Goal: Share content: Share content

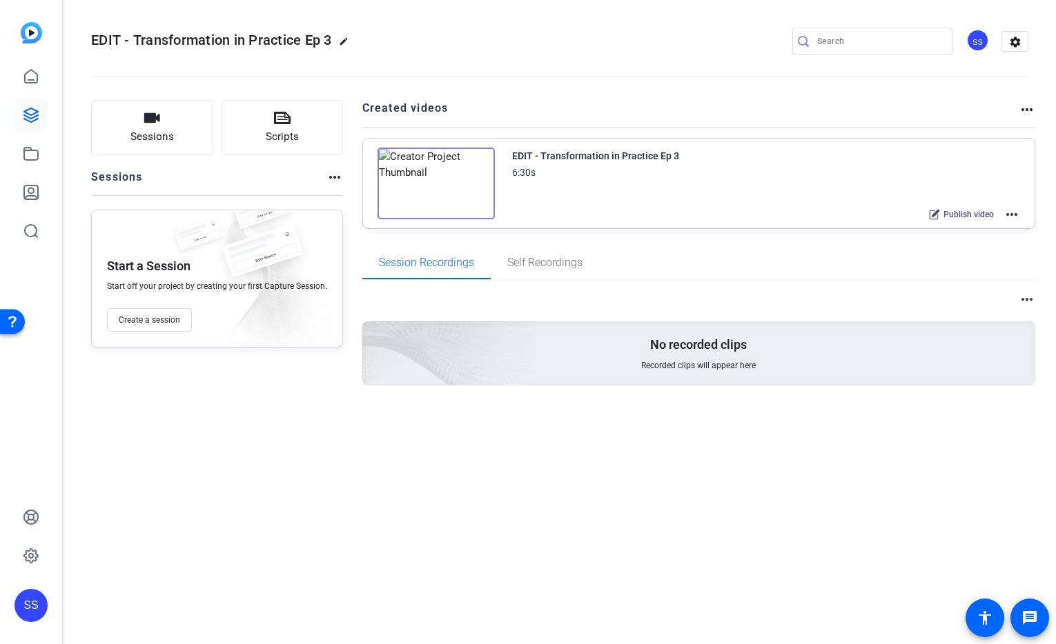
click at [27, 602] on div "SS" at bounding box center [30, 605] width 33 height 33
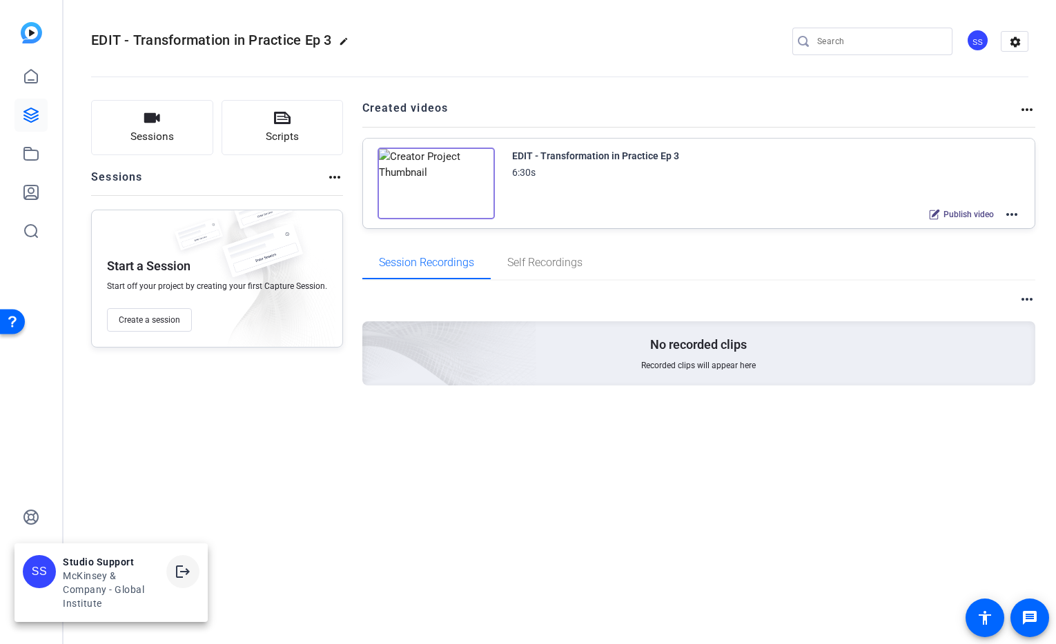
click at [177, 575] on mat-icon "logout" at bounding box center [183, 572] width 17 height 17
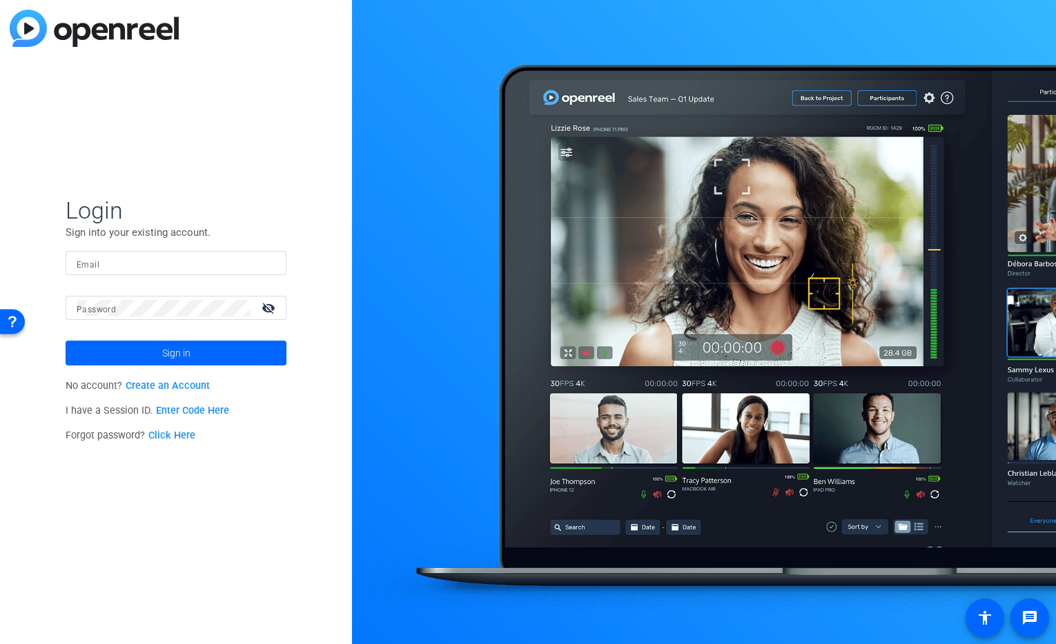
click at [197, 262] on input "Email" at bounding box center [176, 263] width 199 height 17
click at [261, 268] on img at bounding box center [264, 263] width 10 height 17
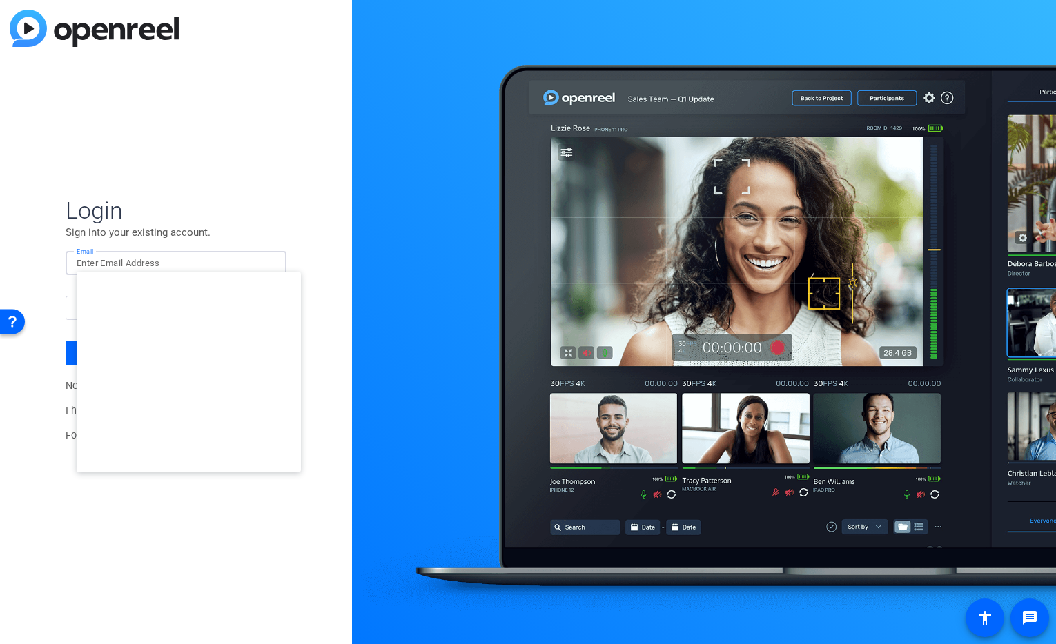
type input "studiosupport+2@openreel.com"
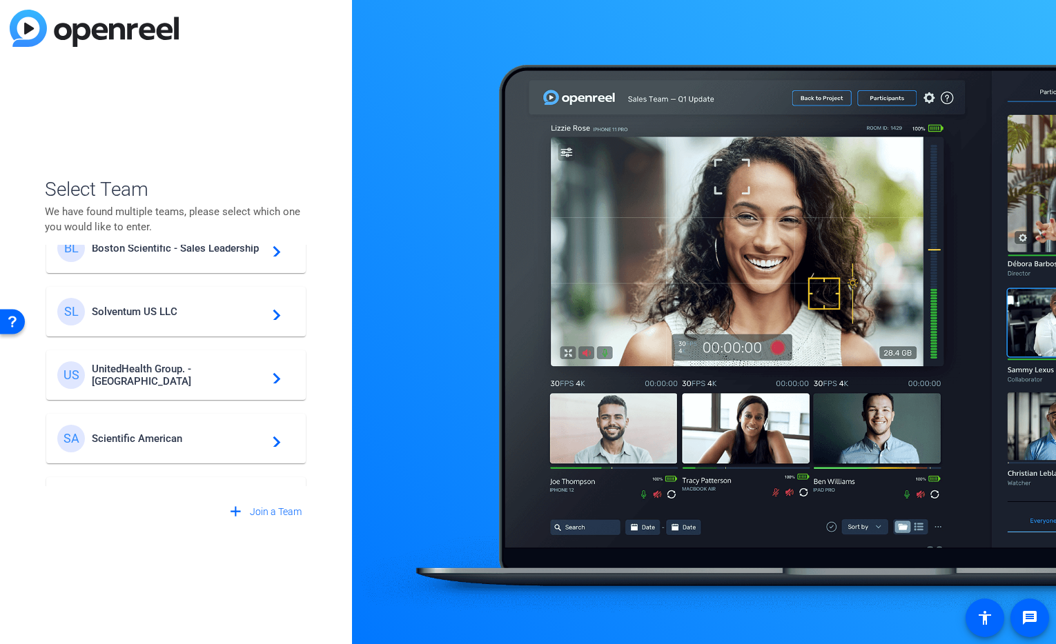
scroll to position [355, 0]
click at [137, 314] on span "Solventum US LLC" at bounding box center [178, 311] width 172 height 12
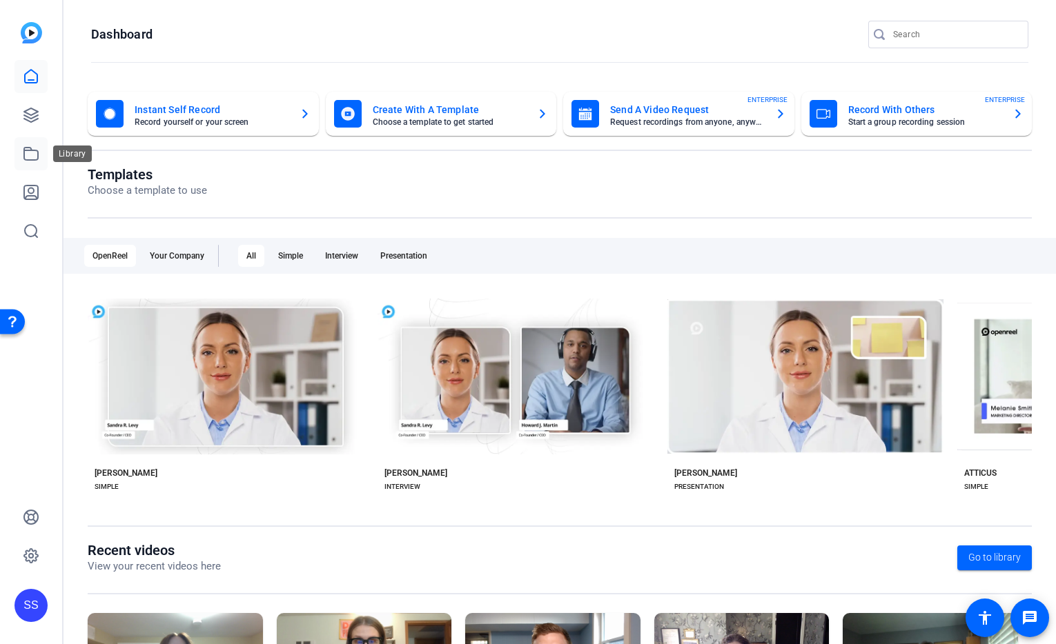
click at [26, 159] on icon at bounding box center [31, 154] width 14 height 12
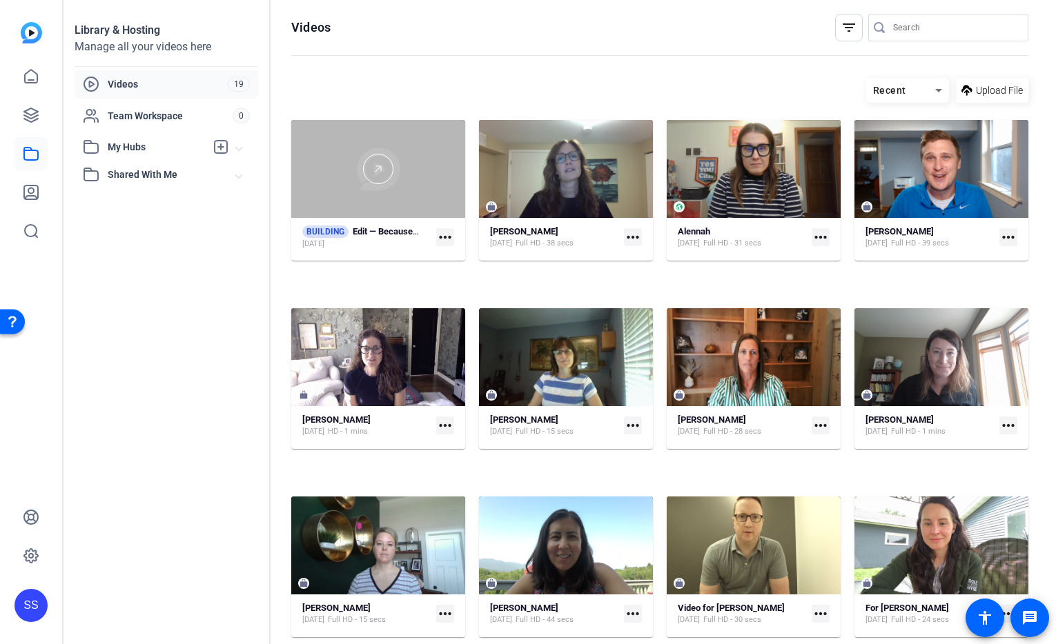
click at [328, 184] on div at bounding box center [378, 169] width 174 height 30
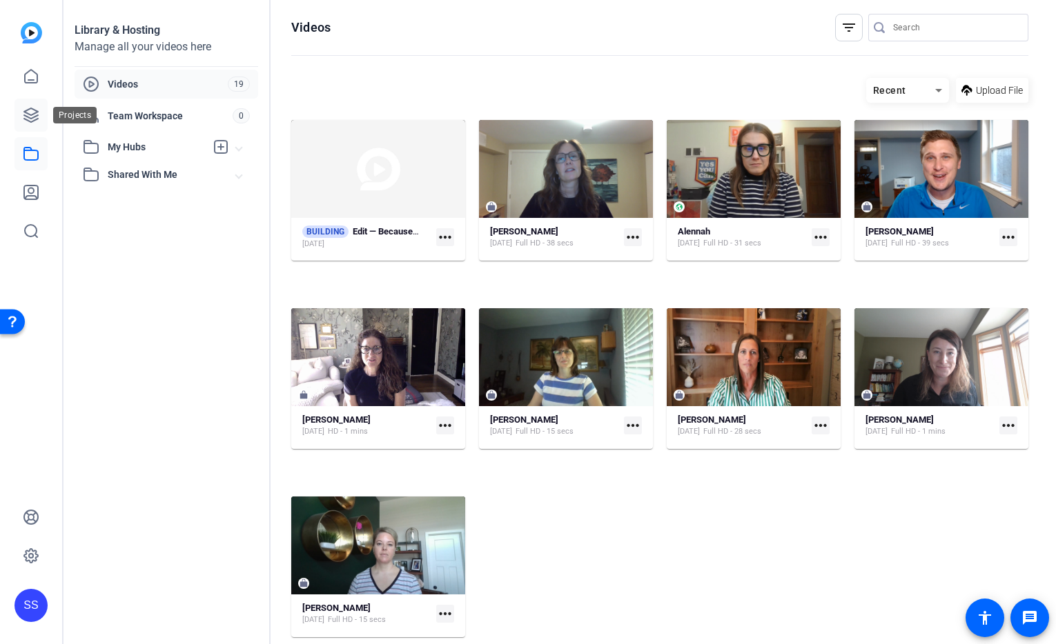
click at [34, 117] on icon at bounding box center [31, 115] width 17 height 17
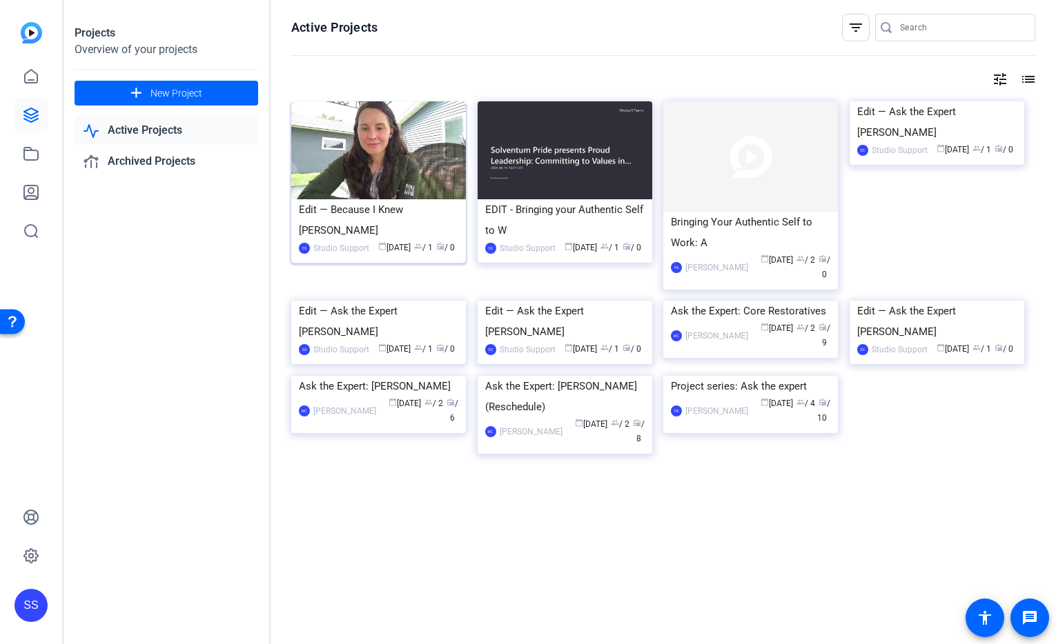
click at [397, 150] on img at bounding box center [378, 150] width 175 height 98
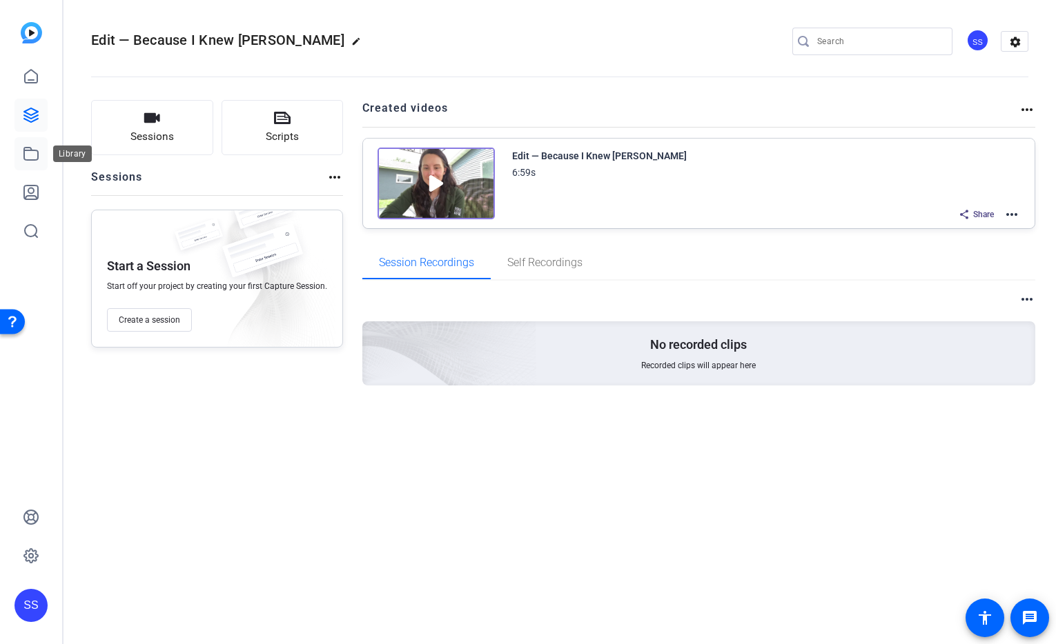
click at [26, 154] on icon at bounding box center [31, 154] width 17 height 17
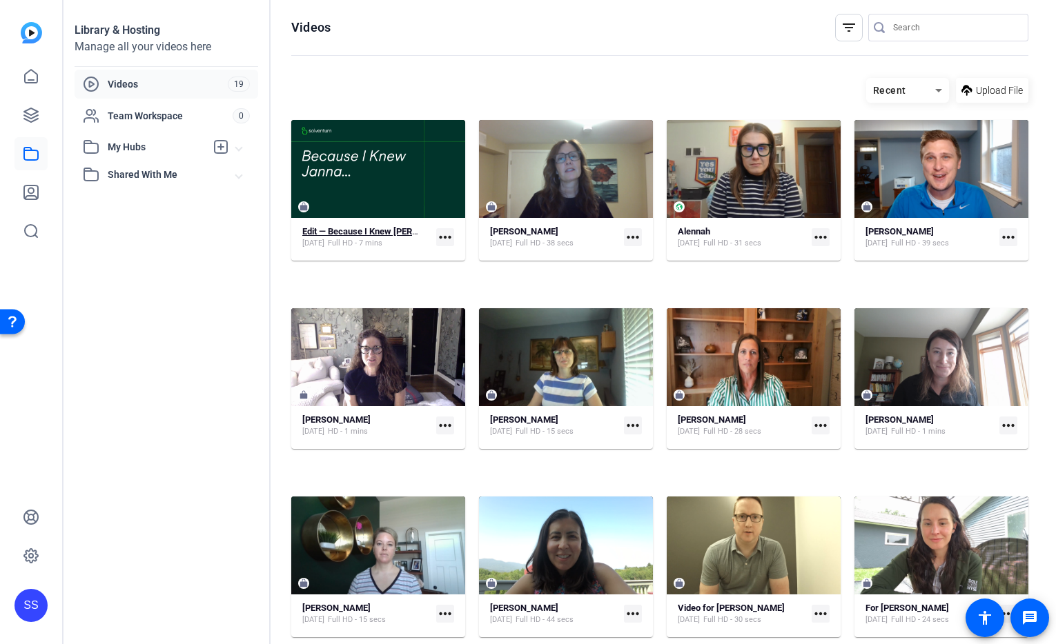
click at [431, 249] on div "Edit — Because I Knew Janna Aug 18, 2025 Full HD - 7 mins" at bounding box center [366, 237] width 128 height 23
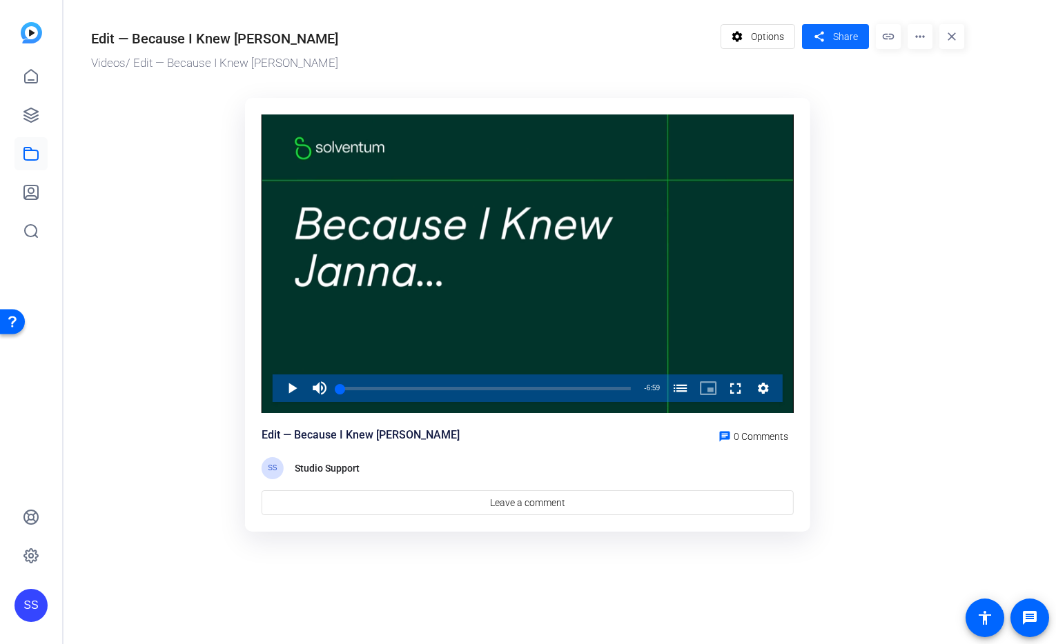
click at [815, 41] on mat-icon "share" at bounding box center [818, 37] width 17 height 19
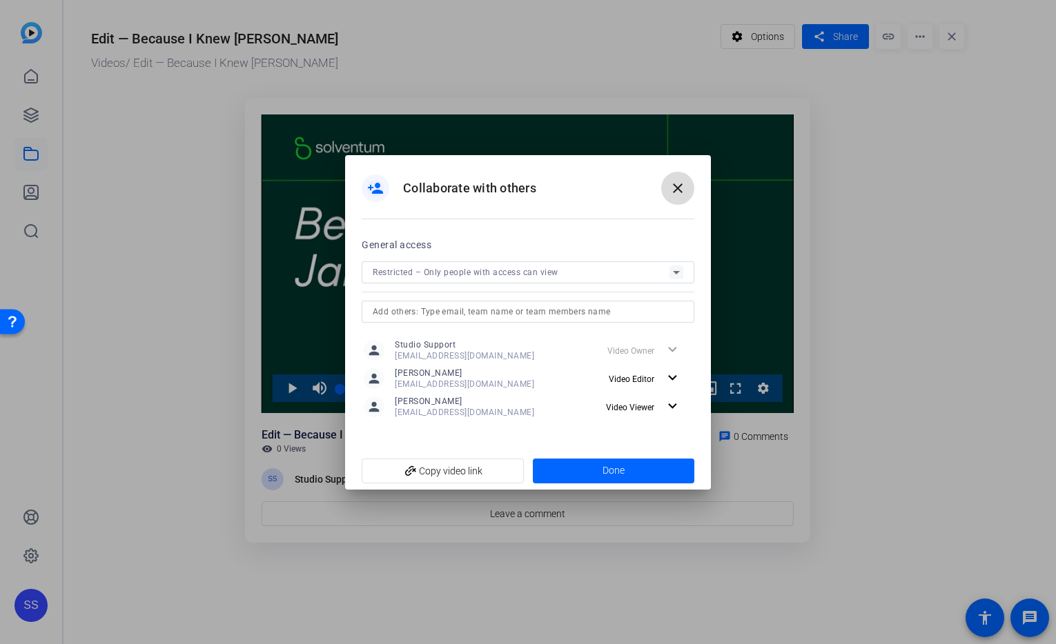
click at [689, 190] on span at bounding box center [677, 188] width 33 height 33
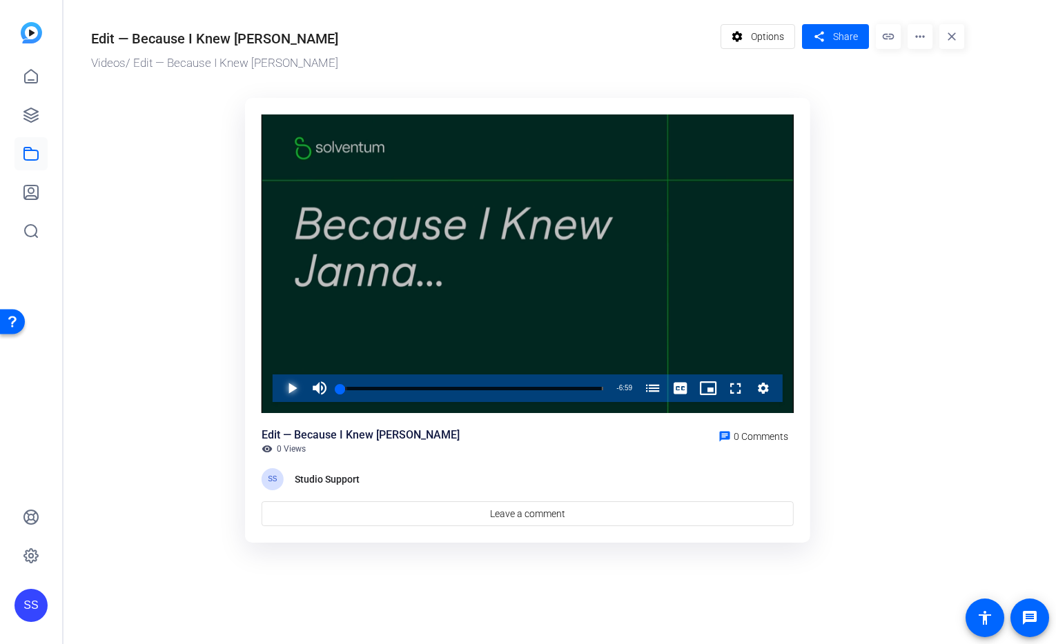
click at [278, 389] on span "Video Player" at bounding box center [278, 389] width 0 height 28
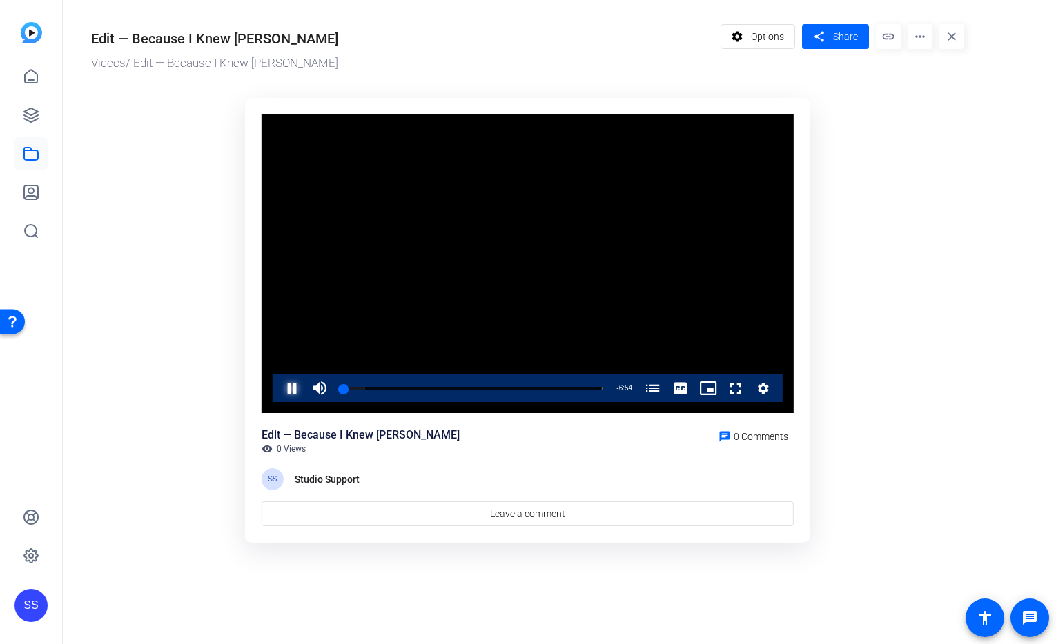
click at [278, 386] on span "Video Player" at bounding box center [278, 389] width 0 height 28
click at [28, 86] on link at bounding box center [30, 76] width 33 height 33
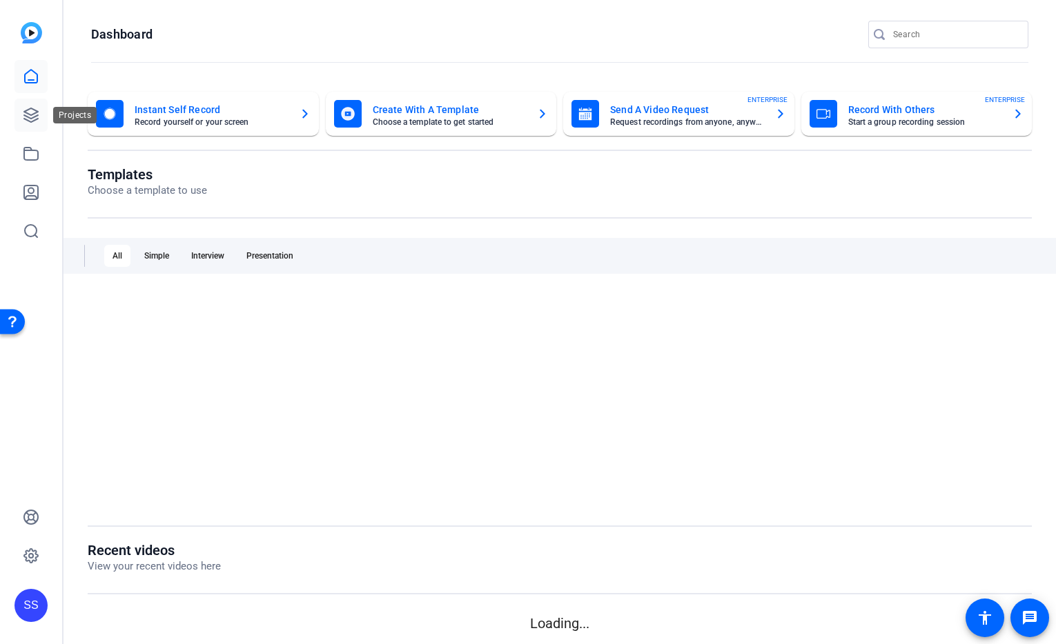
click at [30, 121] on icon at bounding box center [31, 115] width 14 height 14
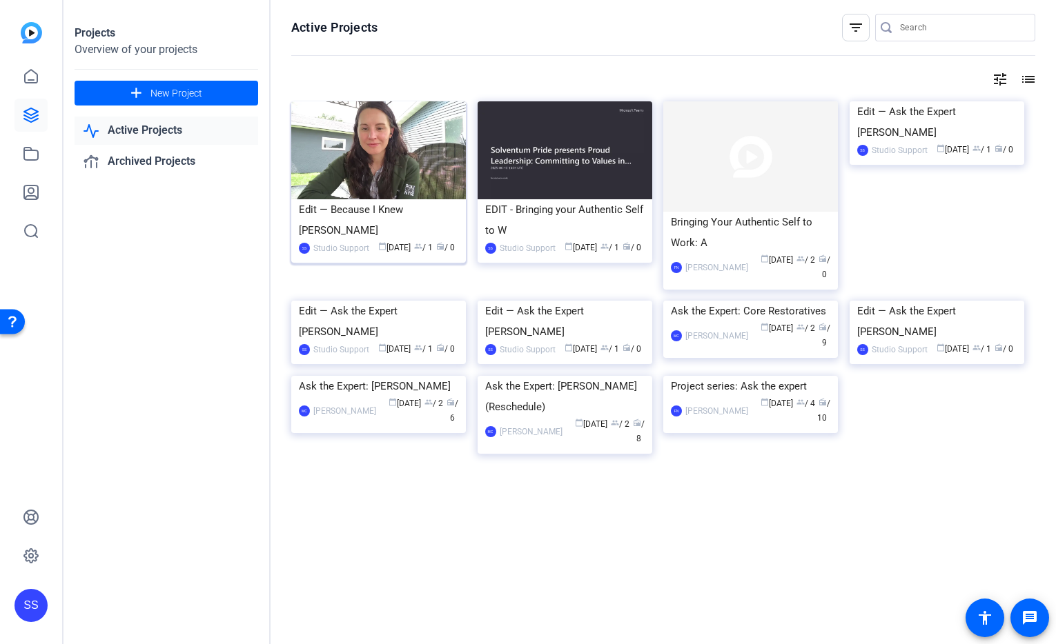
click at [415, 147] on img at bounding box center [378, 150] width 175 height 98
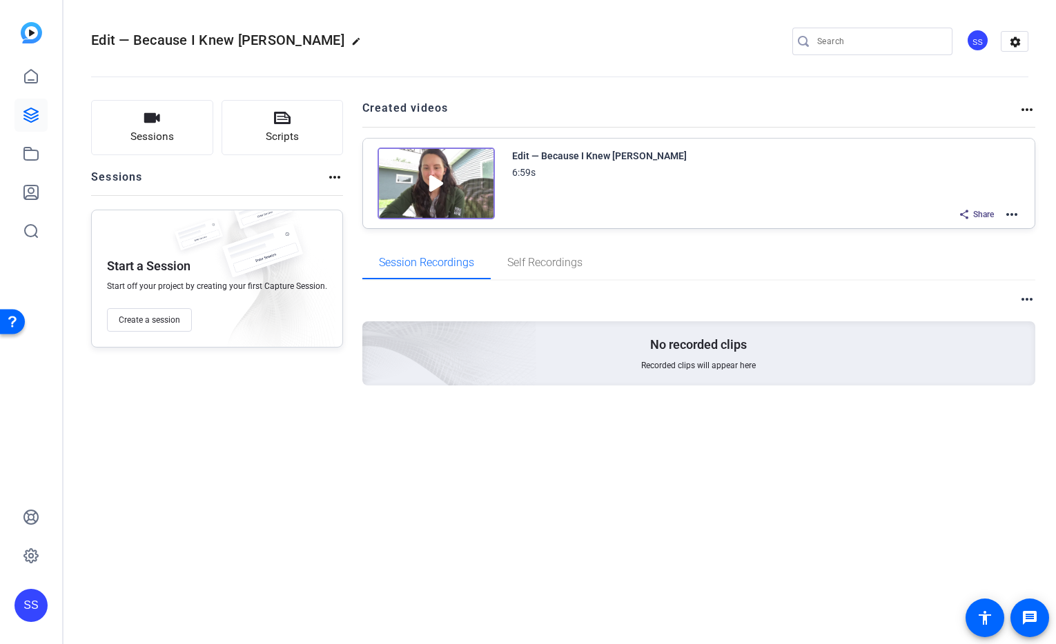
click at [1012, 213] on mat-icon "more_horiz" at bounding box center [1011, 214] width 17 height 17
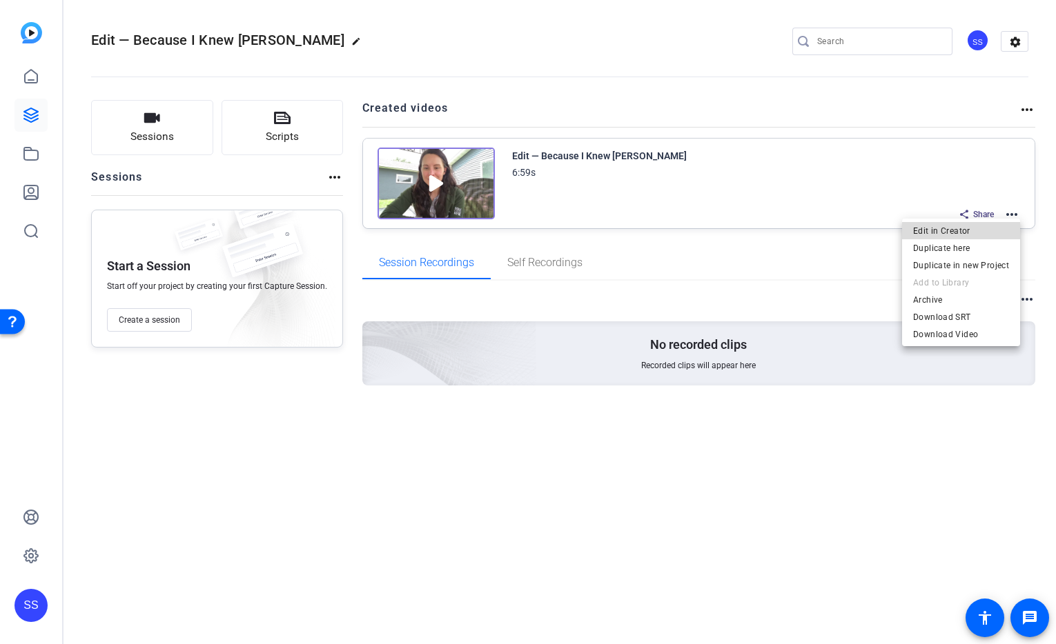
click at [991, 233] on span "Edit in Creator" at bounding box center [961, 231] width 96 height 17
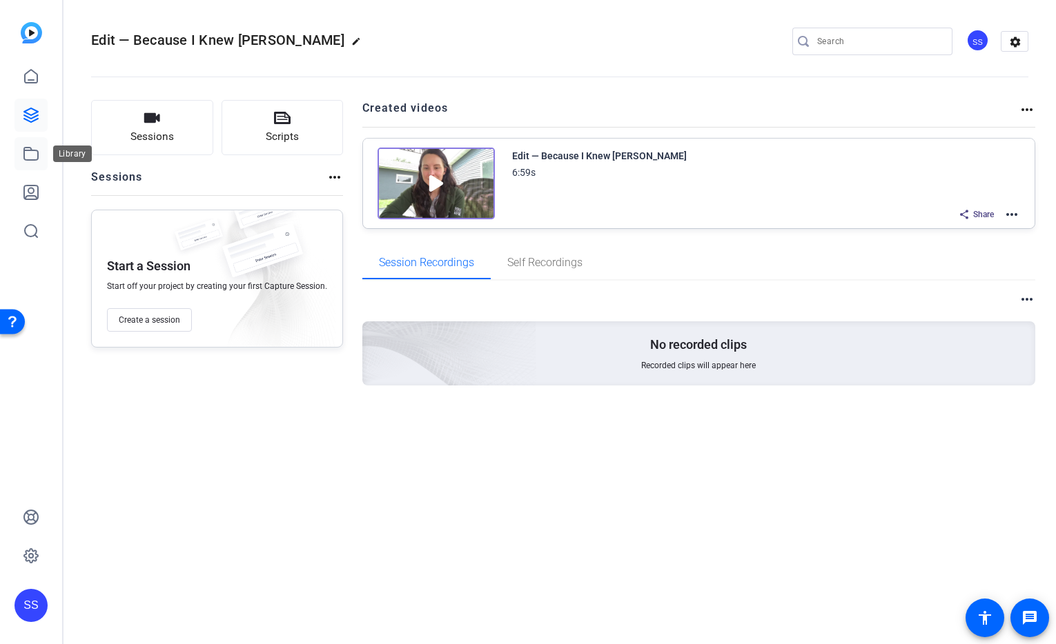
click at [28, 158] on icon at bounding box center [31, 154] width 17 height 17
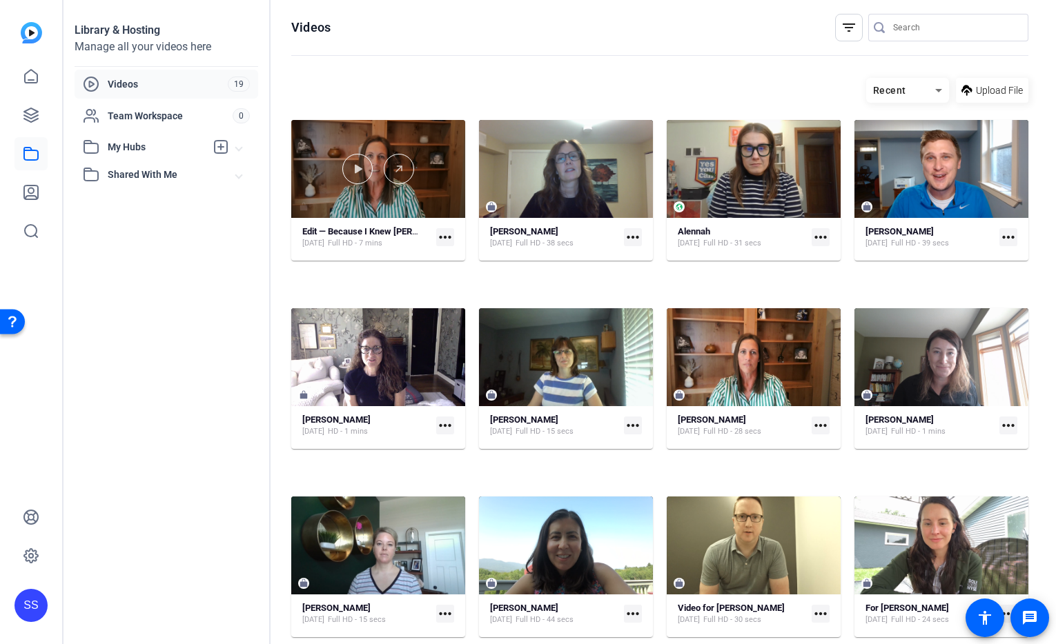
click at [465, 168] on div at bounding box center [378, 169] width 174 height 98
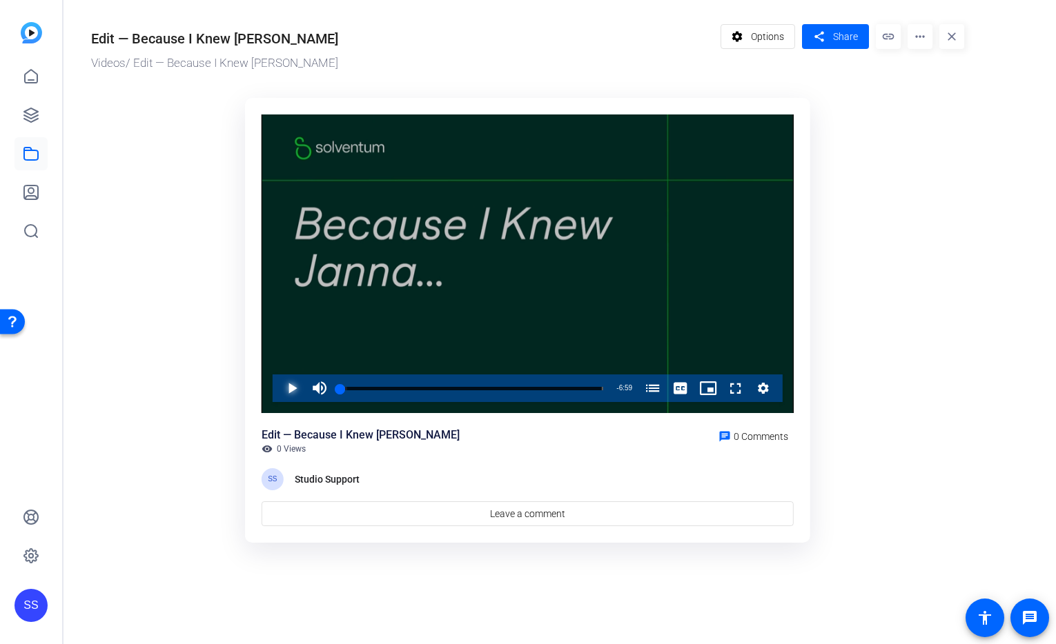
click at [278, 393] on span "Video Player" at bounding box center [278, 389] width 0 height 28
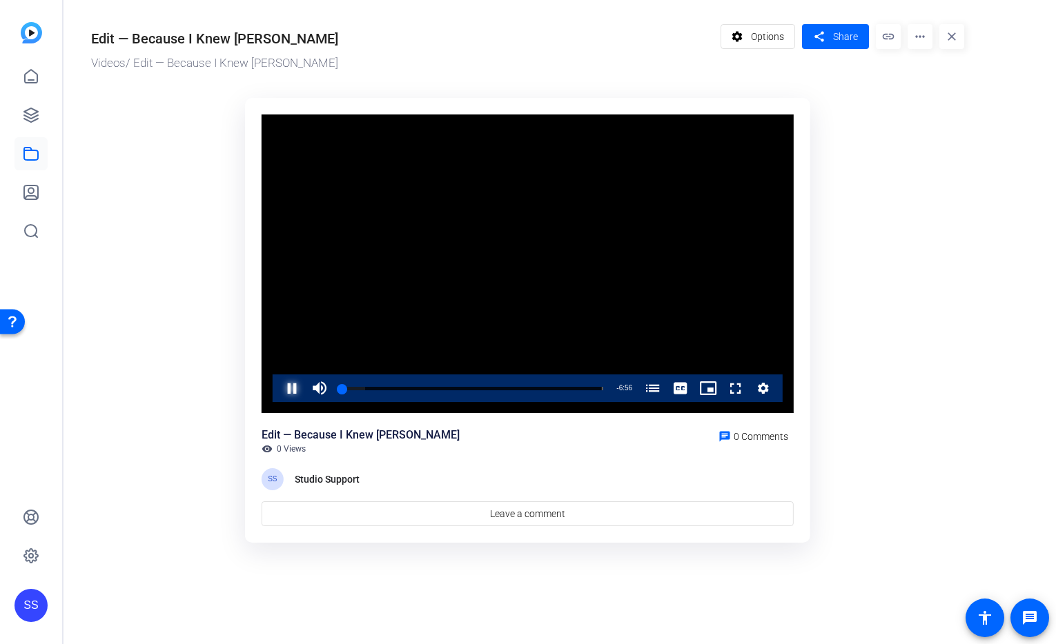
click at [278, 392] on span "Video Player" at bounding box center [278, 389] width 0 height 28
click at [192, 358] on ktd-grid "Video Player is loading. Play Video Play Mute Current Time 0:03 / Duration 6:59…" at bounding box center [527, 321] width 873 height 462
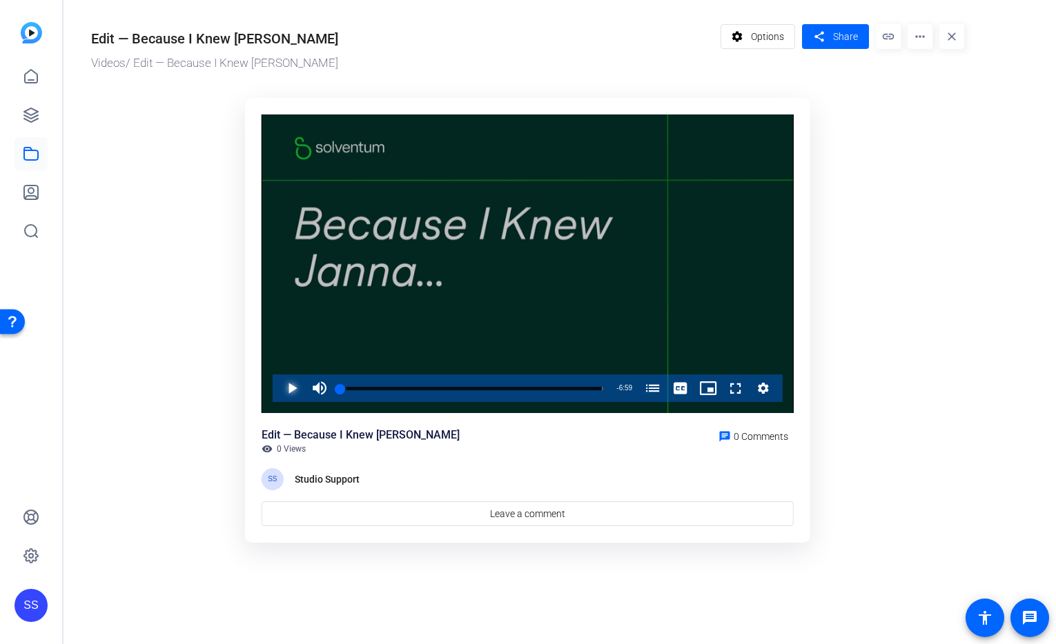
click at [278, 387] on span "Video Player" at bounding box center [278, 389] width 0 height 28
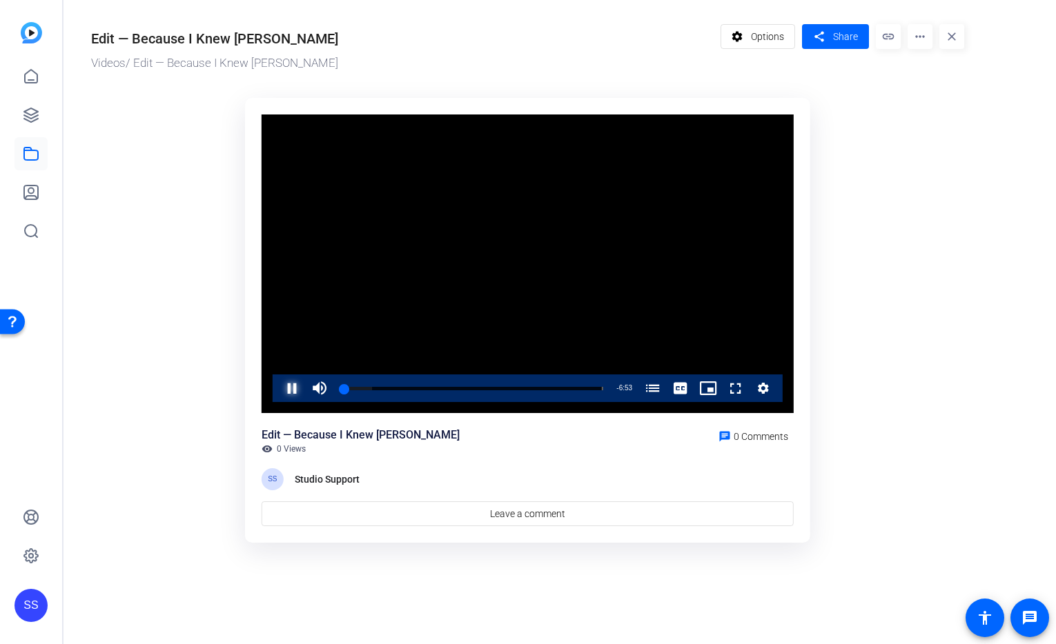
click at [278, 387] on span "Video Player" at bounding box center [278, 389] width 0 height 28
click at [26, 609] on div "SS" at bounding box center [30, 605] width 33 height 33
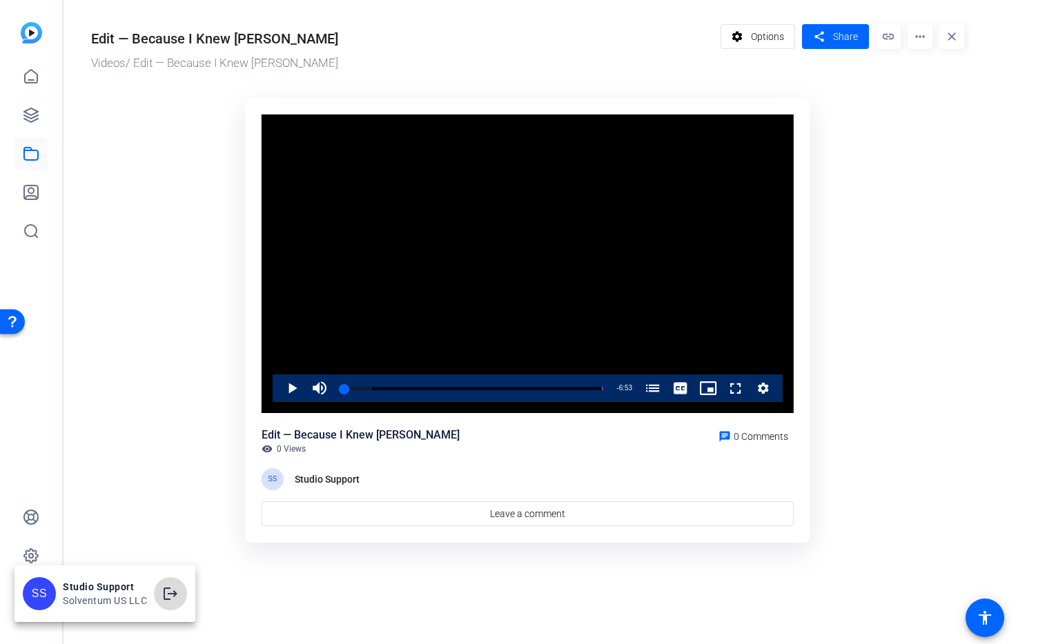
click at [171, 593] on mat-icon "logout" at bounding box center [170, 594] width 17 height 17
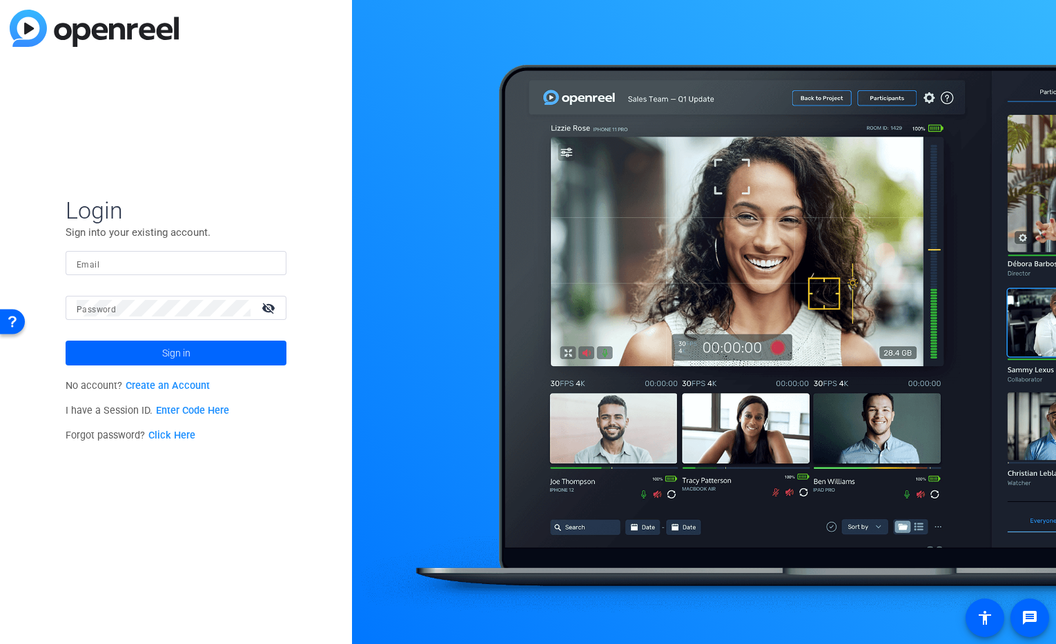
click at [162, 265] on input "Email" at bounding box center [176, 263] width 199 height 17
click at [261, 261] on img at bounding box center [264, 263] width 10 height 17
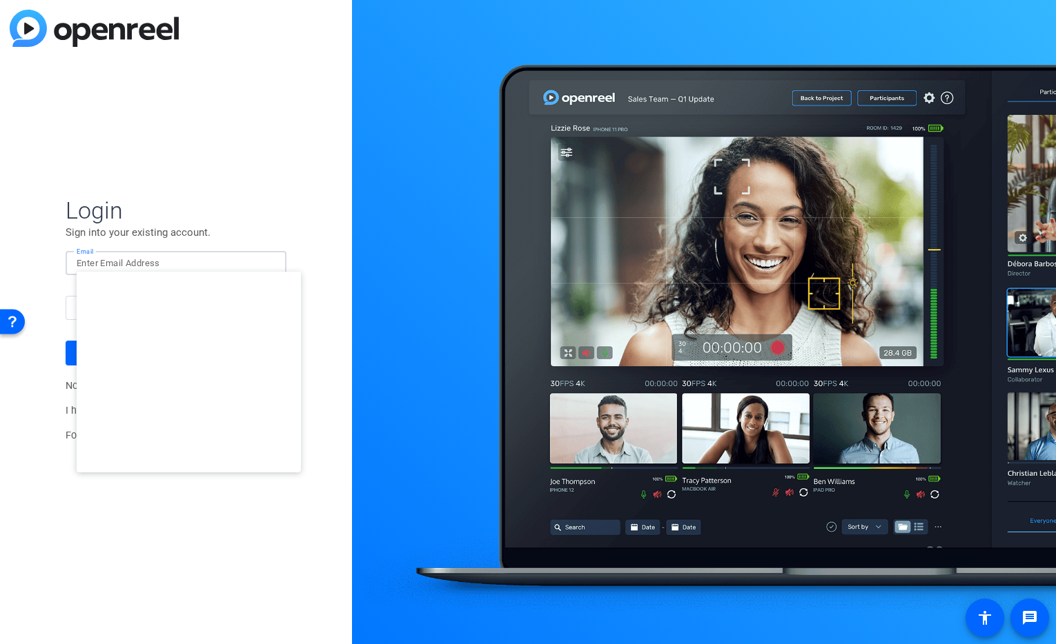
type input "[EMAIL_ADDRESS][DOMAIN_NAME]"
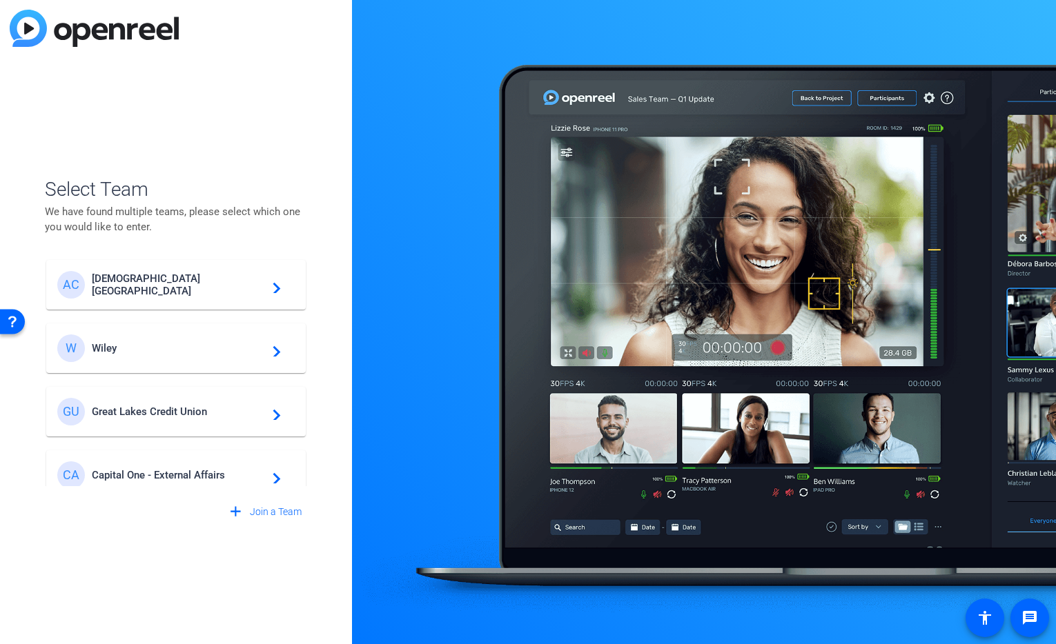
click at [208, 408] on span "Great Lakes Credit Union" at bounding box center [178, 412] width 172 height 12
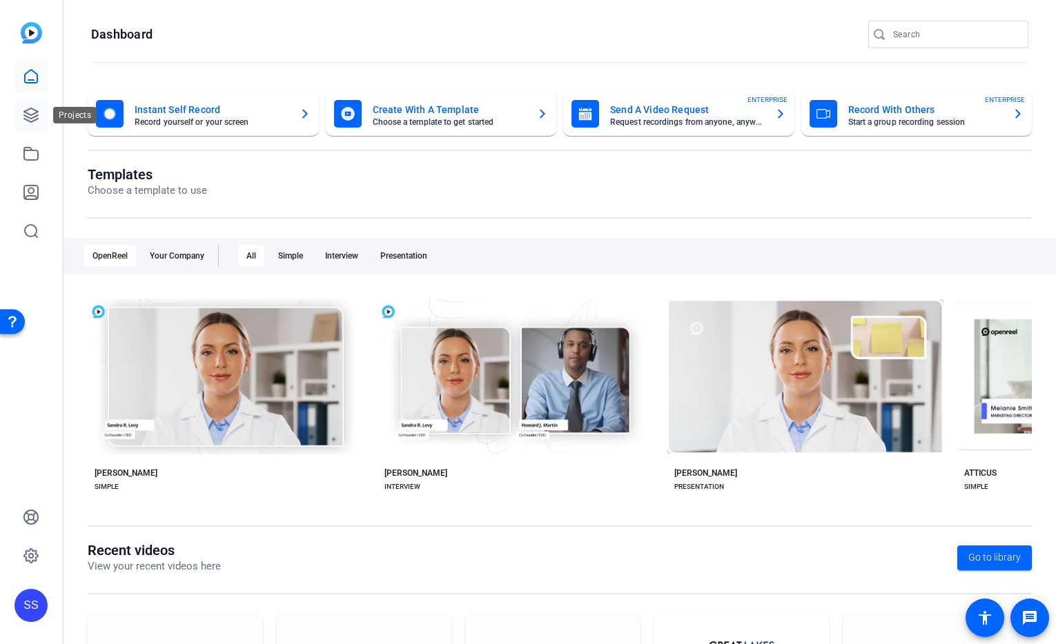
click at [23, 116] on icon at bounding box center [31, 115] width 17 height 17
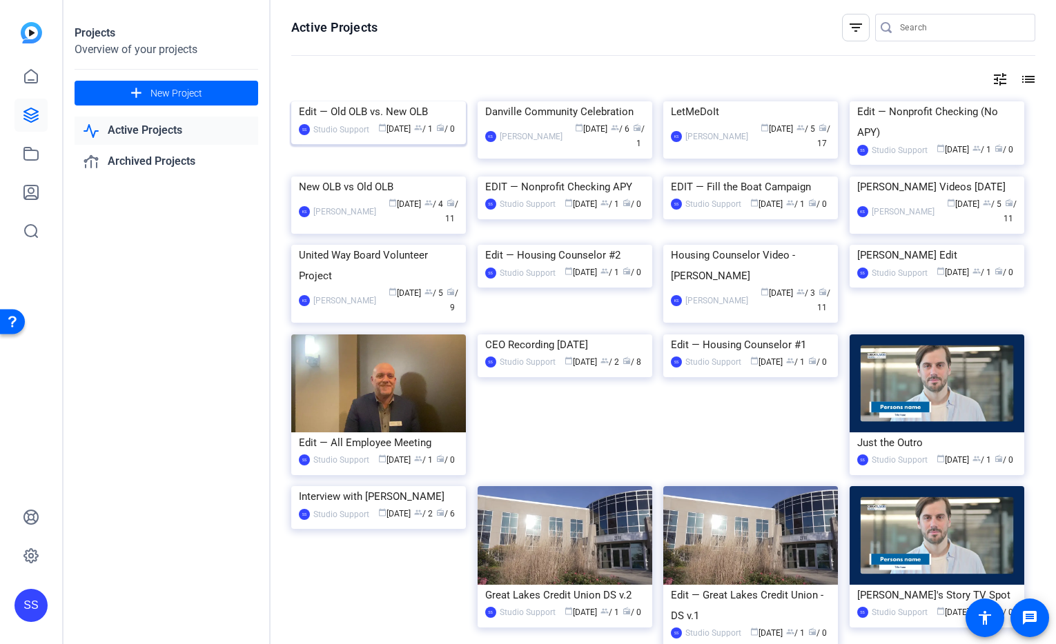
click at [367, 101] on img at bounding box center [378, 101] width 175 height 0
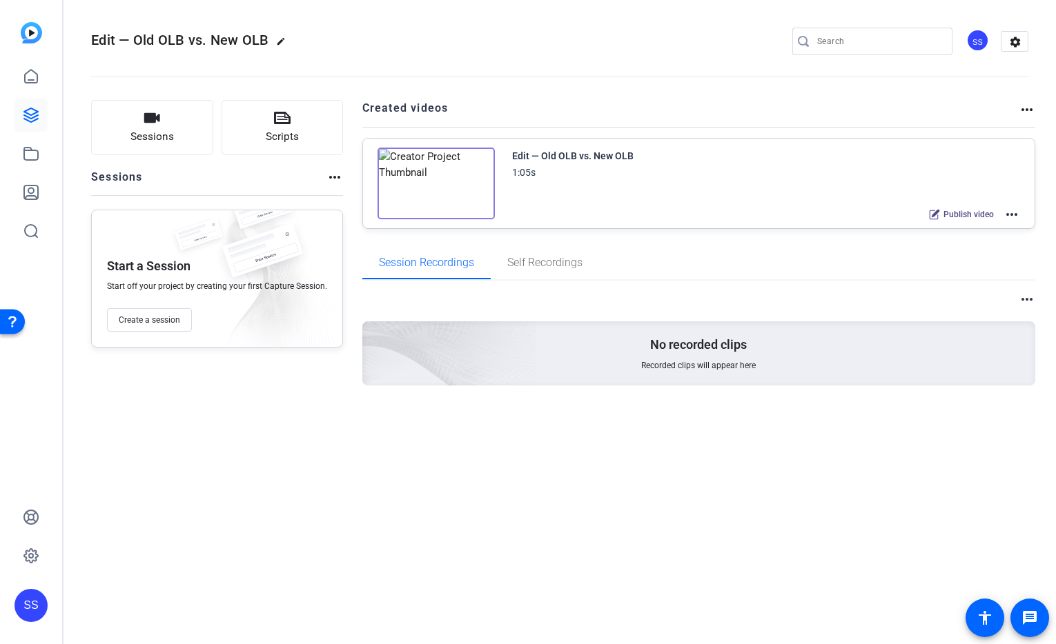
click at [1011, 210] on mat-icon "more_horiz" at bounding box center [1011, 214] width 17 height 17
click at [991, 230] on span "Edit in Creator" at bounding box center [961, 231] width 96 height 17
click at [1012, 216] on mat-icon "more_horiz" at bounding box center [1011, 214] width 17 height 17
click at [977, 229] on span "Edit in Creator" at bounding box center [961, 231] width 96 height 17
click at [37, 155] on icon at bounding box center [31, 154] width 17 height 17
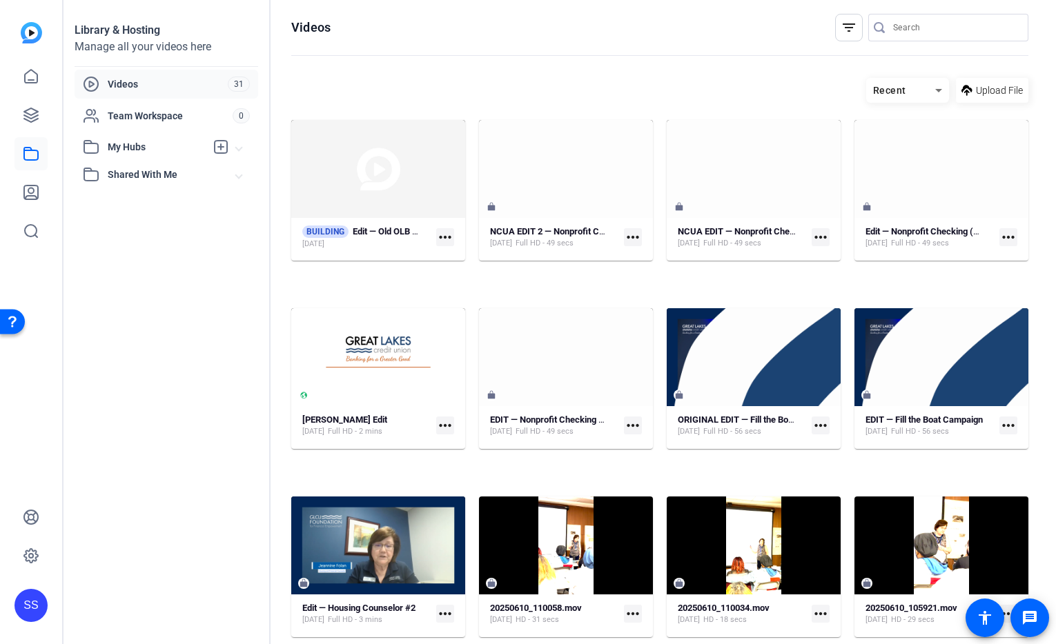
click at [454, 246] on mat-icon "more_horiz" at bounding box center [445, 237] width 18 height 18
click at [486, 77] on div at bounding box center [528, 322] width 1056 height 644
click at [28, 128] on link at bounding box center [30, 115] width 33 height 33
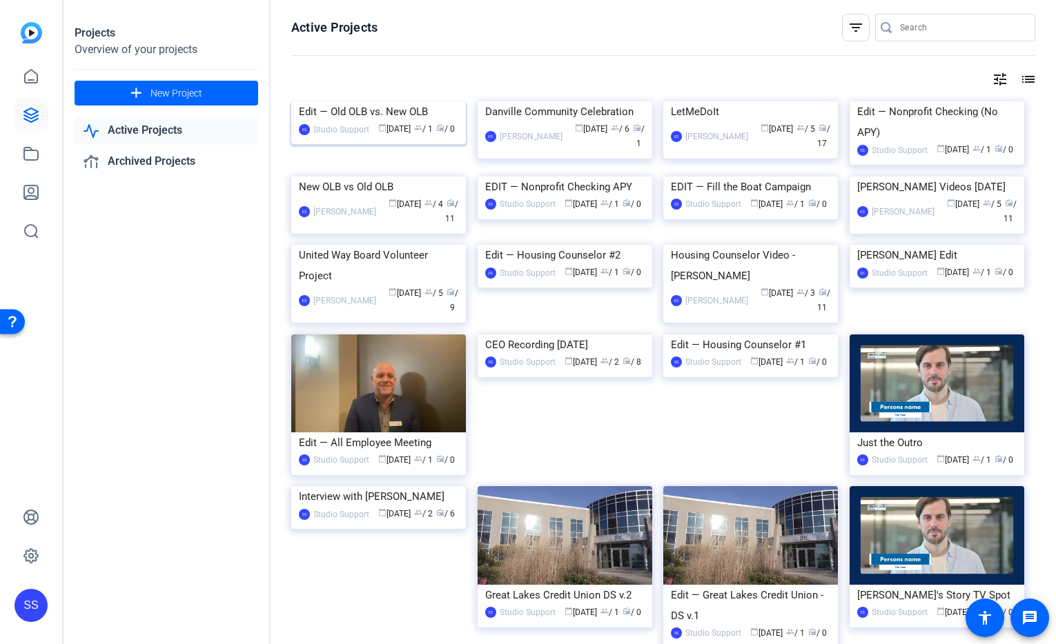
click at [375, 101] on img at bounding box center [378, 101] width 175 height 0
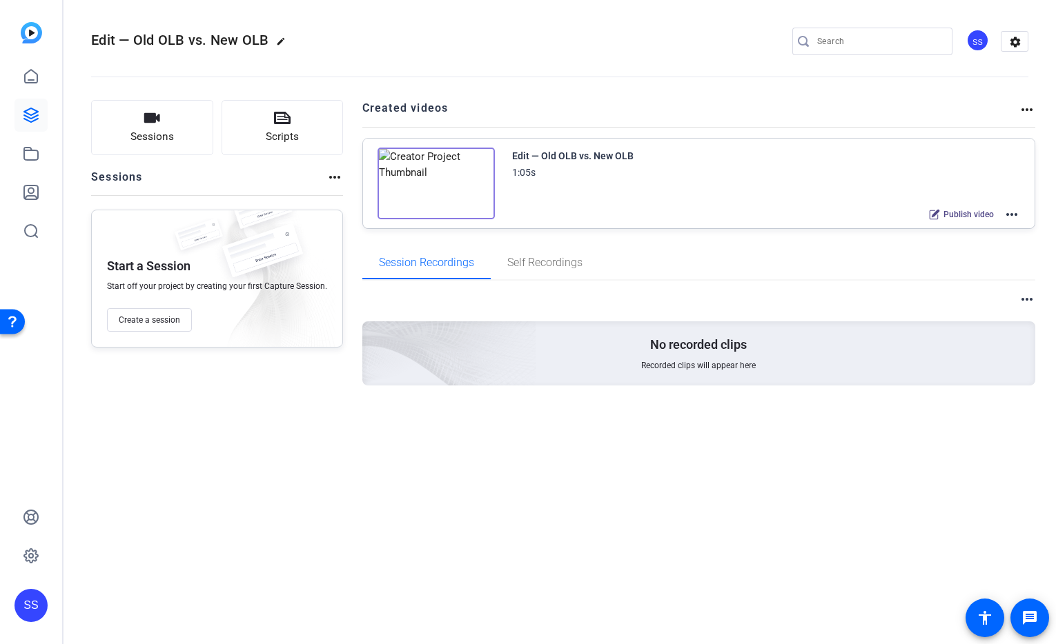
click at [1013, 212] on mat-icon "more_horiz" at bounding box center [1011, 214] width 17 height 17
click at [982, 248] on span "Duplicate here" at bounding box center [961, 248] width 96 height 17
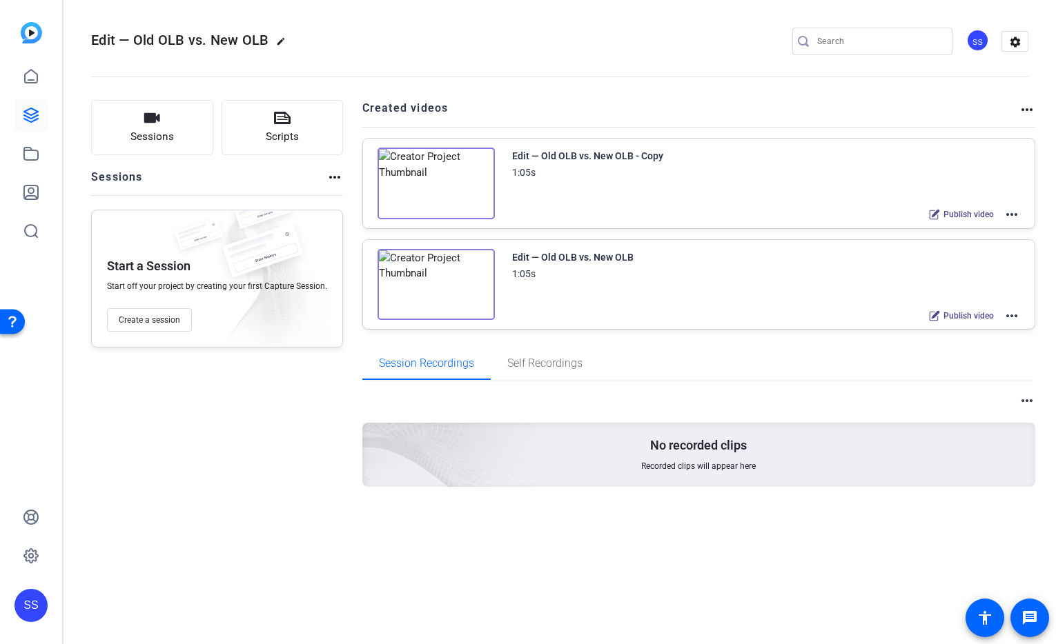
click at [1009, 215] on mat-icon "more_horiz" at bounding box center [1011, 214] width 17 height 17
click at [974, 225] on span "Edit in Creator" at bounding box center [961, 231] width 96 height 17
click at [1016, 215] on mat-icon "more_horiz" at bounding box center [1011, 214] width 17 height 17
click at [962, 277] on span "Archive" at bounding box center [961, 283] width 96 height 17
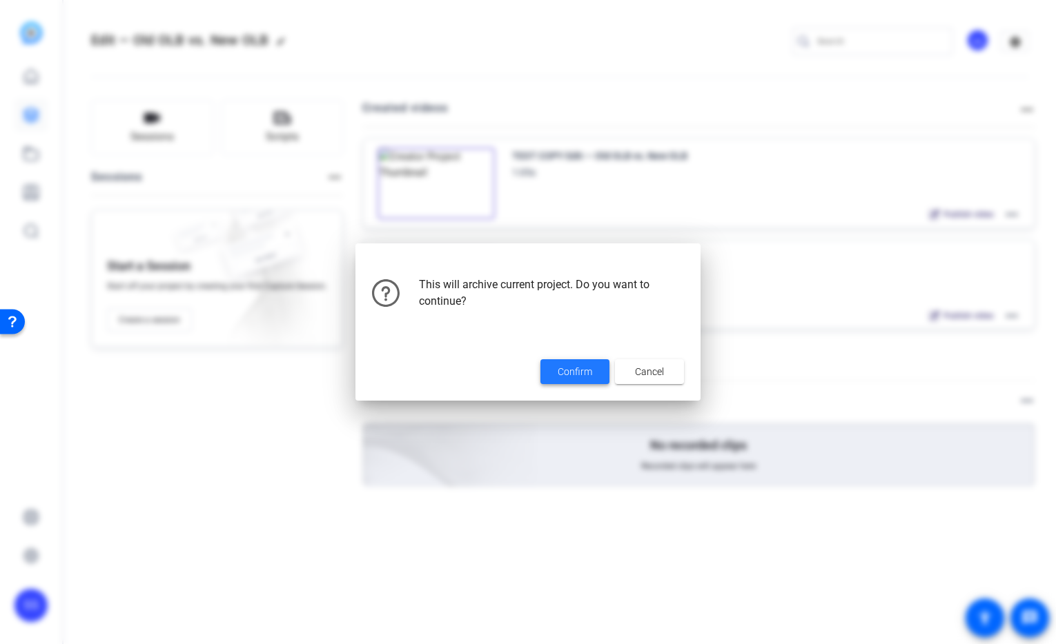
click at [551, 373] on span at bounding box center [574, 371] width 69 height 33
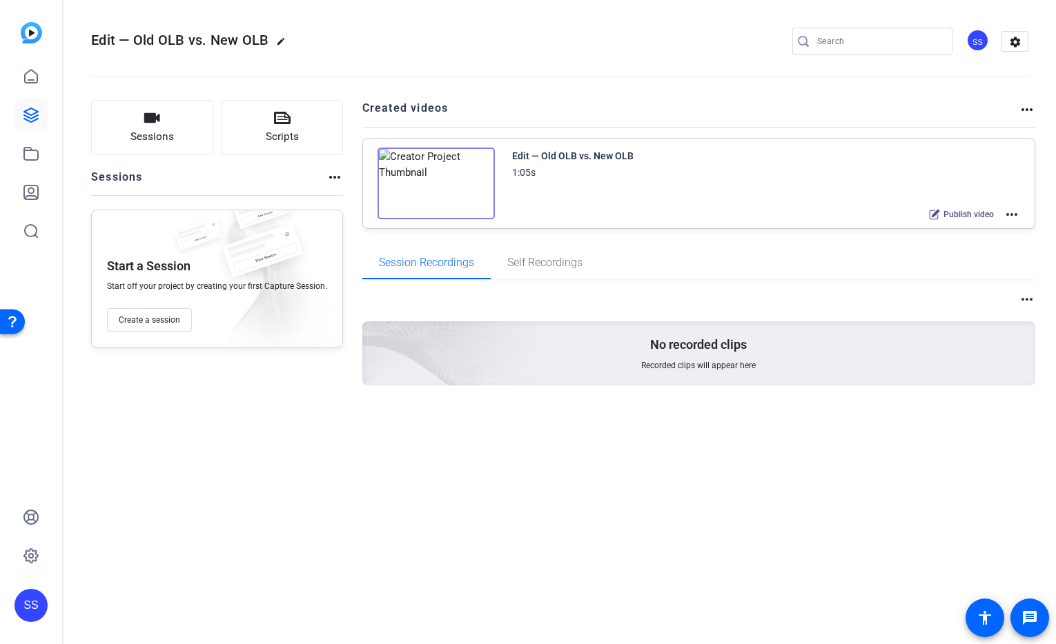
click at [701, 66] on openreel-divider-bar at bounding box center [559, 73] width 937 height 42
click at [32, 607] on div "SS" at bounding box center [30, 605] width 33 height 33
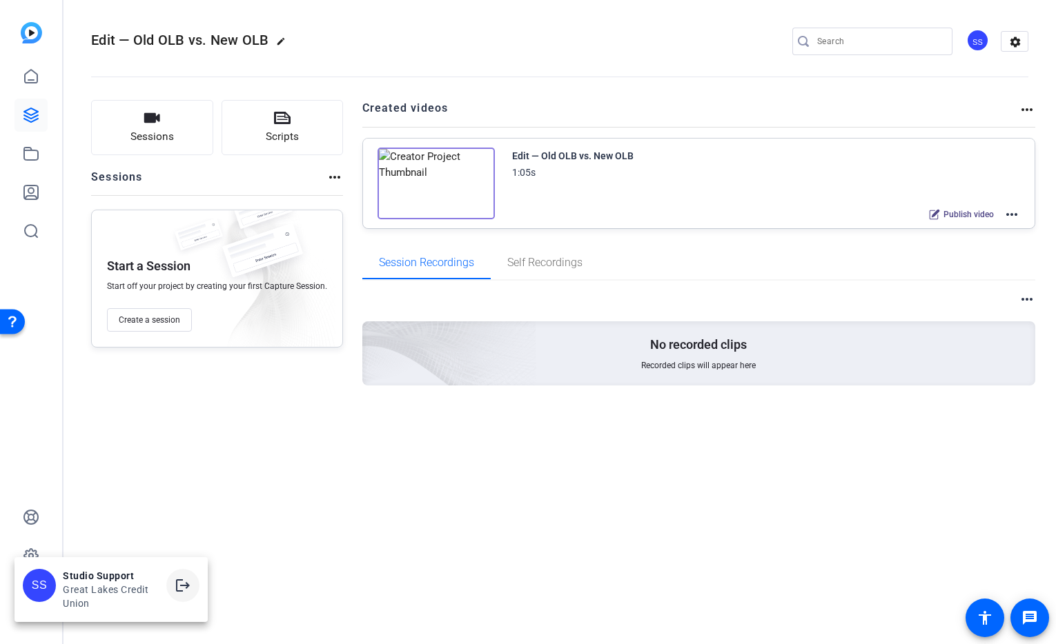
click at [184, 587] on mat-icon "logout" at bounding box center [183, 585] width 17 height 17
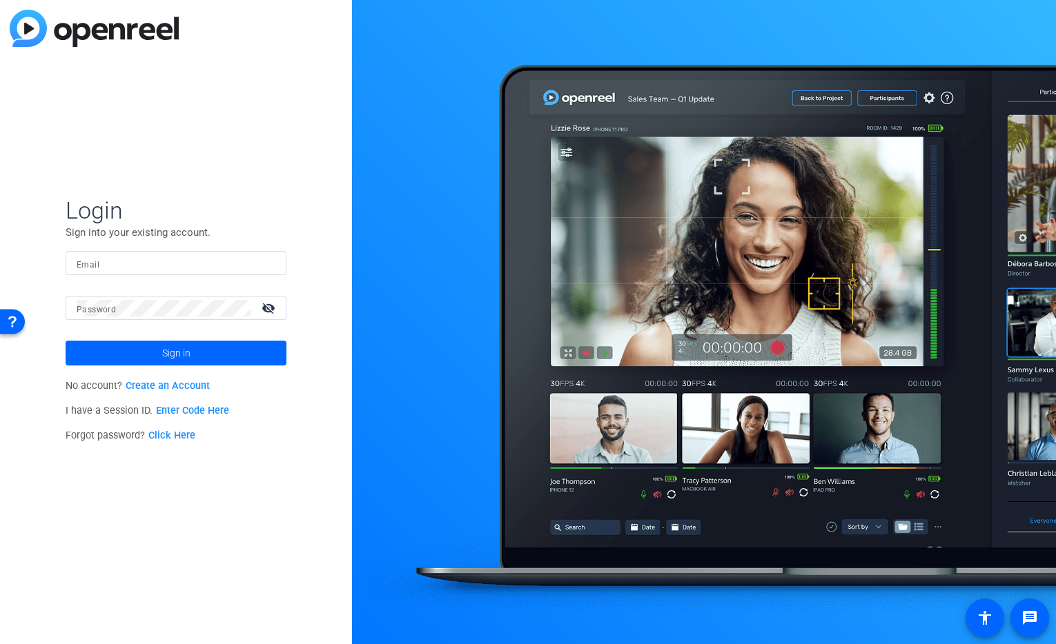
click at [181, 261] on input "Email" at bounding box center [176, 263] width 199 height 17
click at [267, 267] on img at bounding box center [264, 263] width 10 height 17
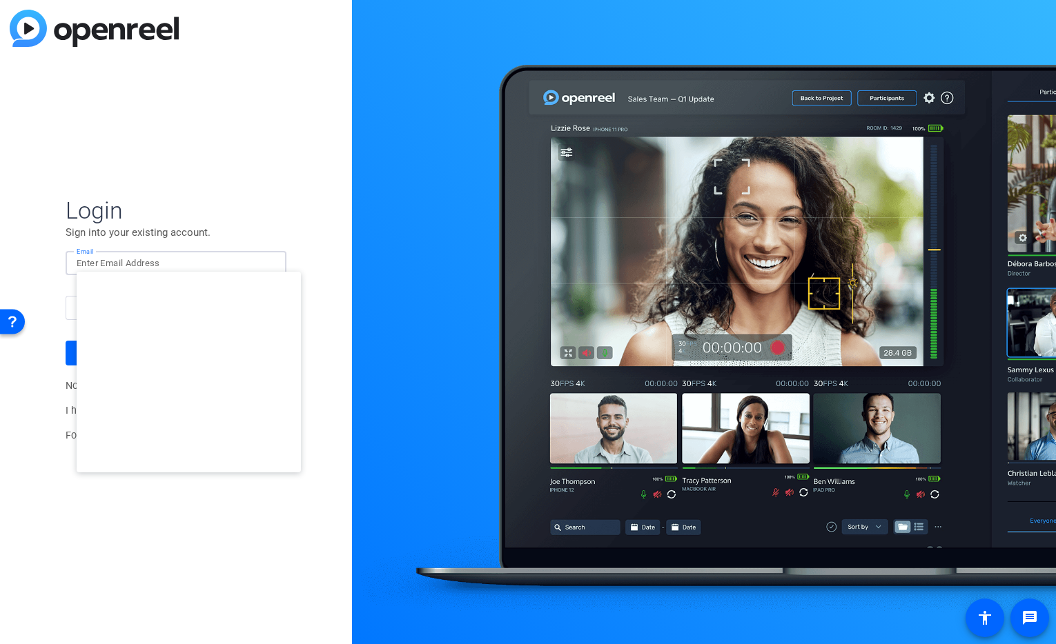
type input "[EMAIL_ADDRESS][DOMAIN_NAME]"
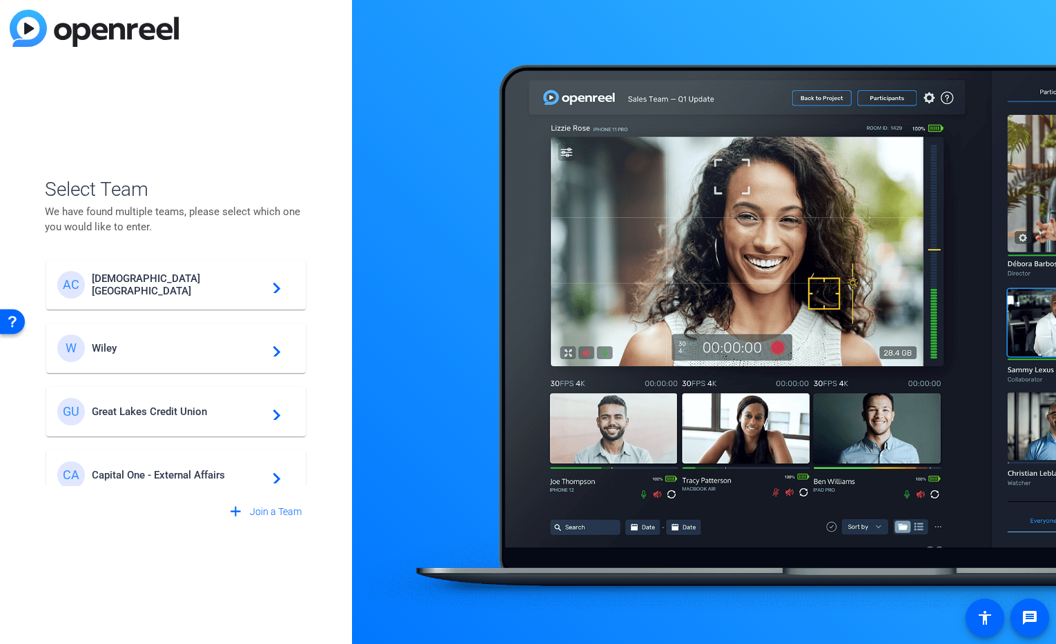
scroll to position [3, 0]
click at [186, 415] on span "Great Lakes Credit Union" at bounding box center [178, 409] width 172 height 12
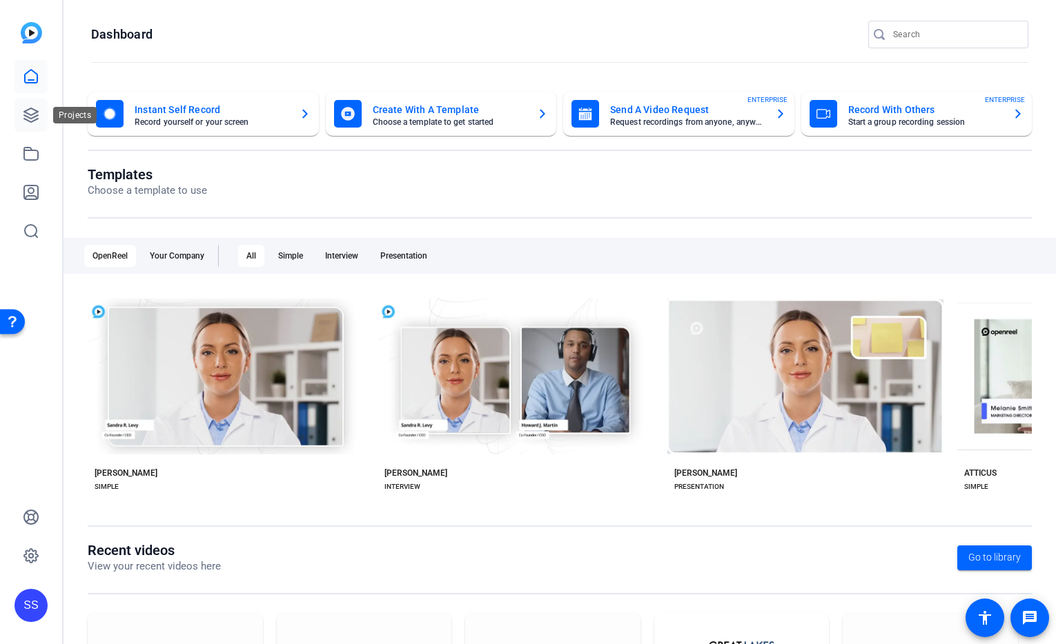
click at [42, 117] on link at bounding box center [30, 115] width 33 height 33
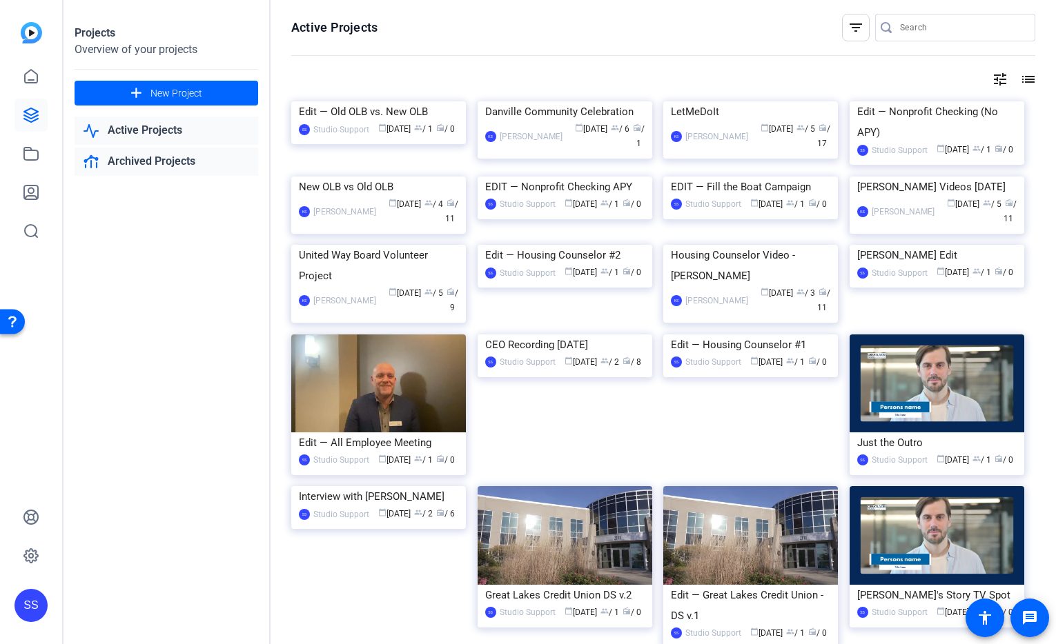
click at [174, 161] on link "Archived Projects" at bounding box center [167, 162] width 184 height 28
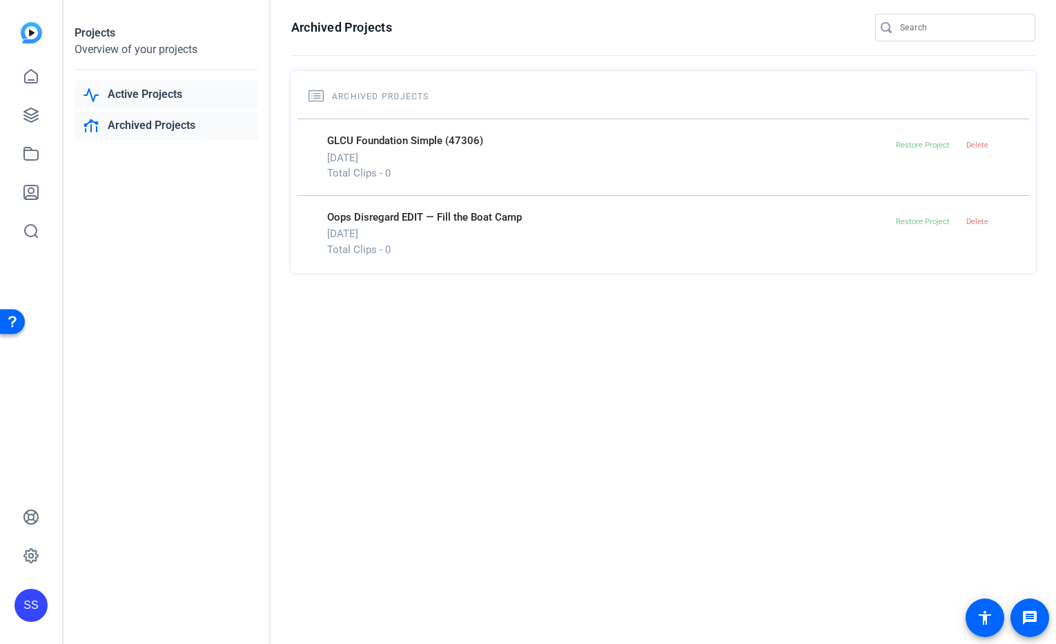
click at [137, 97] on link "Active Projects" at bounding box center [167, 95] width 184 height 28
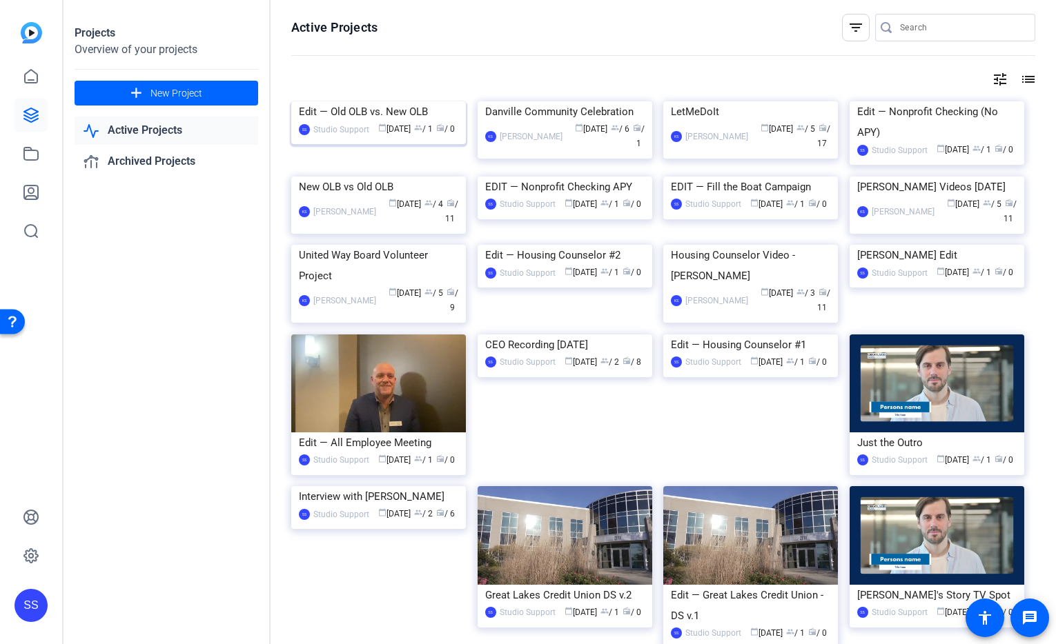
click at [352, 101] on img at bounding box center [378, 101] width 175 height 0
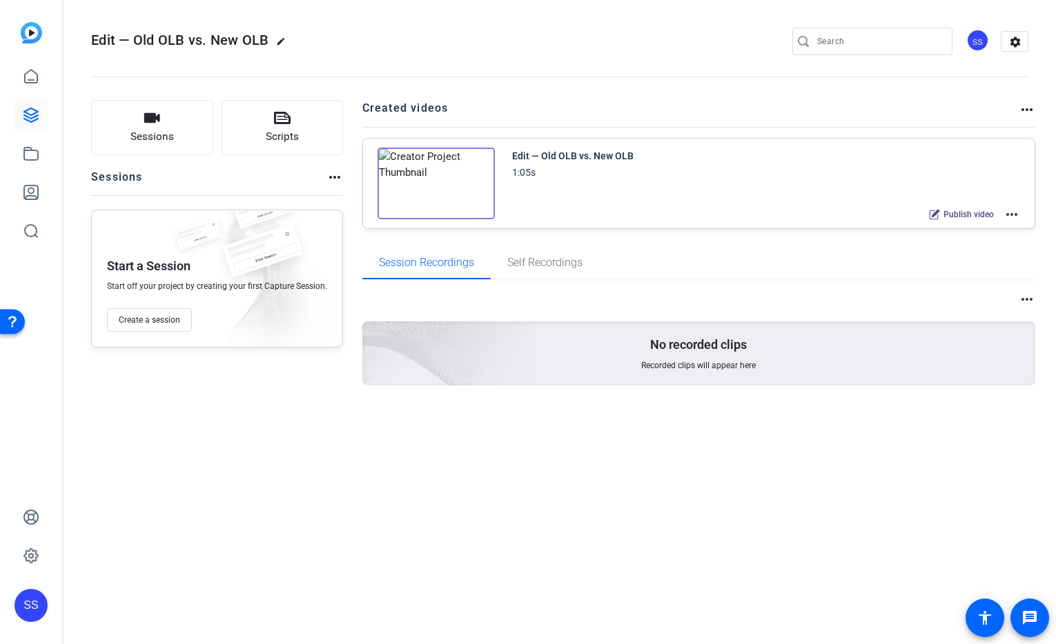
click at [1013, 215] on mat-icon "more_horiz" at bounding box center [1011, 214] width 17 height 17
click at [989, 250] on span "Duplicate here" at bounding box center [961, 248] width 96 height 17
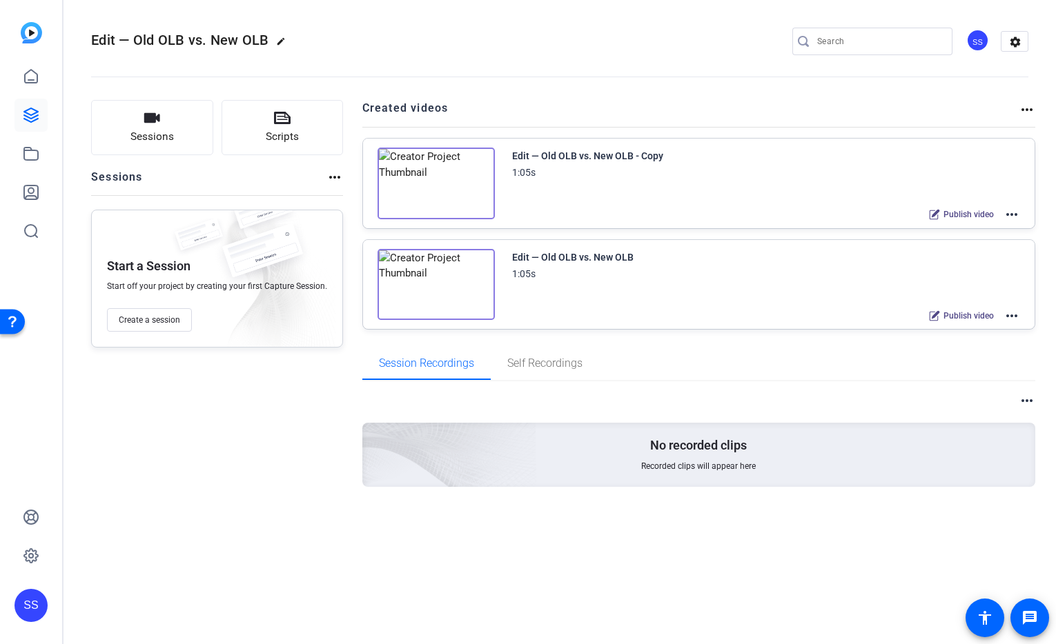
click at [1011, 212] on mat-icon "more_horiz" at bounding box center [1011, 214] width 17 height 17
click at [996, 228] on span "Edit in Creator" at bounding box center [961, 231] width 96 height 17
click at [1020, 215] on div "TROUBLESHOOTING Edit — Old OLB vs. New OLB 1:05s Publish video more_horiz" at bounding box center [699, 184] width 672 height 90
click at [1013, 211] on mat-icon "more_horiz" at bounding box center [1011, 214] width 17 height 17
click at [962, 234] on span "Edit in Creator" at bounding box center [961, 231] width 96 height 17
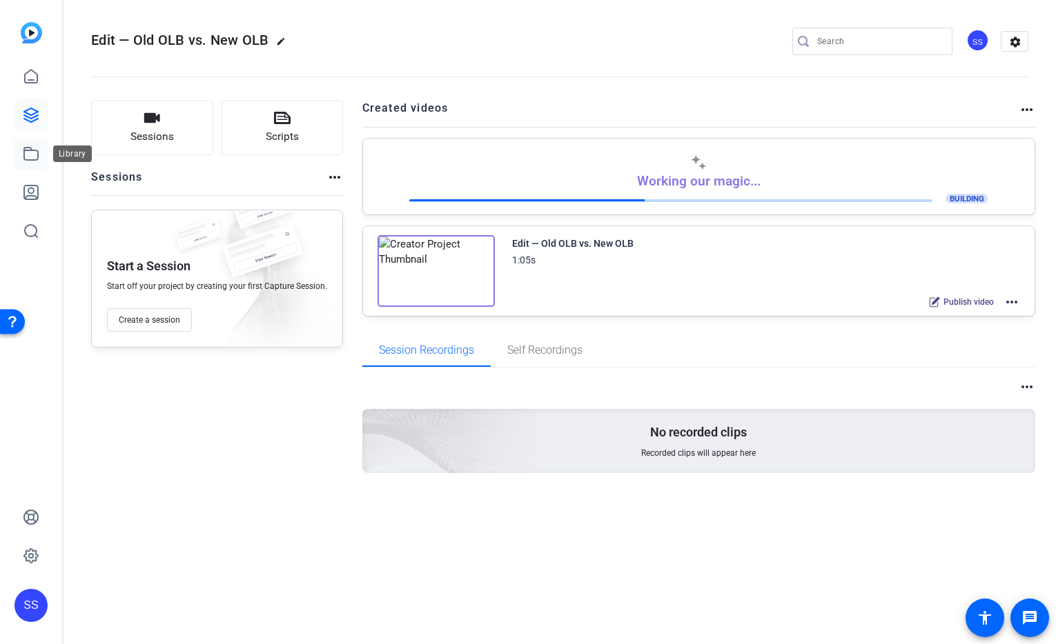
click at [21, 166] on link at bounding box center [30, 153] width 33 height 33
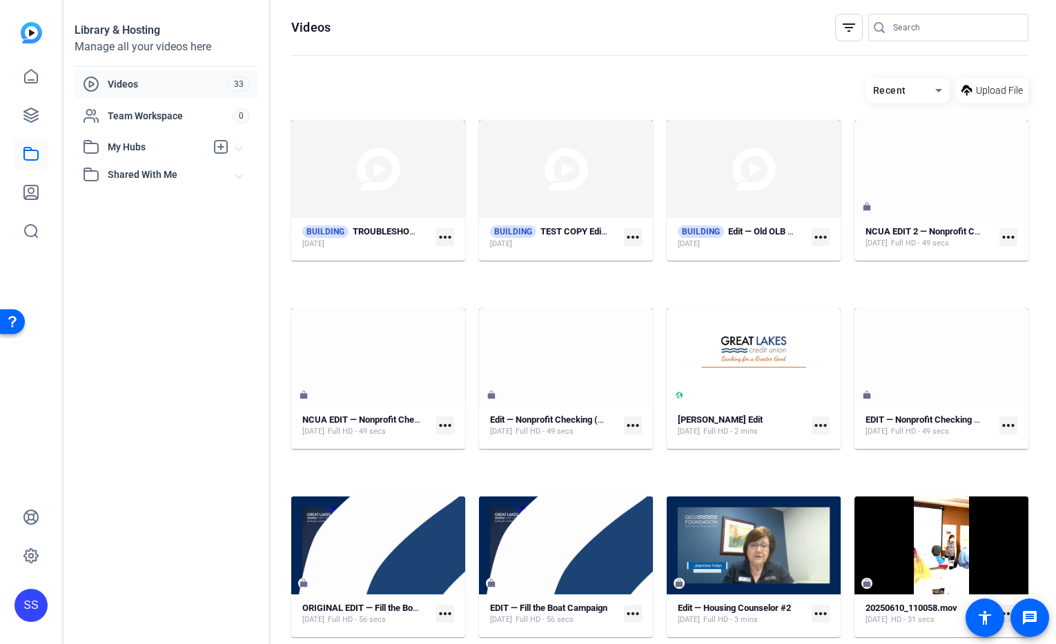
click at [642, 246] on mat-icon "more_horiz" at bounding box center [633, 237] width 18 height 18
click at [1007, 268] on div at bounding box center [528, 322] width 1056 height 644
click at [829, 246] on mat-icon "more_horiz" at bounding box center [820, 237] width 18 height 18
click at [736, 95] on div at bounding box center [528, 322] width 1056 height 644
click at [34, 115] on icon at bounding box center [31, 115] width 17 height 17
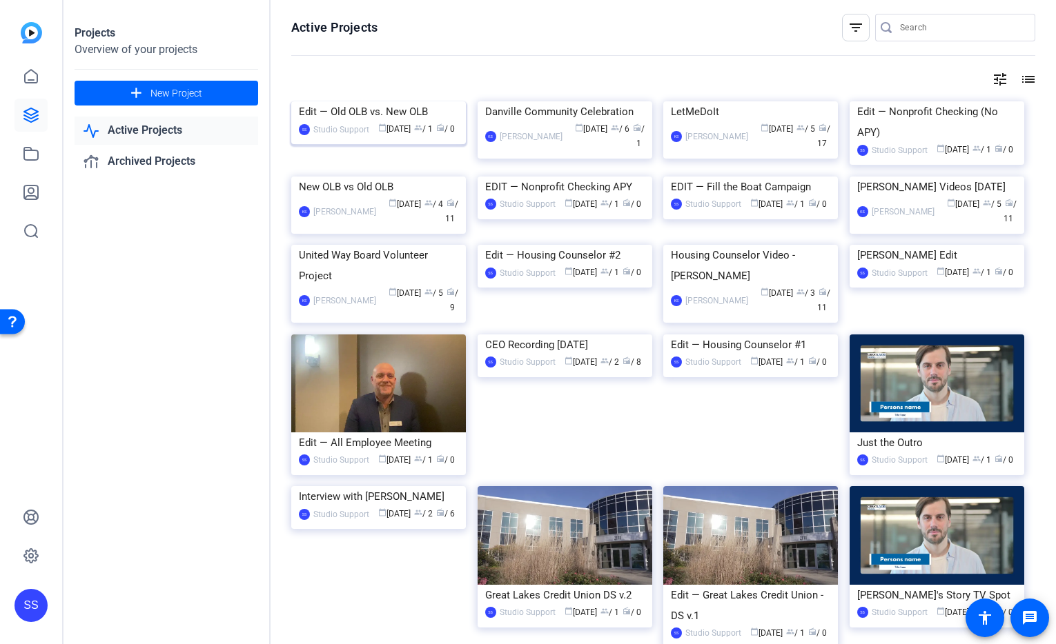
click at [396, 101] on img at bounding box center [378, 101] width 175 height 0
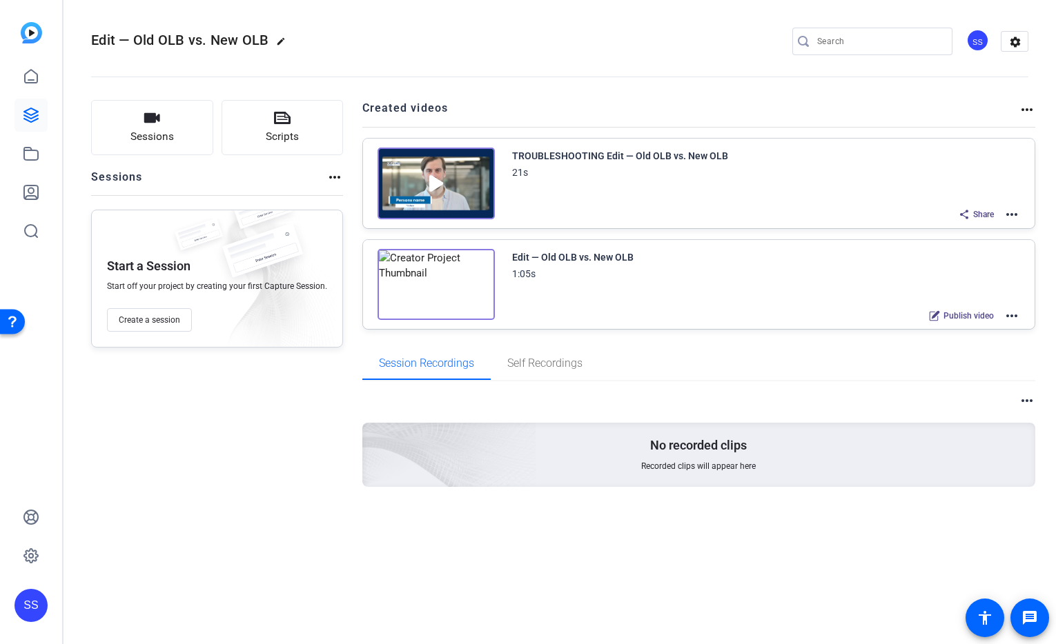
click at [1015, 214] on mat-icon "more_horiz" at bounding box center [1011, 214] width 17 height 17
click at [744, 364] on div at bounding box center [528, 322] width 1056 height 644
click at [1009, 317] on mat-icon "more_horiz" at bounding box center [1011, 316] width 17 height 17
click at [982, 350] on span "Duplicate here" at bounding box center [961, 349] width 96 height 17
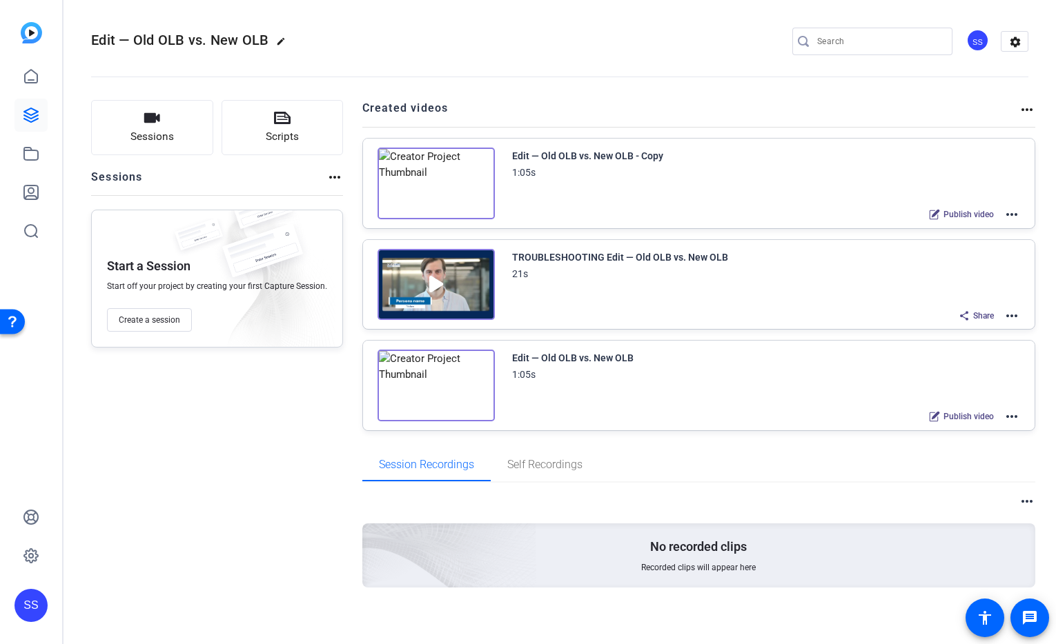
click at [1009, 212] on mat-icon "more_horiz" at bounding box center [1011, 214] width 17 height 17
click at [993, 227] on span "Edit in Creator" at bounding box center [953, 231] width 96 height 17
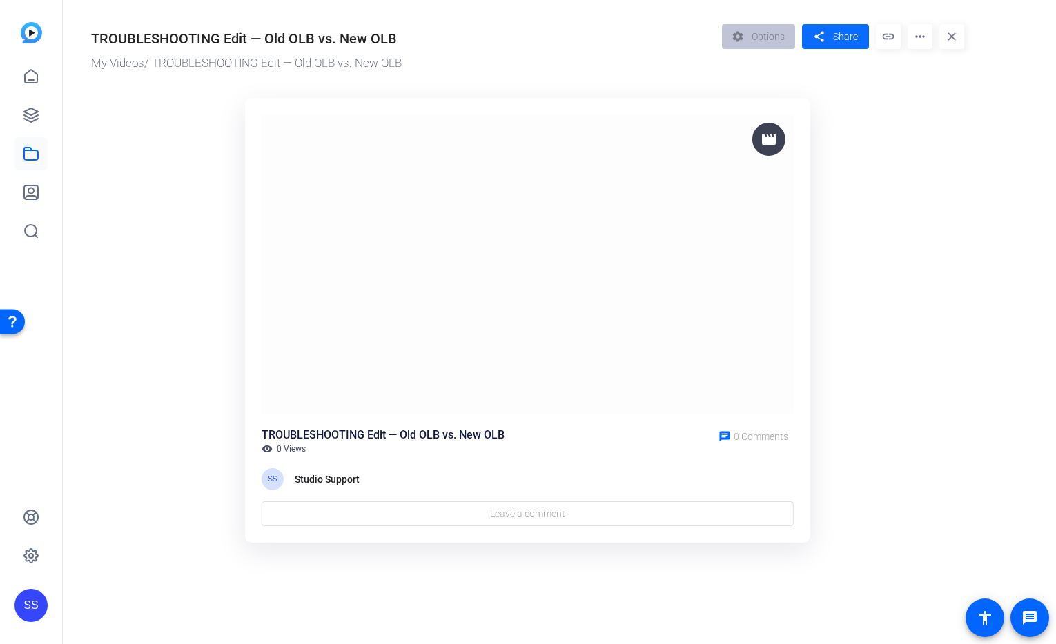
click at [836, 44] on span at bounding box center [835, 36] width 67 height 33
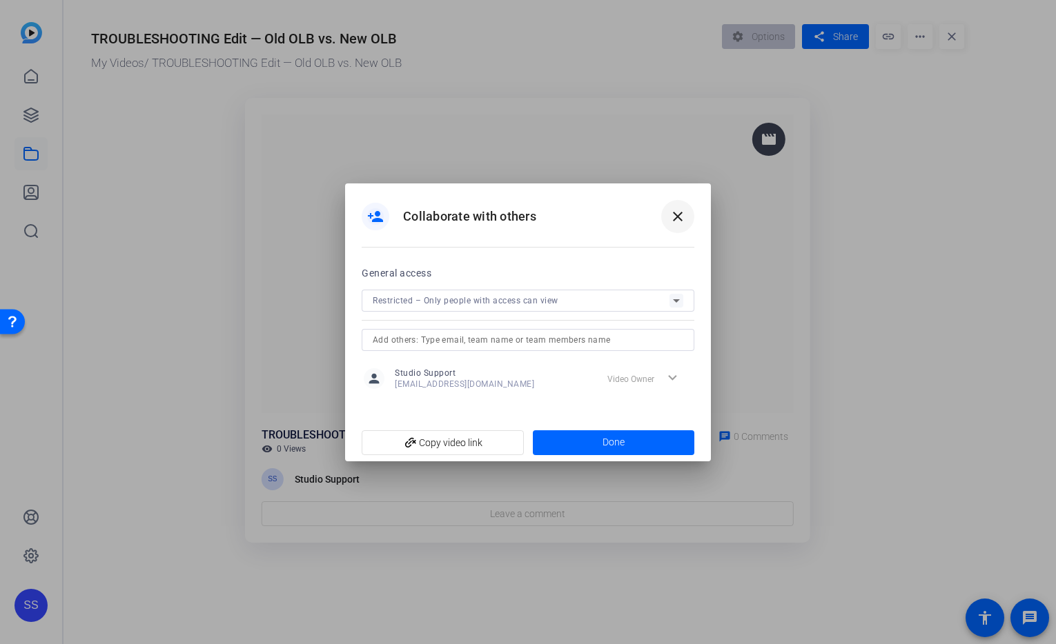
click at [672, 224] on mat-icon "close" at bounding box center [677, 216] width 17 height 17
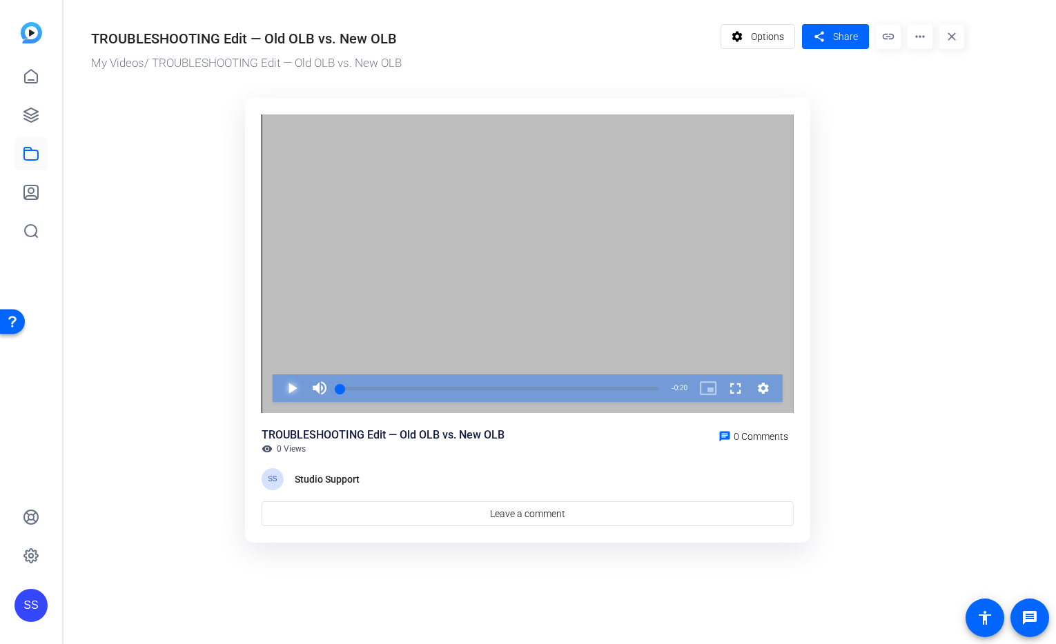
click at [278, 392] on span "Video Player" at bounding box center [278, 389] width 0 height 28
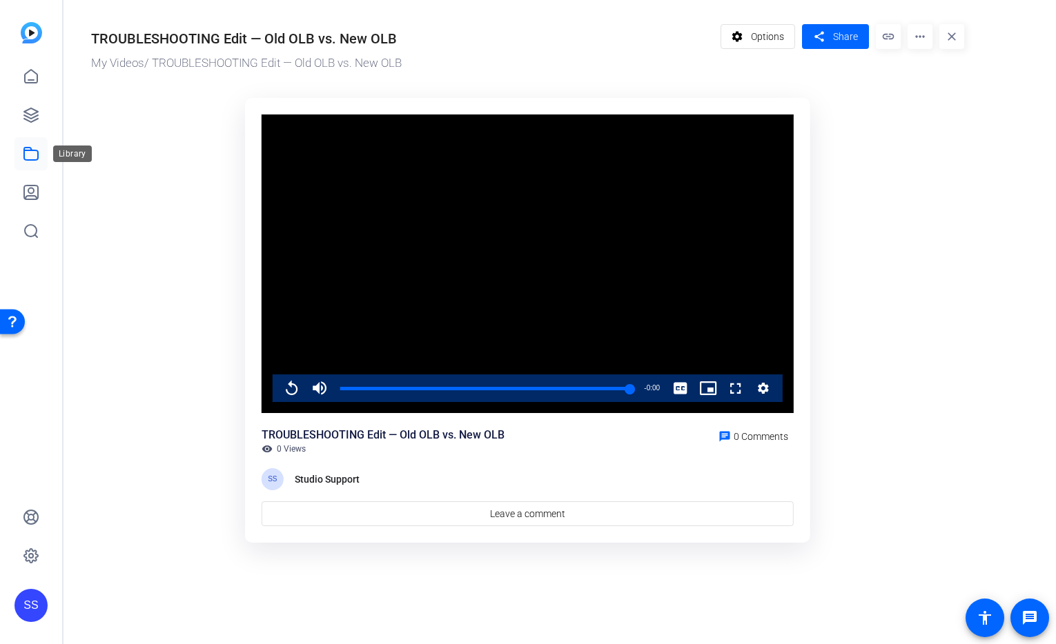
click at [27, 157] on icon at bounding box center [31, 154] width 17 height 17
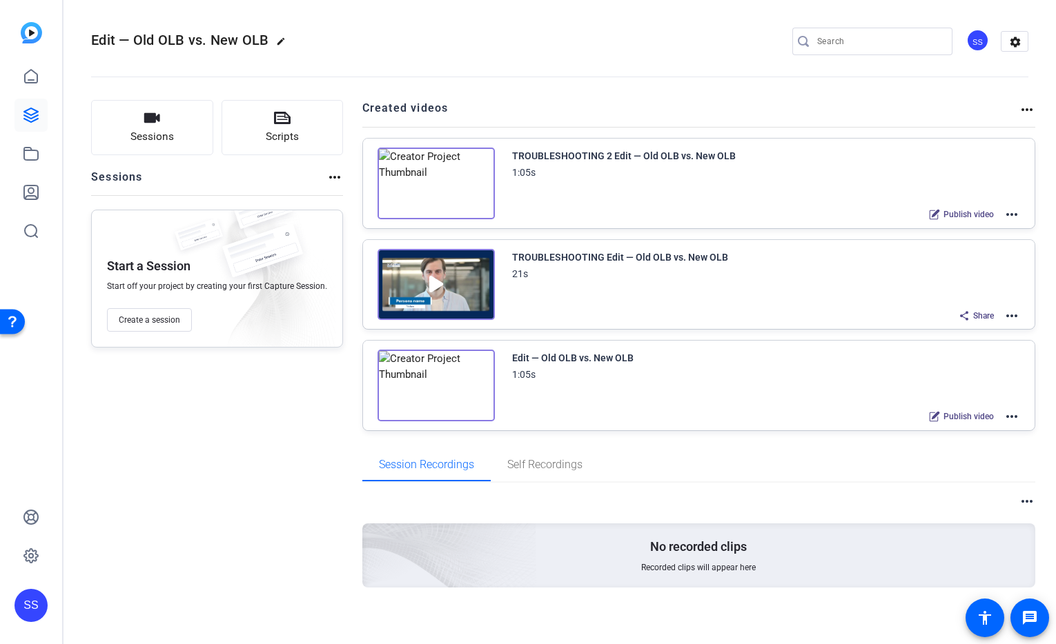
click at [1004, 414] on mat-icon "more_horiz" at bounding box center [1011, 416] width 17 height 17
click at [989, 425] on span "Edit in Creator" at bounding box center [953, 433] width 96 height 17
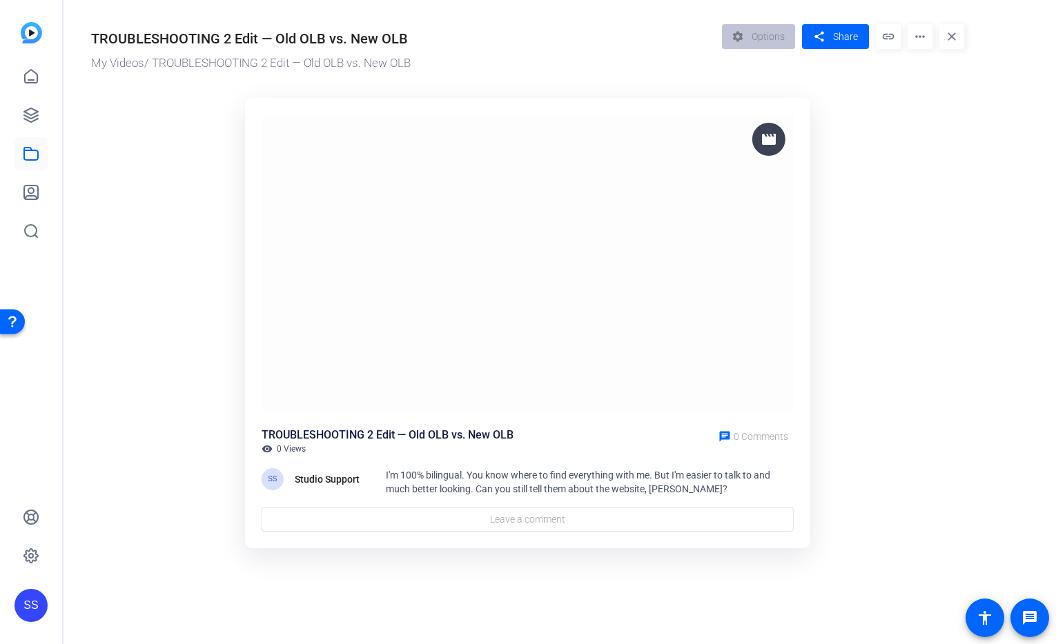
click at [474, 249] on img at bounding box center [527, 264] width 532 height 299
click at [845, 39] on span "Share" at bounding box center [845, 37] width 25 height 14
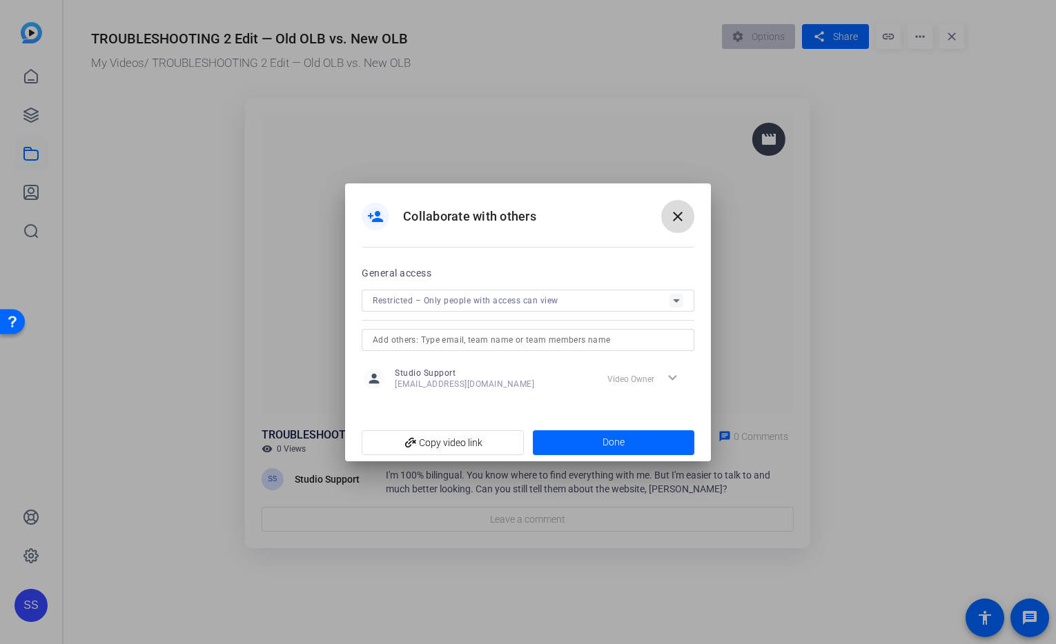
click at [675, 213] on mat-icon "close" at bounding box center [677, 216] width 17 height 17
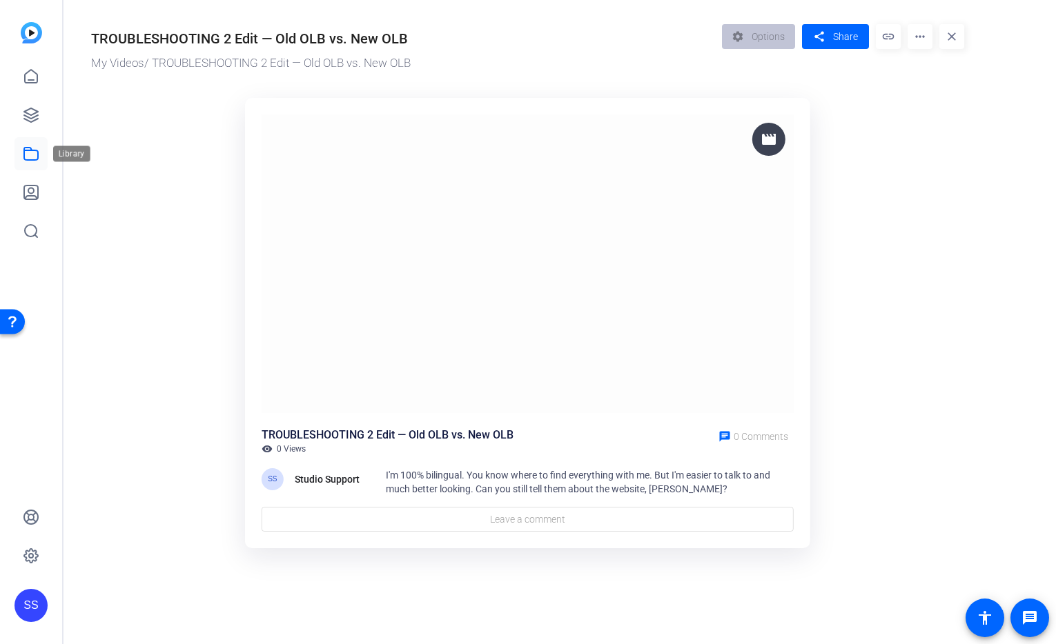
click at [23, 156] on icon at bounding box center [31, 154] width 17 height 17
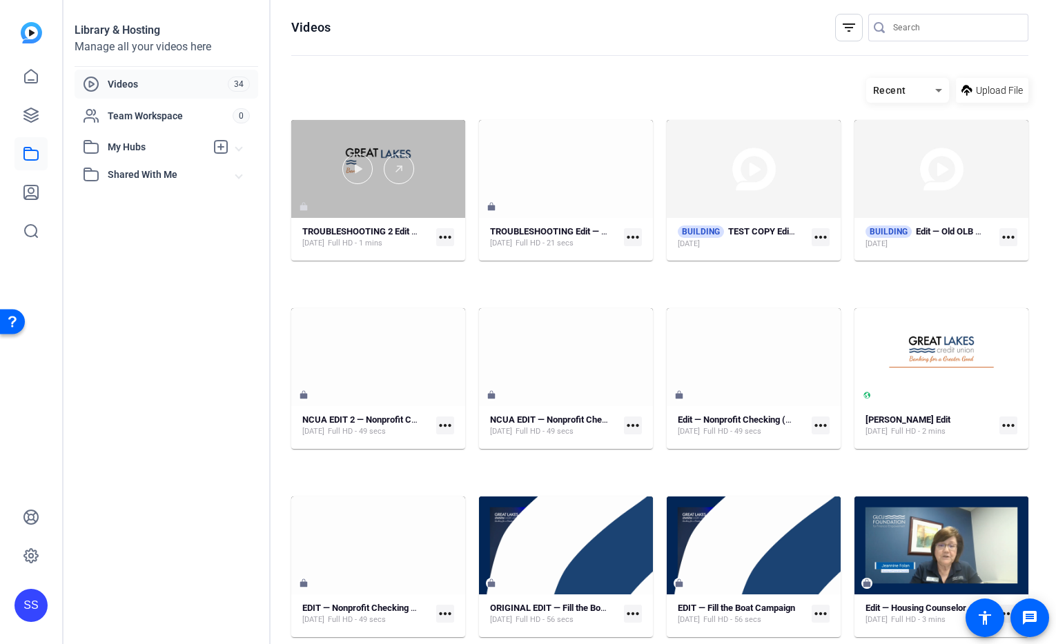
click at [389, 161] on div at bounding box center [378, 169] width 174 height 98
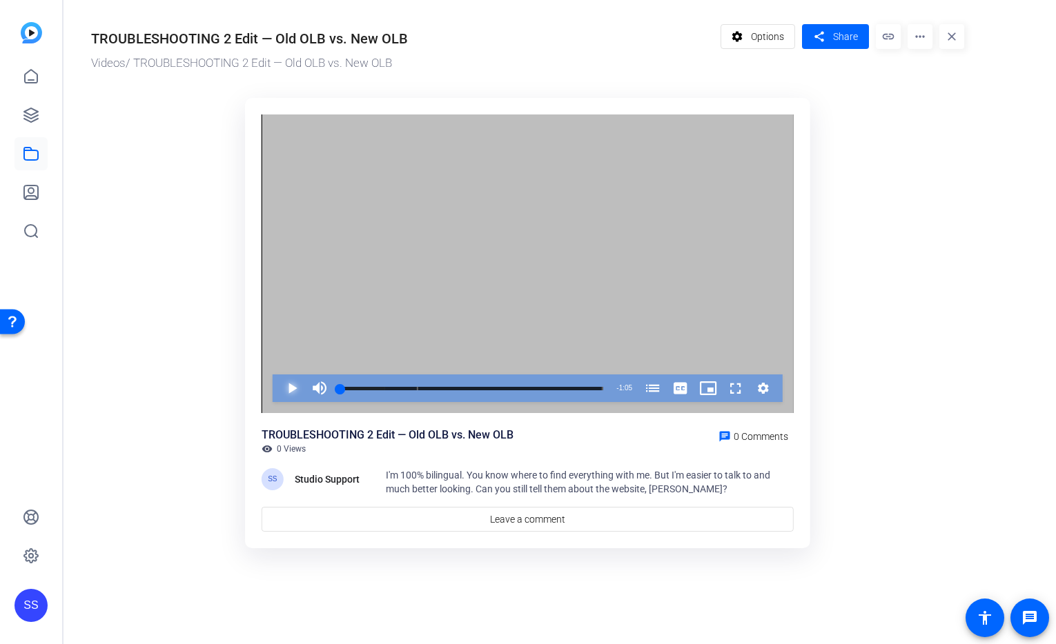
click at [278, 392] on span "Video Player" at bounding box center [278, 389] width 0 height 28
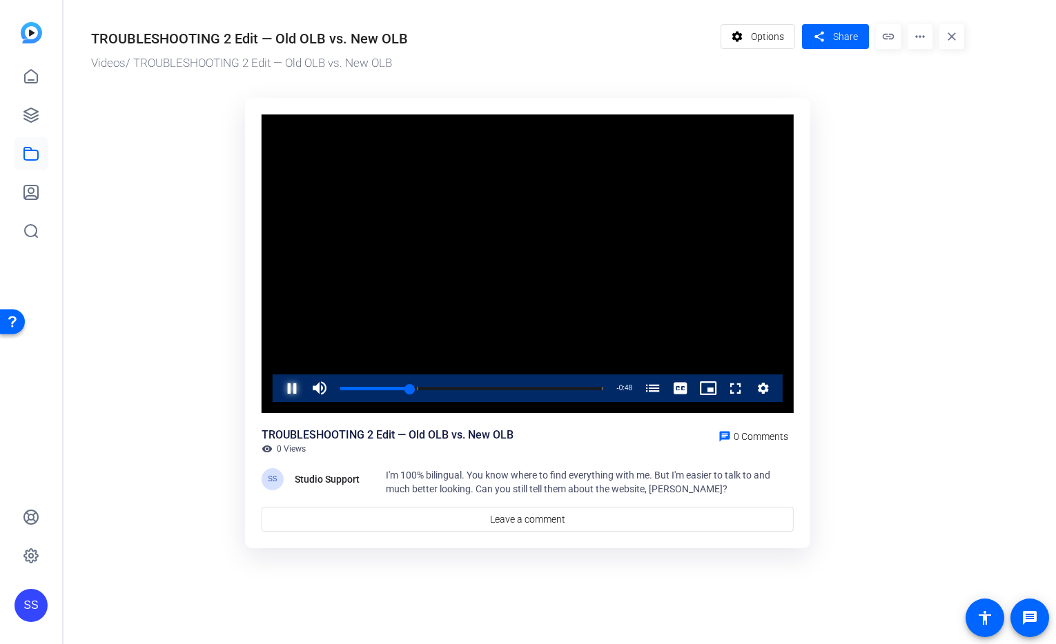
click at [278, 393] on span "Video Player" at bounding box center [278, 389] width 0 height 28
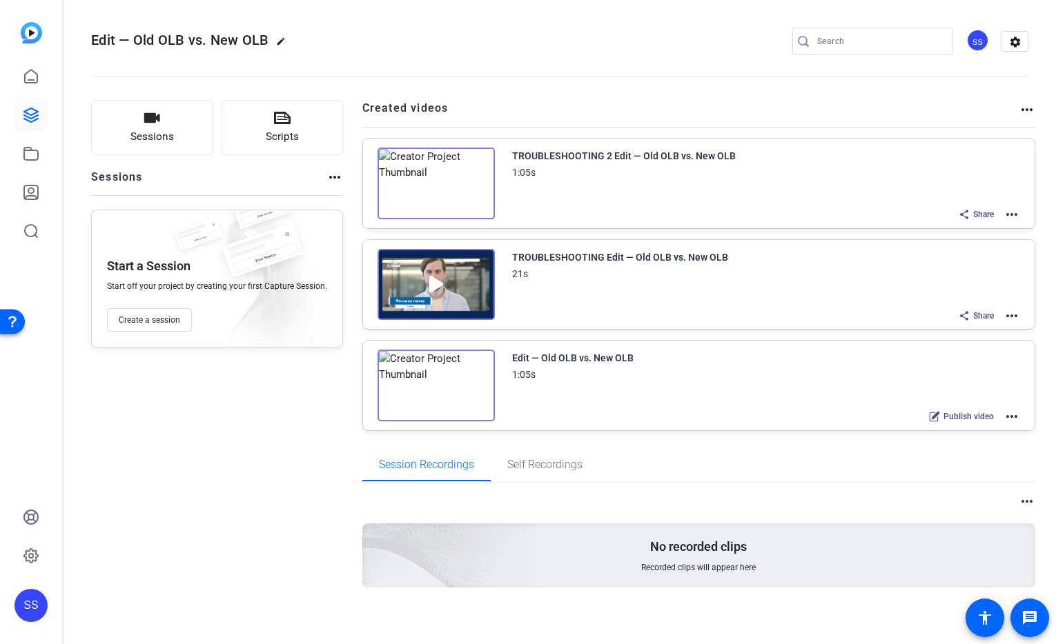
click at [1009, 215] on mat-icon "more_horiz" at bounding box center [1011, 214] width 17 height 17
click at [964, 230] on span "Edit in Creator" at bounding box center [953, 231] width 96 height 17
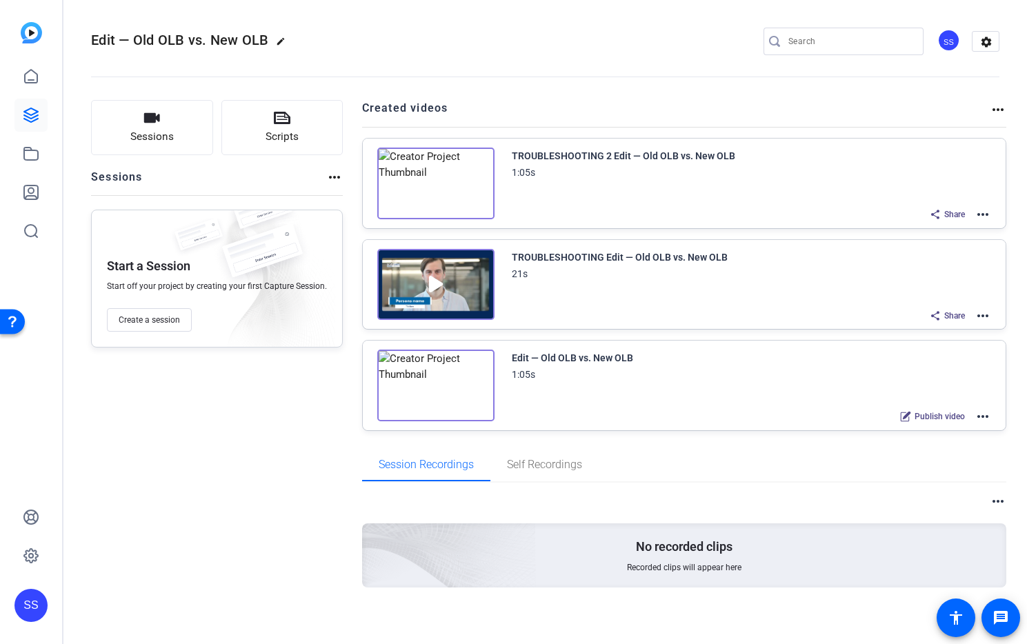
click at [981, 416] on mat-icon "more_horiz" at bounding box center [983, 416] width 17 height 17
click at [953, 429] on span "Edit in Creator" at bounding box center [925, 433] width 96 height 17
click at [38, 154] on icon at bounding box center [31, 154] width 14 height 12
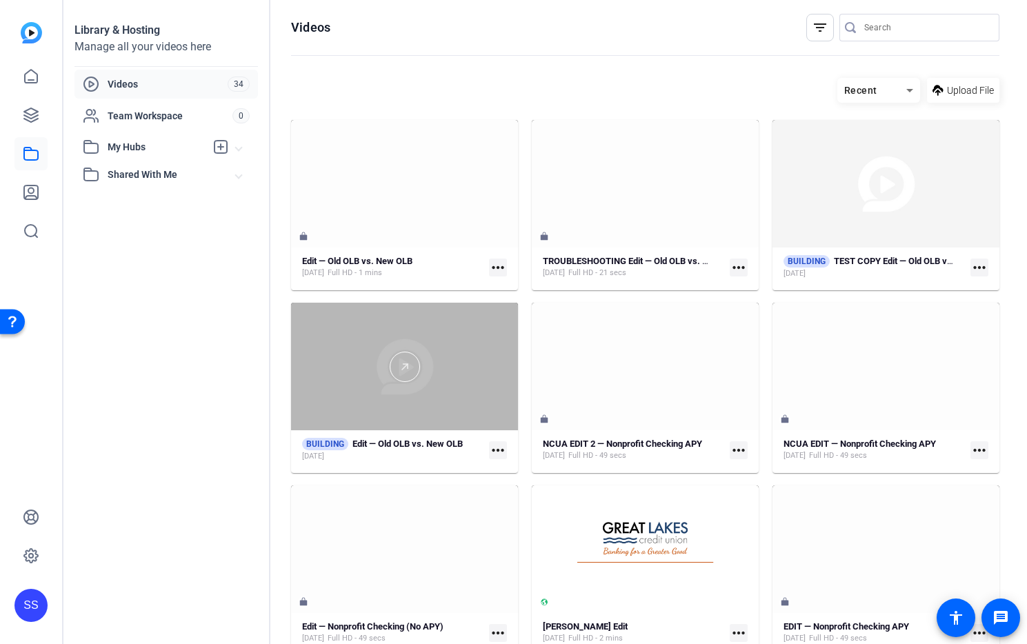
click at [439, 370] on div at bounding box center [404, 367] width 227 height 30
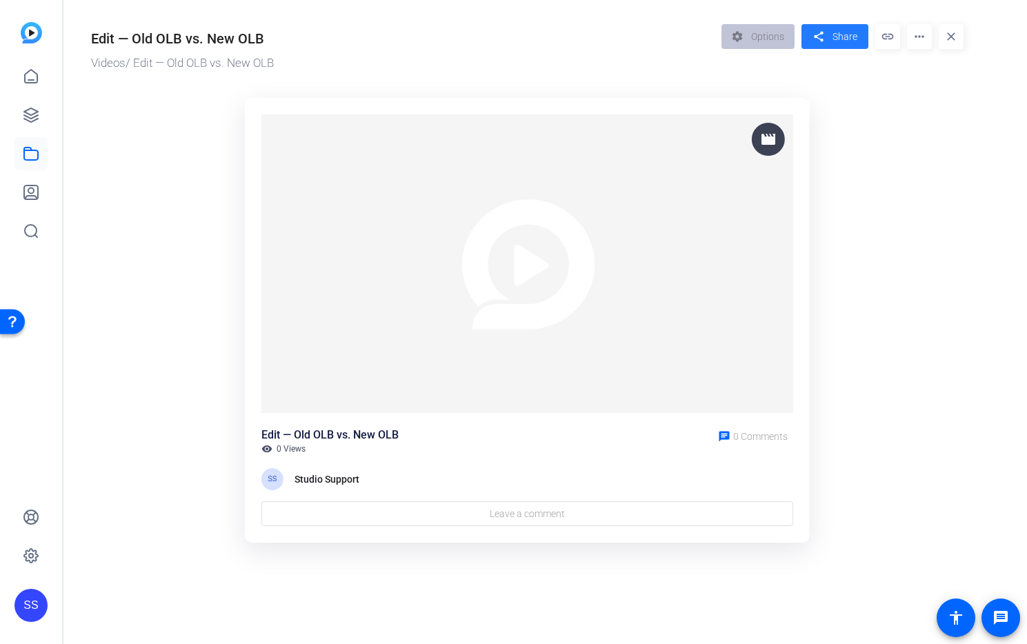
click at [833, 36] on span "Share" at bounding box center [845, 37] width 25 height 14
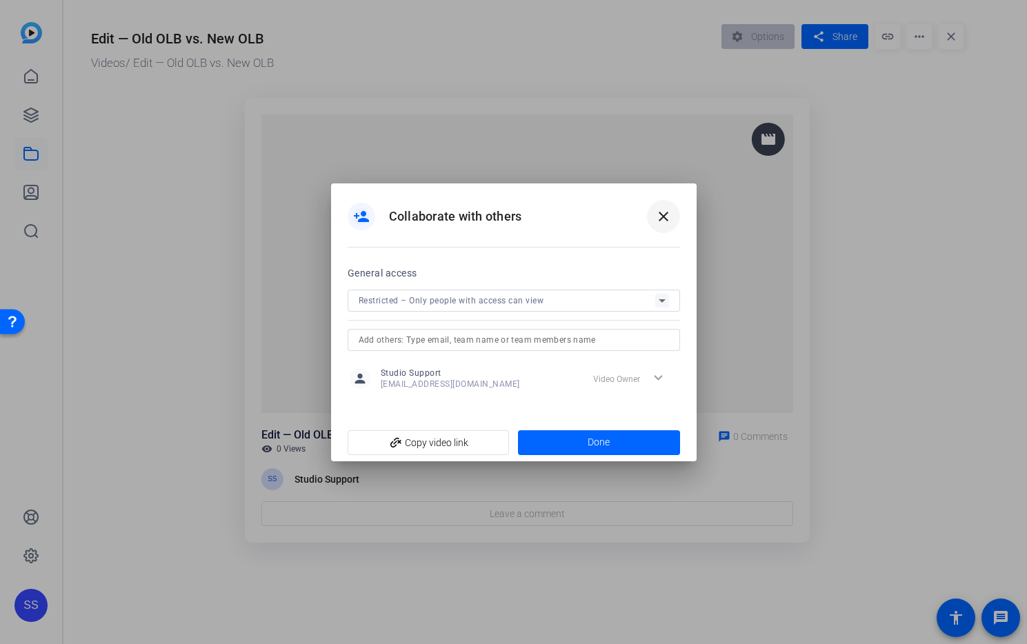
click at [662, 215] on mat-icon "close" at bounding box center [663, 216] width 17 height 17
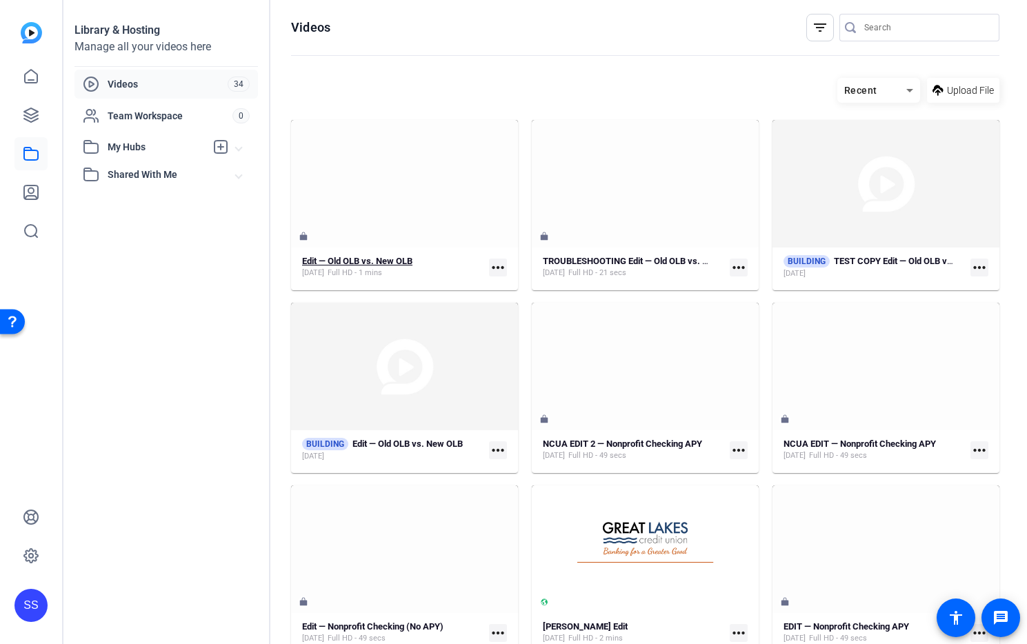
click at [425, 261] on div "Edit — Old OLB vs. New OLB Aug 20, 2025 Full HD - 1 mins" at bounding box center [392, 267] width 181 height 23
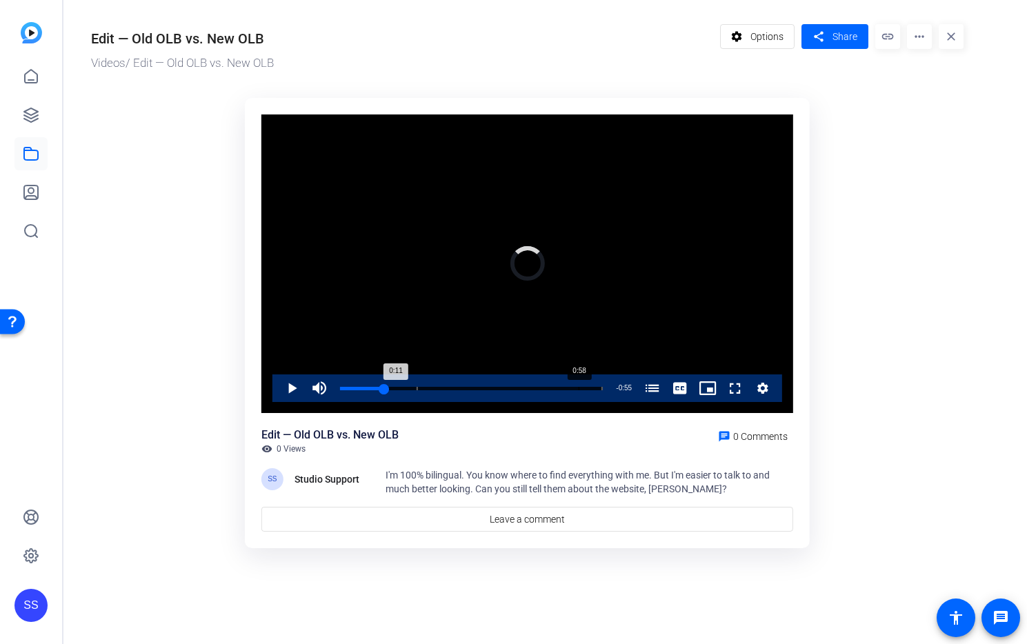
drag, startPoint x: 342, startPoint y: 388, endPoint x: 578, endPoint y: 398, distance: 236.8
click at [578, 390] on div "Loaded : 0.00% 0:58 0:11 Can You Guess Who Is In Your Love List? (00:19)" at bounding box center [471, 388] width 263 height 3
drag, startPoint x: 521, startPoint y: 383, endPoint x: 537, endPoint y: 385, distance: 16.7
click at [522, 383] on div "Loaded : 0.00% 0:44 0:59 Can You Guess Who Is In Your Love List? (00:19)" at bounding box center [471, 389] width 277 height 28
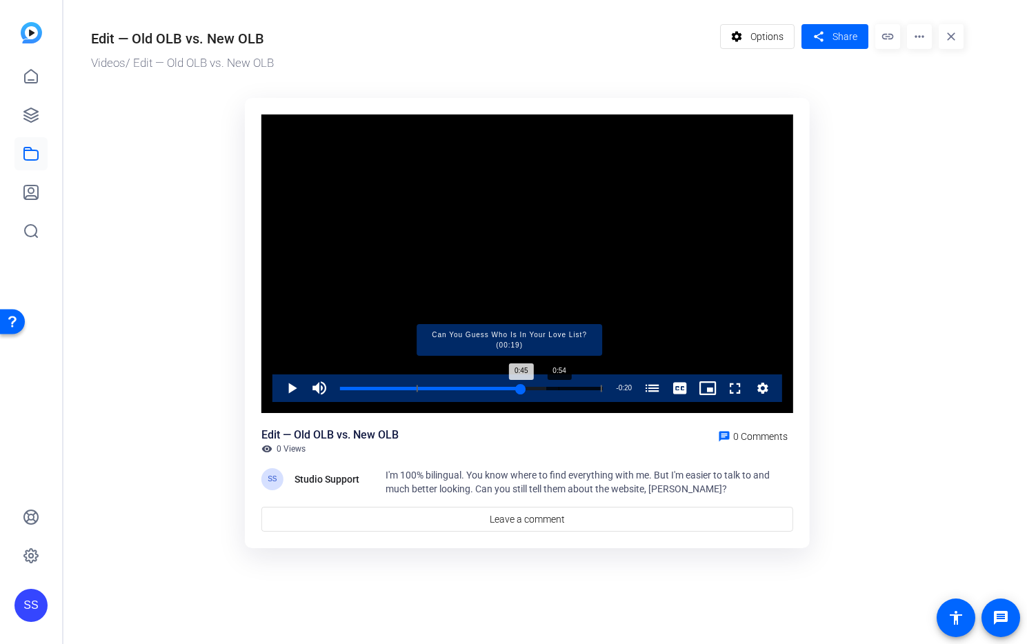
click at [559, 387] on div "Progress Bar" at bounding box center [510, 388] width 186 height 7
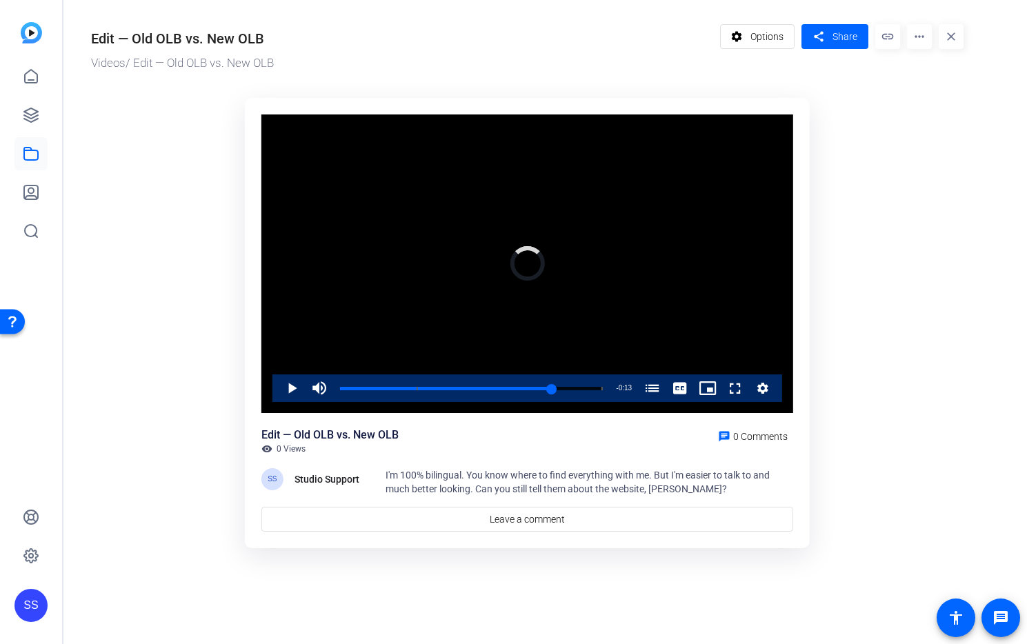
drag, startPoint x: 557, startPoint y: 390, endPoint x: 277, endPoint y: 393, distance: 280.1
click at [277, 393] on div "Play Mute 20% Current Time 0:52 / Duration 1:05 Loaded : 0.00% 0:00 0:52 Can Yo…" at bounding box center [528, 389] width 510 height 28
click at [840, 38] on span "Share" at bounding box center [845, 37] width 25 height 14
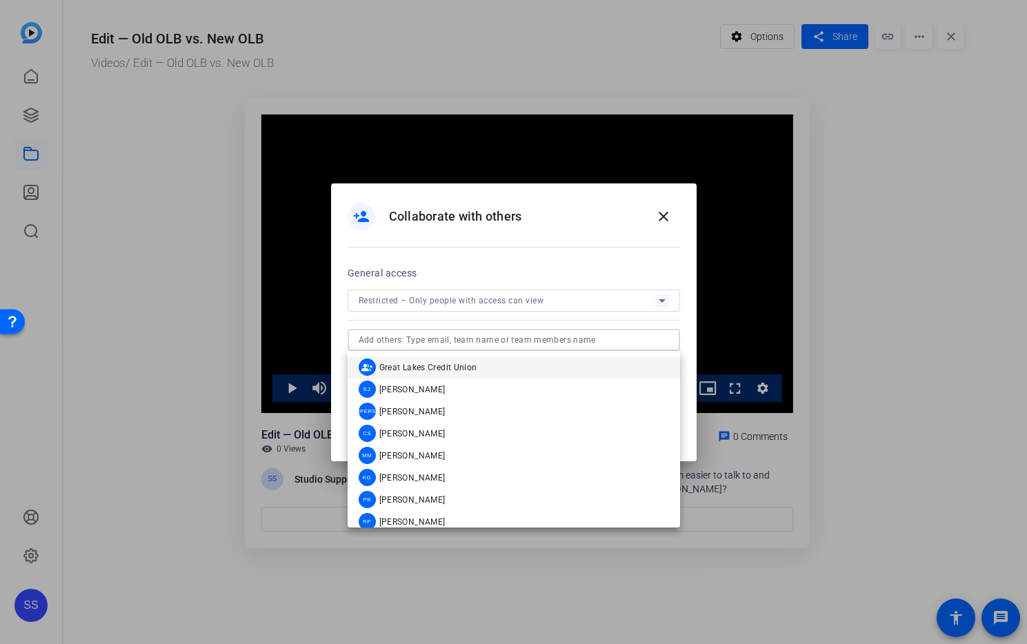
click at [526, 336] on input "text" at bounding box center [514, 340] width 310 height 17
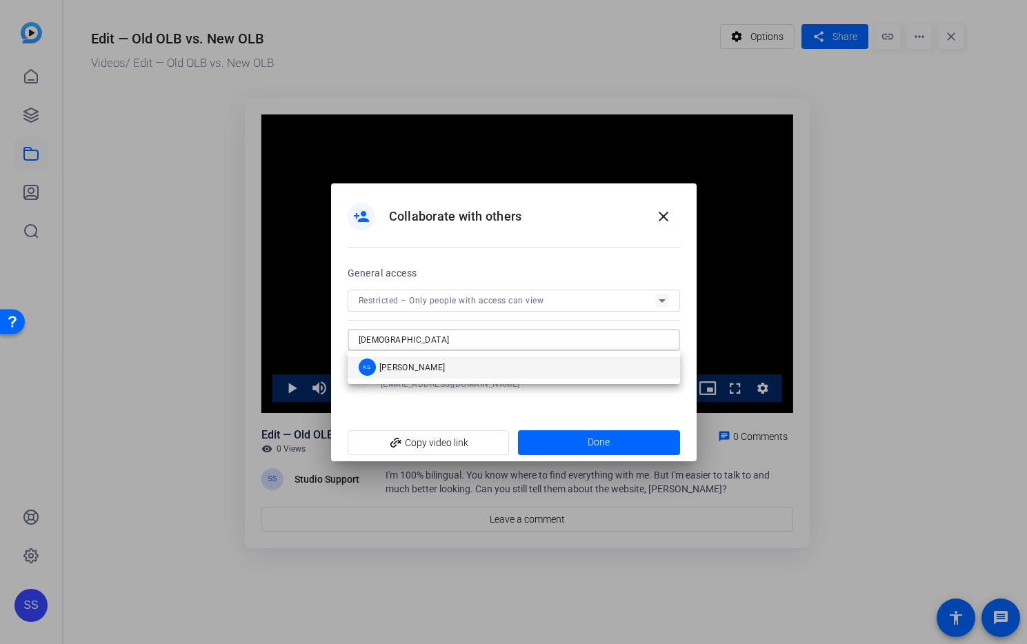
type input "kath"
click at [471, 372] on mat-option "KS Kathleen Shangraw" at bounding box center [514, 368] width 333 height 22
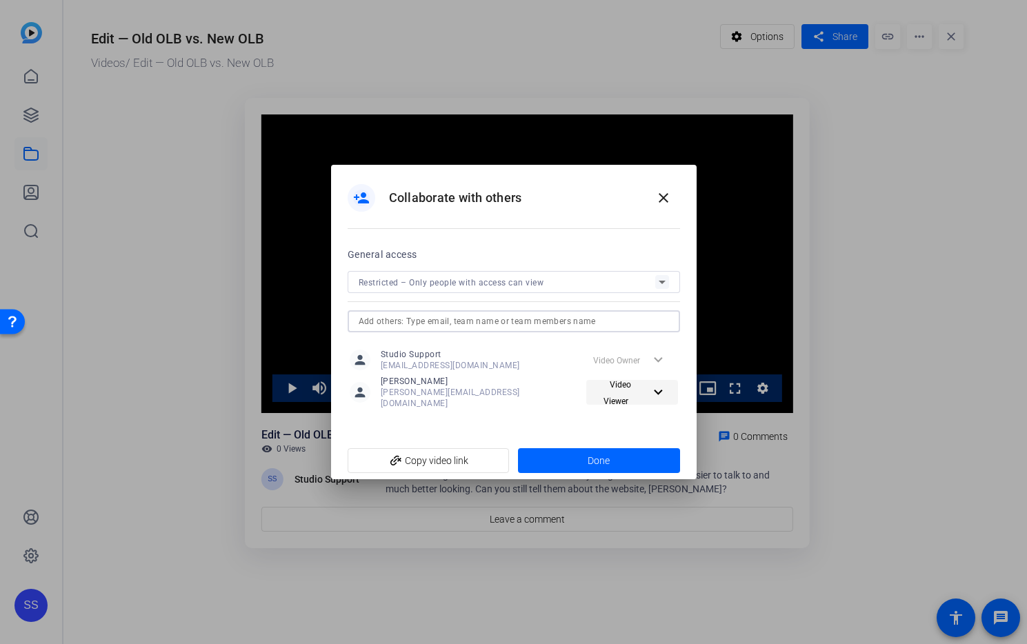
click at [662, 389] on mat-icon "expand_more" at bounding box center [658, 392] width 17 height 17
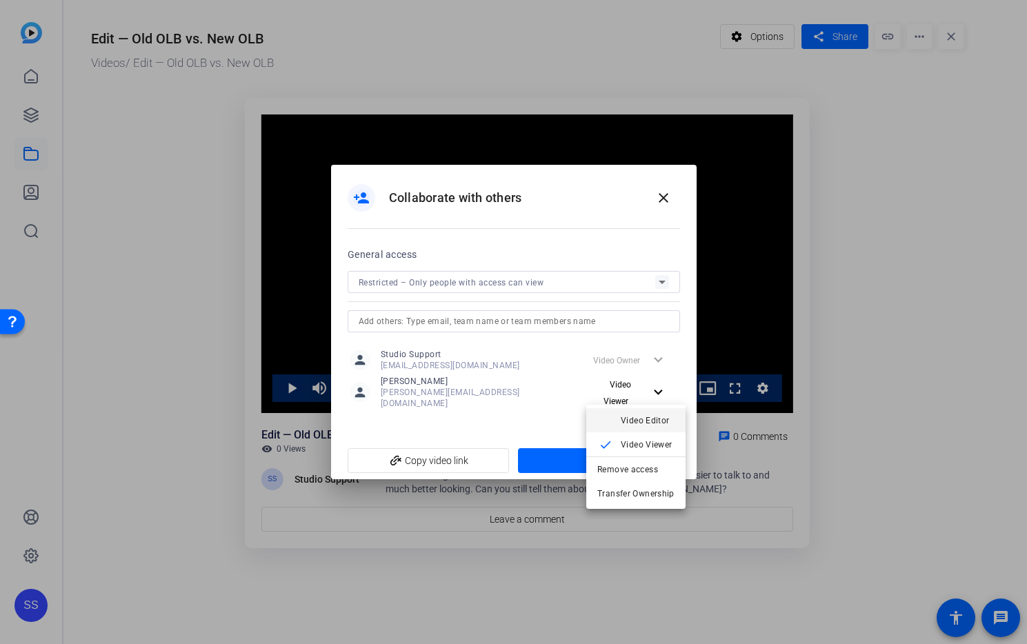
click at [659, 417] on span "Video Editor" at bounding box center [645, 421] width 49 height 10
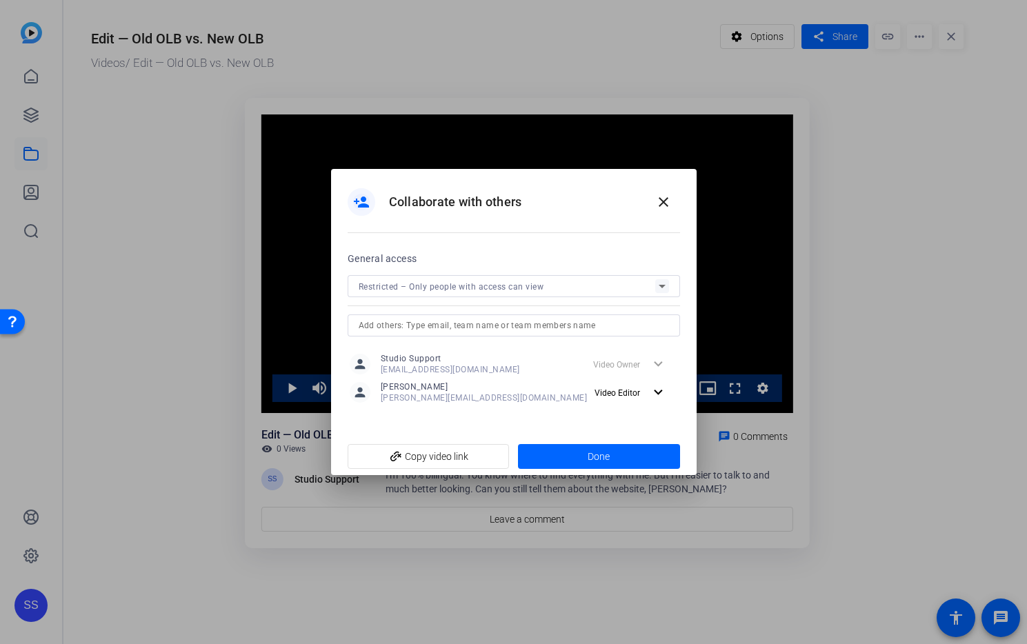
click at [527, 322] on input "text" at bounding box center [514, 325] width 310 height 17
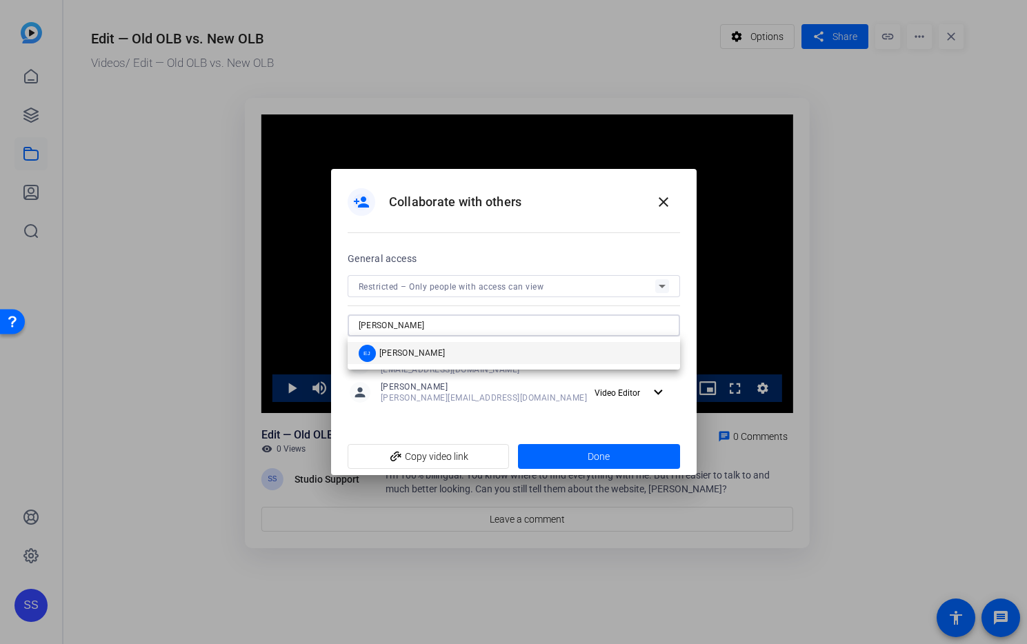
type input "eric"
click at [498, 351] on mat-option "EJ Eric J" at bounding box center [514, 353] width 333 height 22
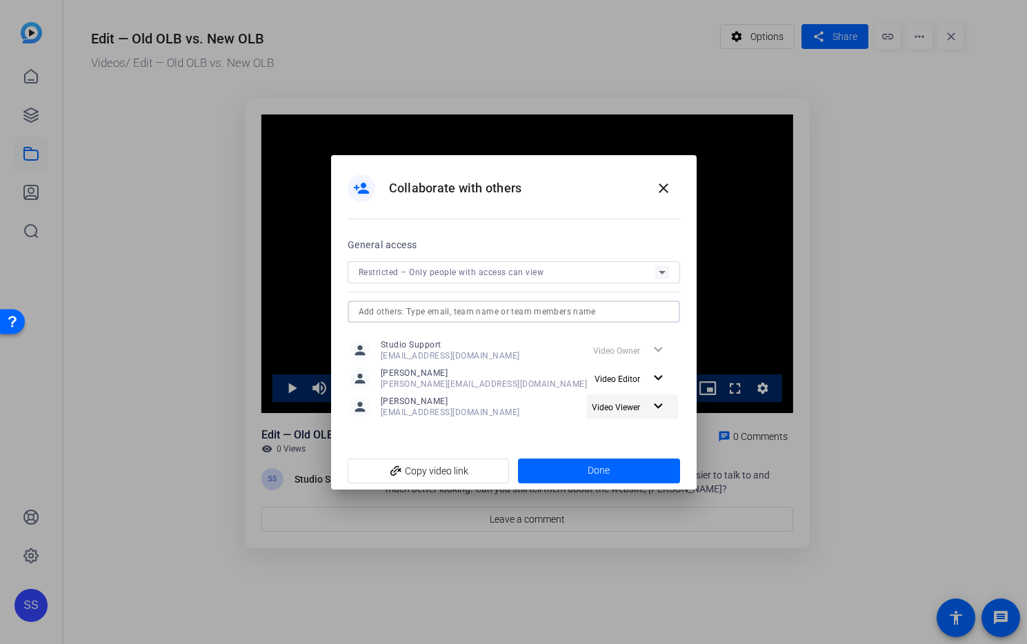
click at [646, 408] on span "Video Viewer" at bounding box center [621, 407] width 58 height 17
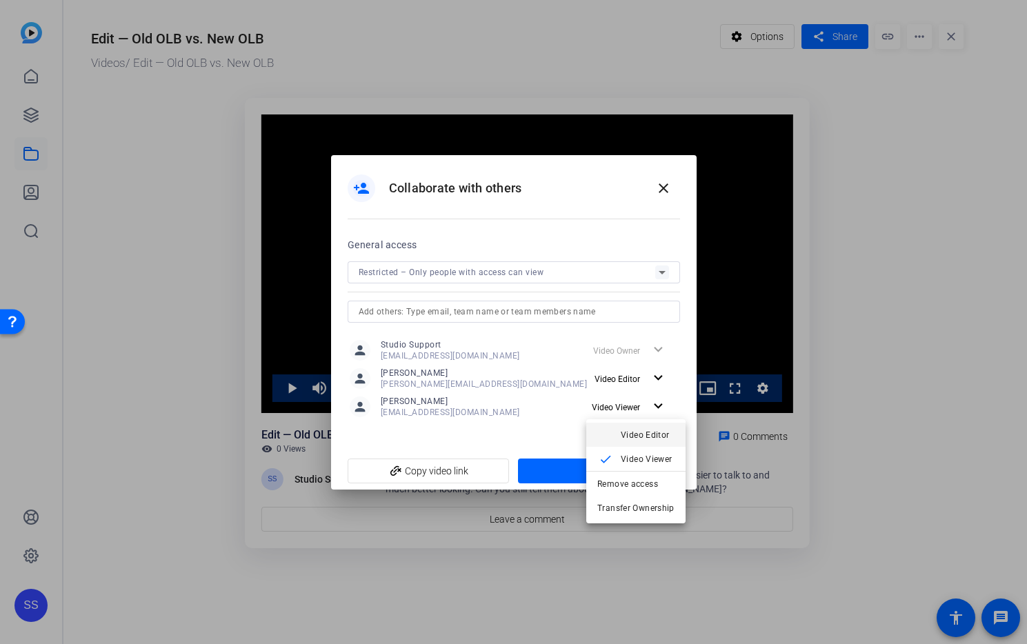
click at [650, 431] on span "Video Editor" at bounding box center [645, 435] width 49 height 10
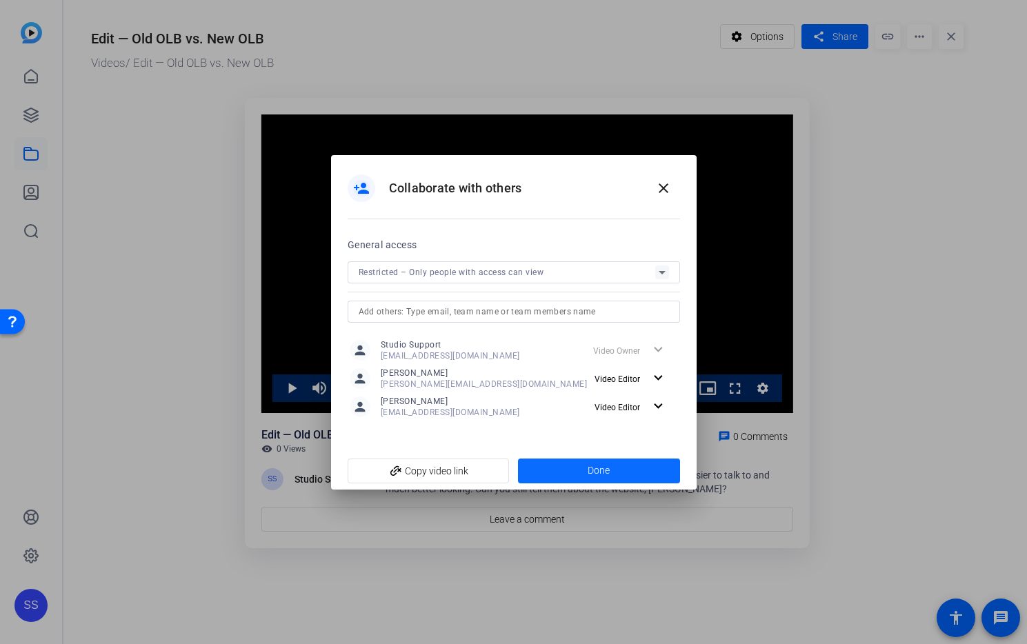
click at [651, 471] on span at bounding box center [599, 471] width 162 height 33
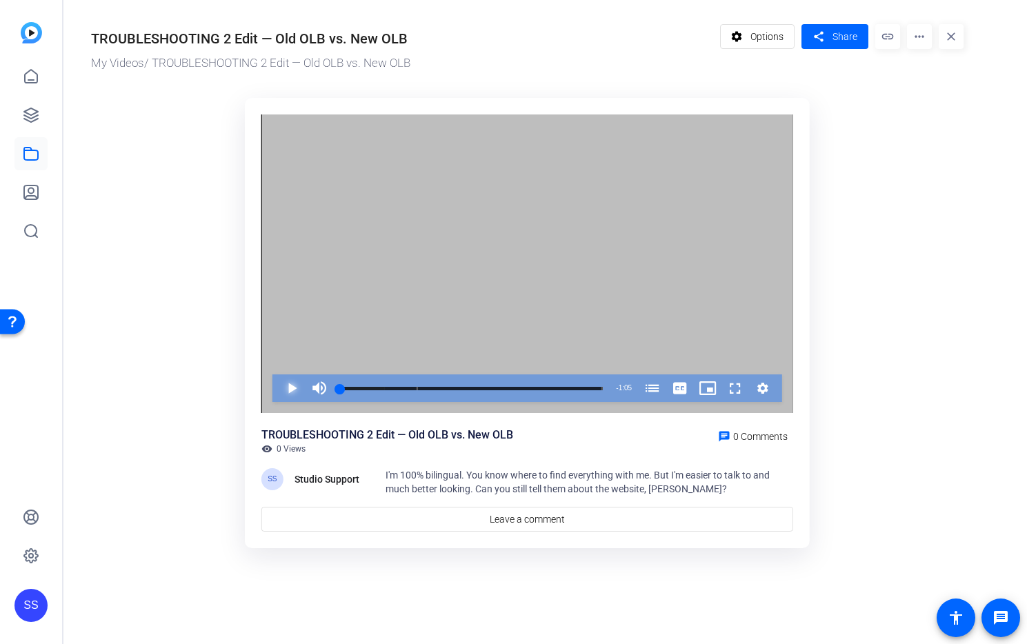
click at [278, 388] on span "Video Player" at bounding box center [278, 389] width 0 height 28
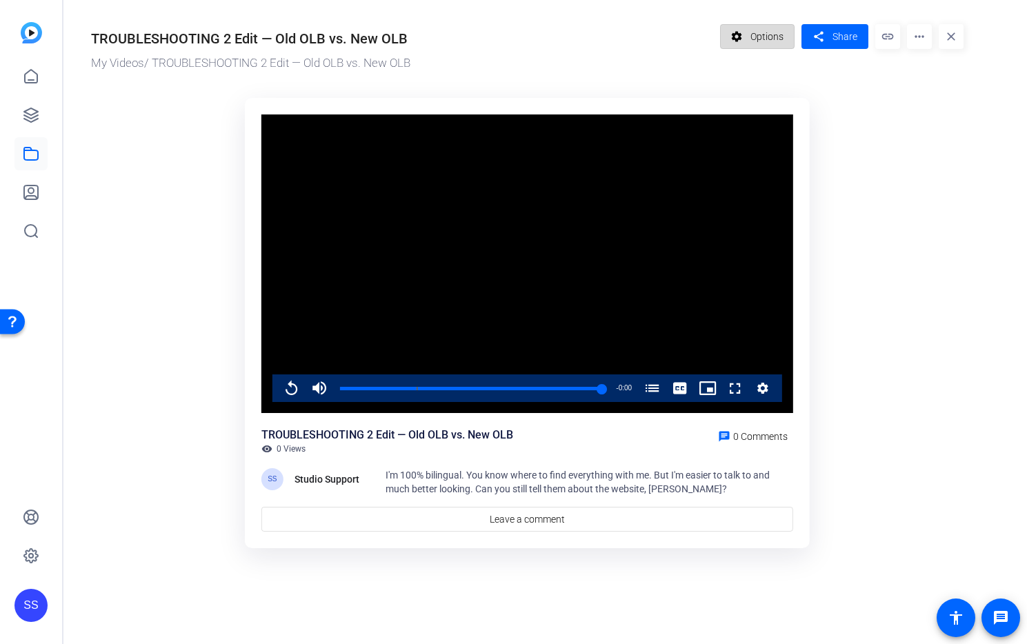
click at [744, 37] on mat-icon "settings" at bounding box center [737, 36] width 17 height 26
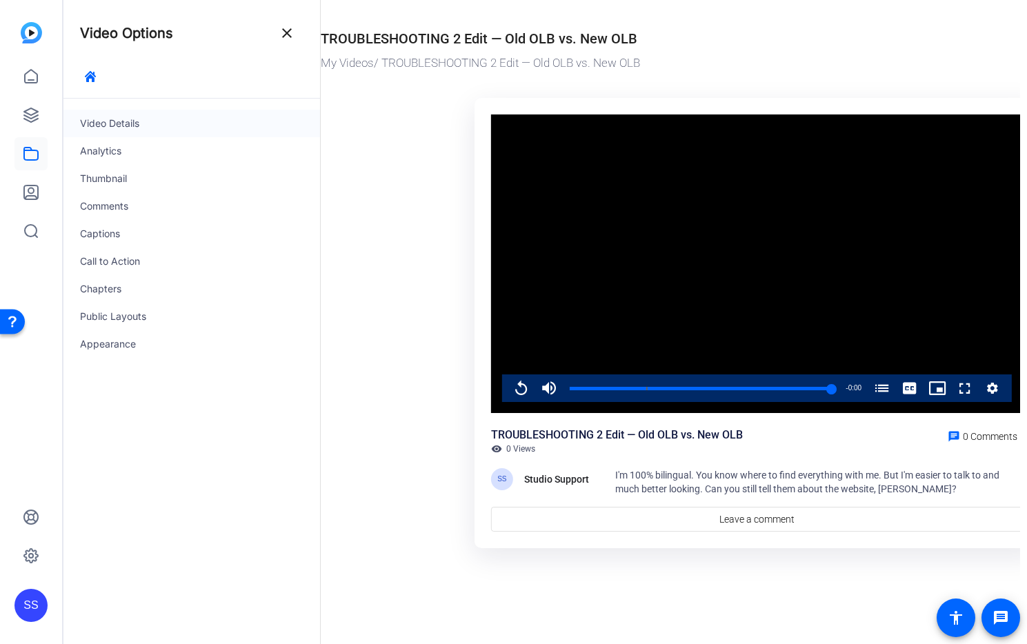
click at [110, 124] on div "Video Details" at bounding box center [191, 124] width 257 height 28
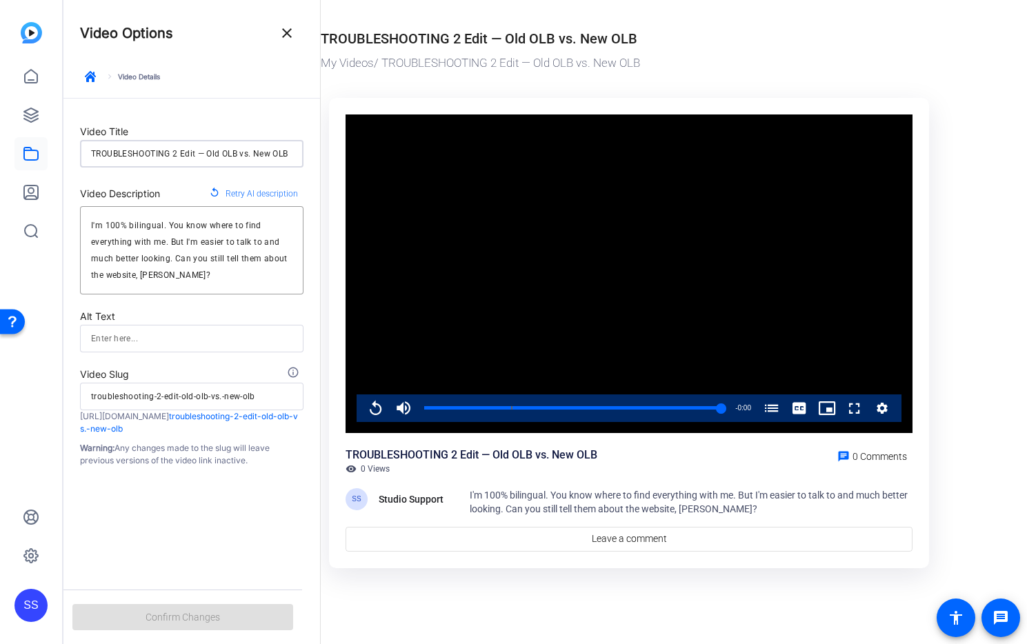
drag, startPoint x: 181, startPoint y: 152, endPoint x: -1, endPoint y: 155, distance: 181.5
click at [0, 155] on html "Accessibility Screen-Reader Guide, Feedback, and Issue Reporting | New window S…" at bounding box center [513, 322] width 1027 height 644
type input "Edit — Old OLB vs. New OLB"
type input "edit-old-olb-vs.-new-olb"
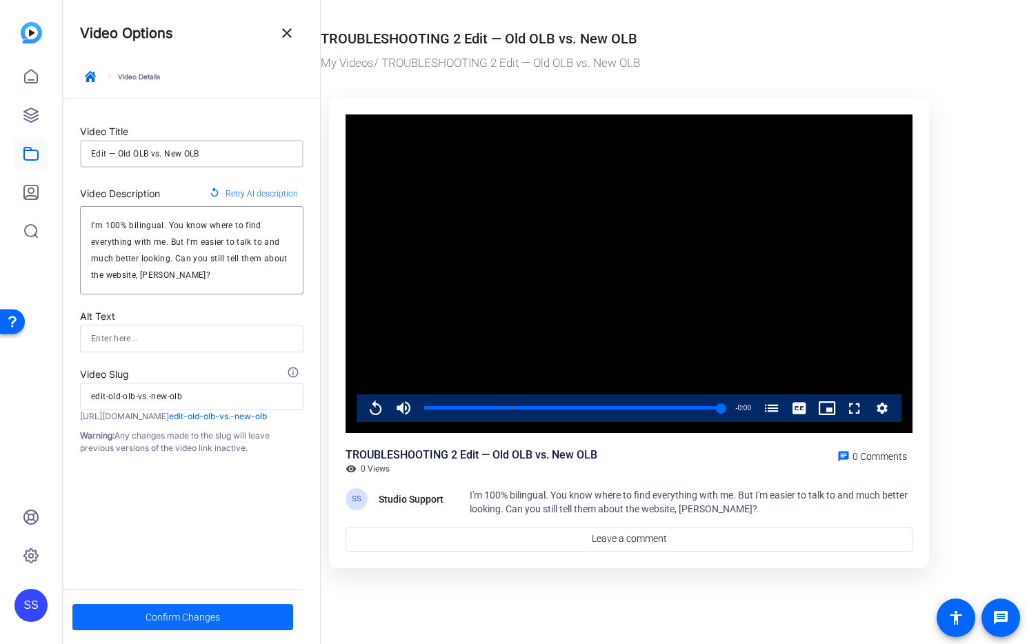
type input "Edit — Old OLB vs. New OLB"
click at [244, 619] on span at bounding box center [182, 617] width 221 height 33
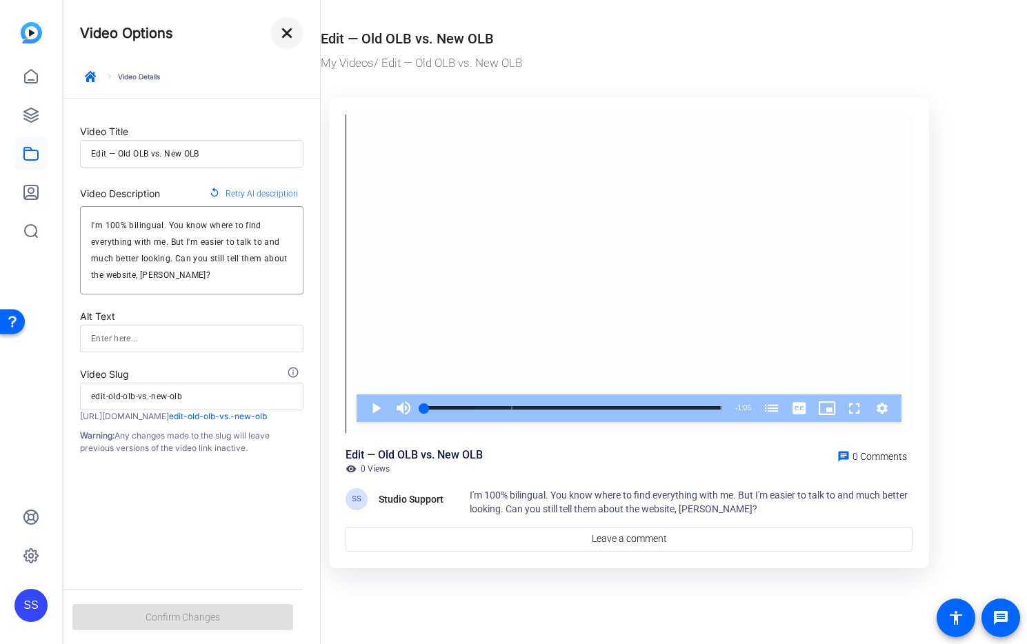
click at [290, 38] on mat-icon "close" at bounding box center [287, 33] width 17 height 17
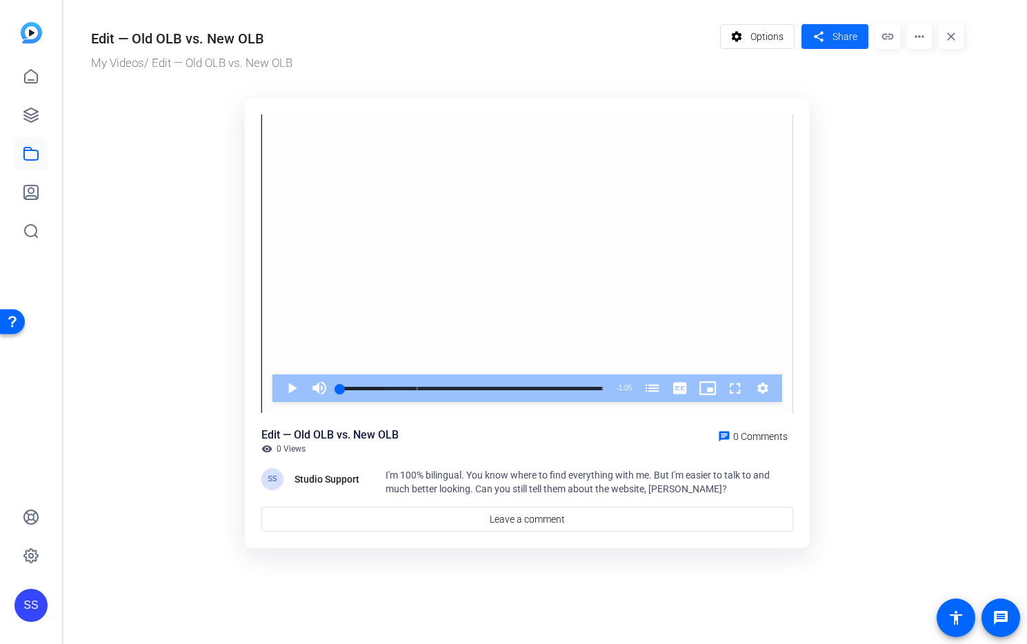
click at [835, 36] on span "Share" at bounding box center [845, 37] width 25 height 14
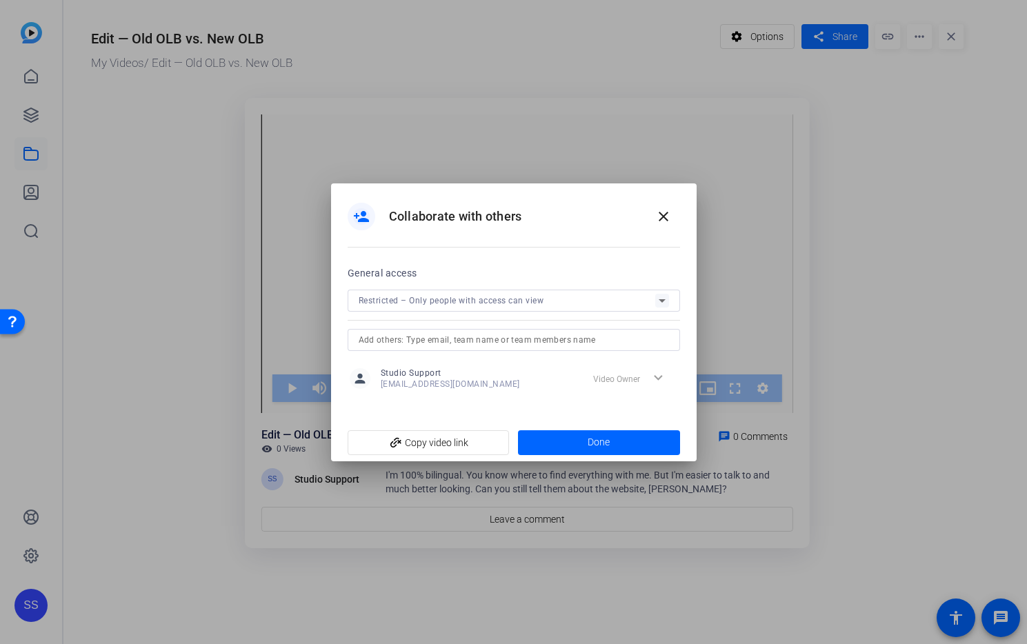
click at [835, 36] on div at bounding box center [513, 322] width 1027 height 644
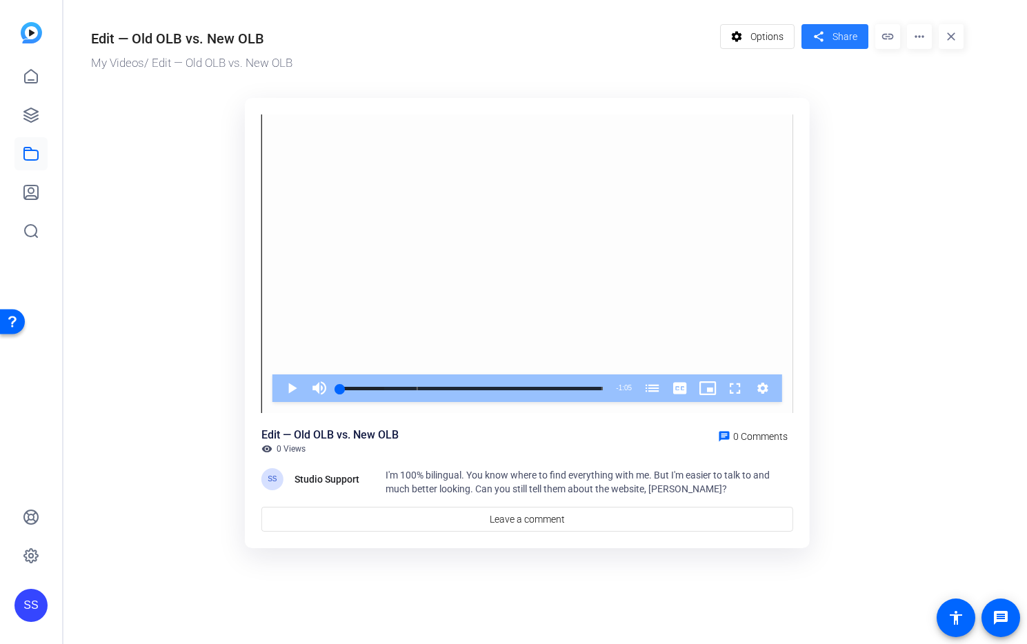
click at [829, 34] on span at bounding box center [835, 36] width 67 height 33
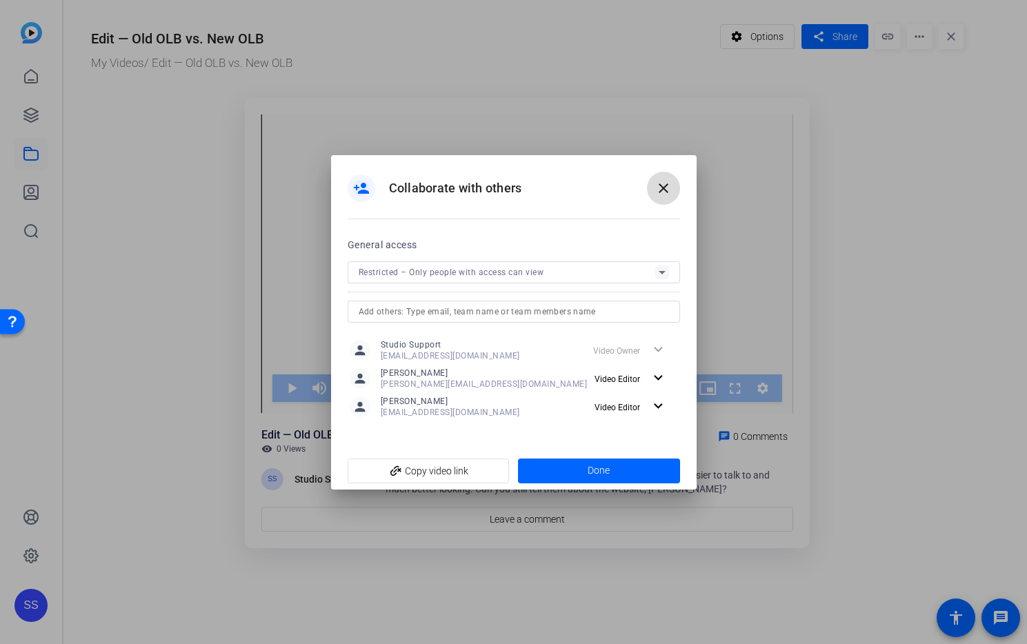
click at [666, 192] on mat-icon "close" at bounding box center [663, 188] width 17 height 17
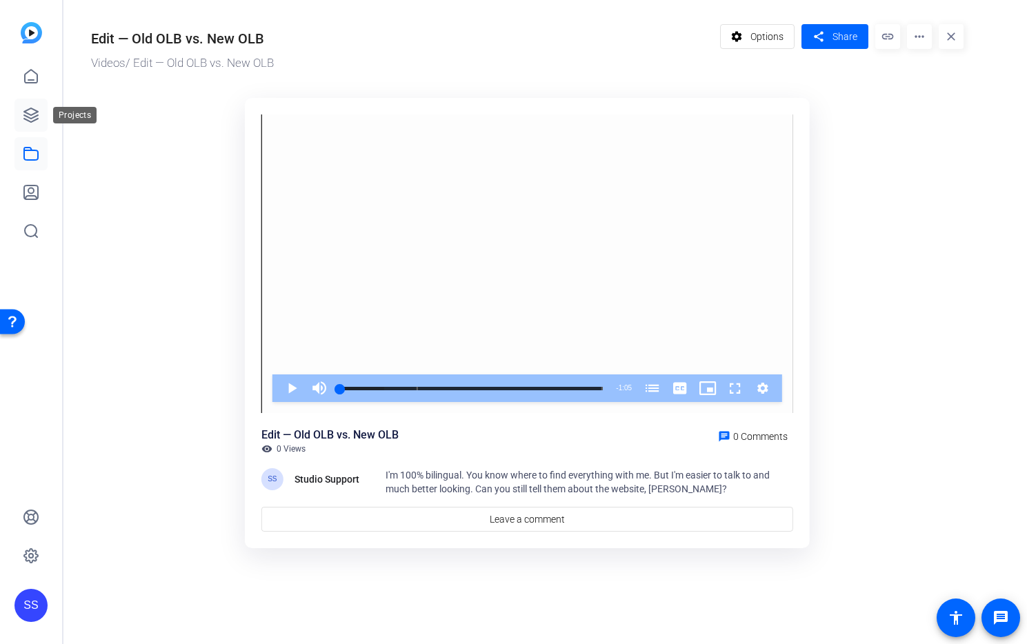
click at [37, 122] on icon at bounding box center [31, 115] width 17 height 17
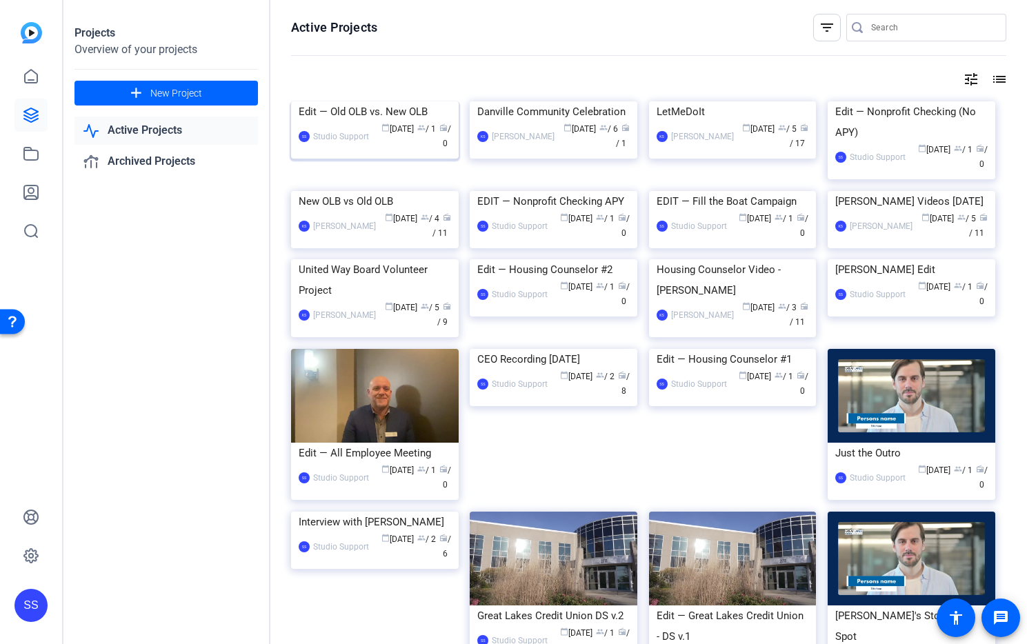
click at [340, 101] on img at bounding box center [375, 101] width 168 height 0
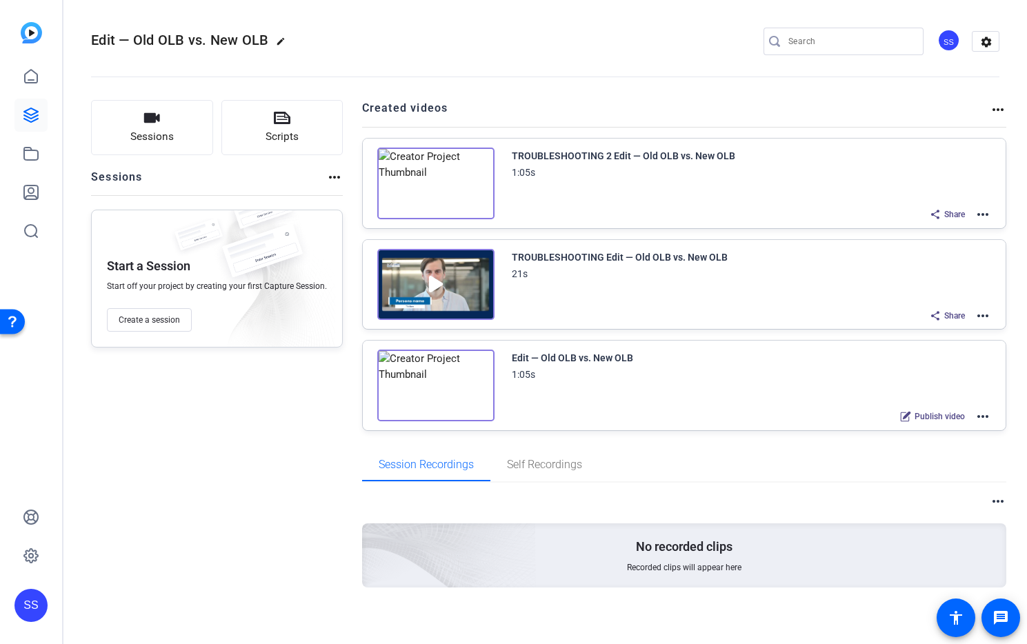
click at [976, 417] on mat-icon "more_horiz" at bounding box center [983, 416] width 17 height 17
click at [960, 431] on span "Edit in Creator" at bounding box center [925, 433] width 96 height 17
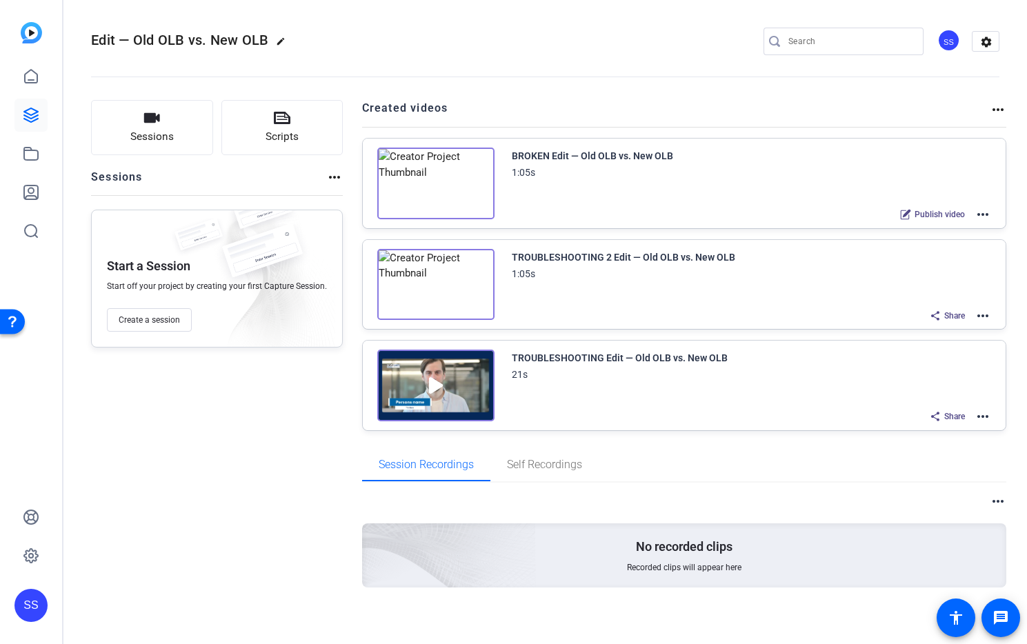
click at [979, 312] on mat-icon "more_horiz" at bounding box center [983, 316] width 17 height 17
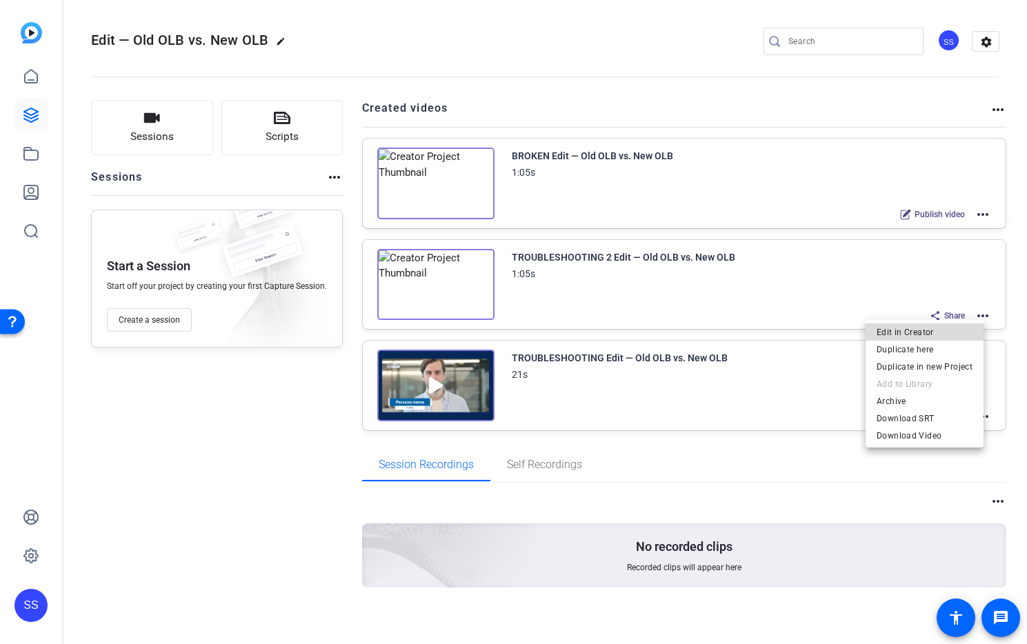
click at [952, 328] on span "Edit in Creator" at bounding box center [925, 332] width 96 height 17
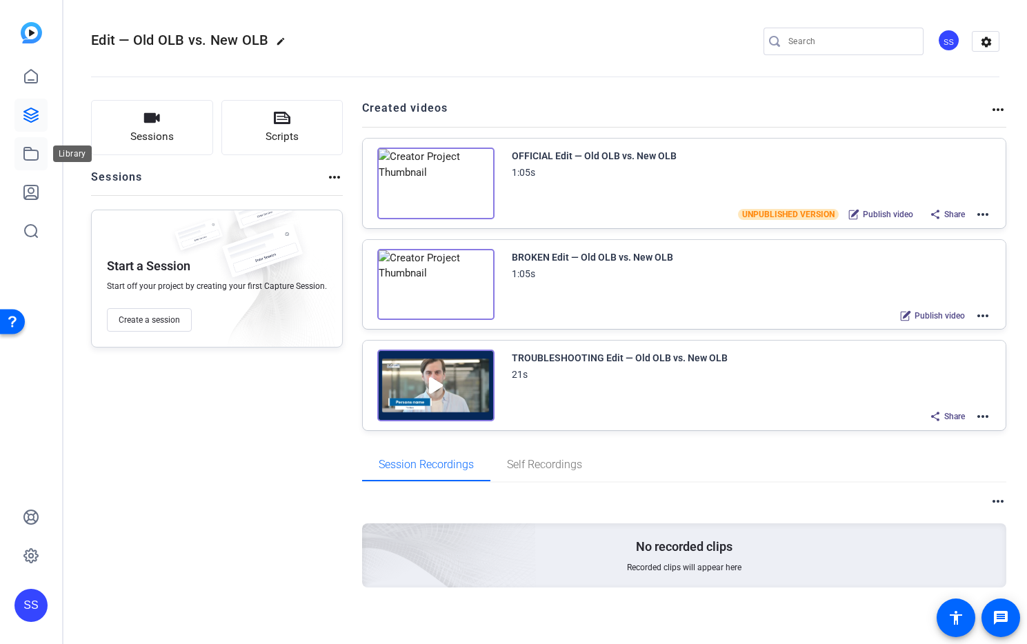
click at [32, 156] on icon at bounding box center [31, 154] width 17 height 17
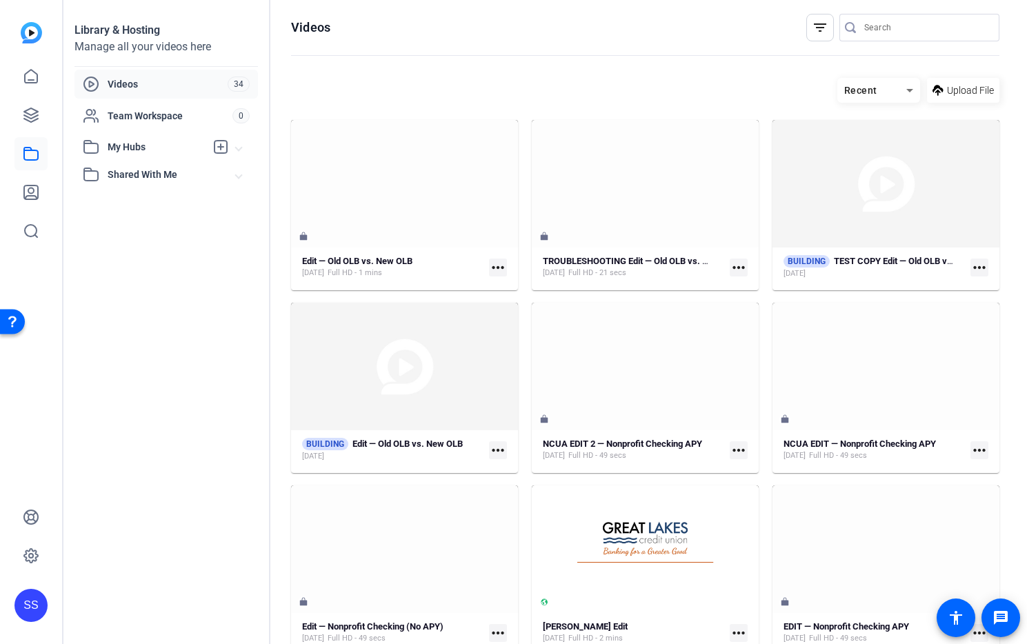
click at [32, 605] on div "SS" at bounding box center [30, 605] width 33 height 33
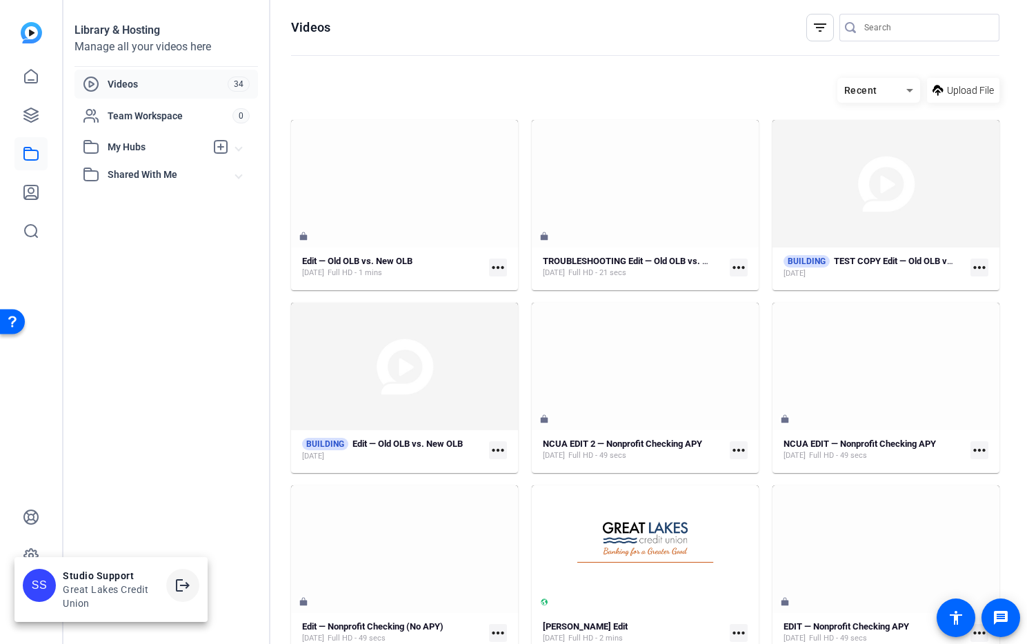
click at [181, 588] on mat-icon "logout" at bounding box center [183, 585] width 17 height 17
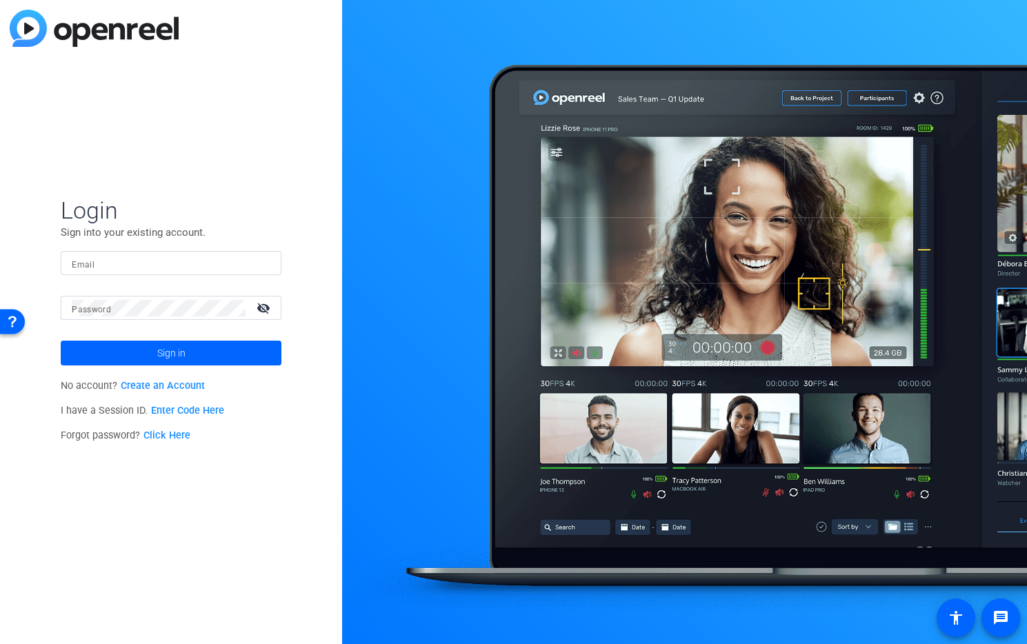
click at [133, 264] on input "Email" at bounding box center [171, 263] width 199 height 17
click at [255, 265] on img at bounding box center [259, 263] width 10 height 17
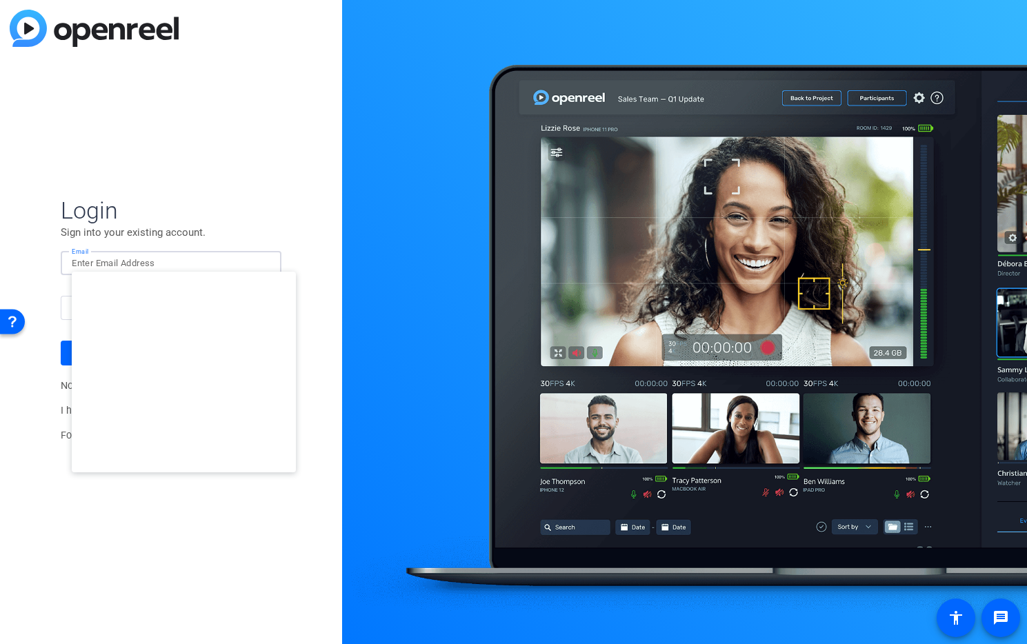
type input "studiosupport+2@openreel.com"
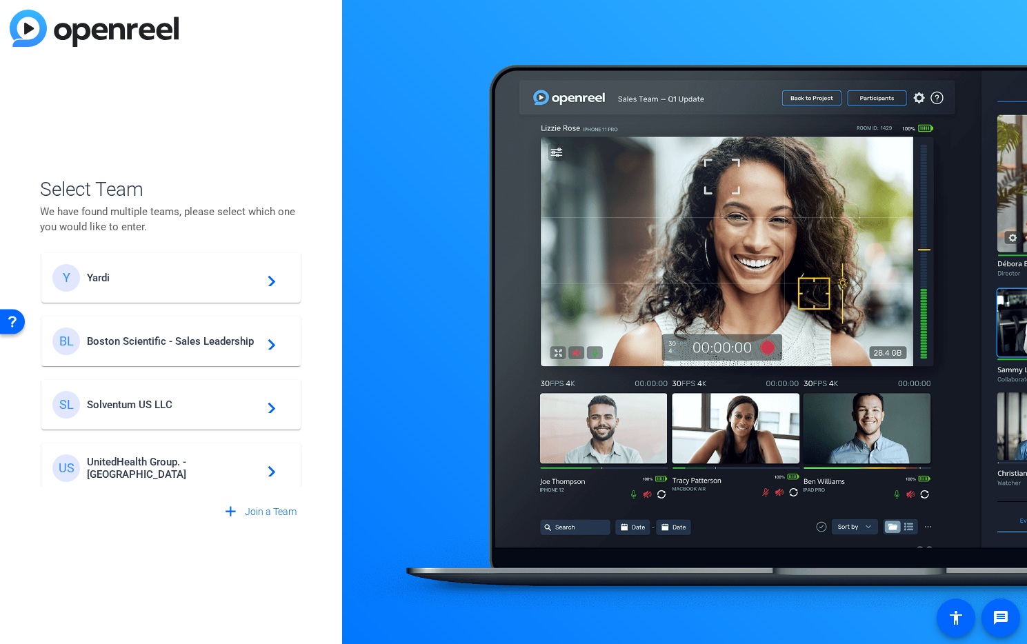
scroll to position [264, 0]
click at [157, 399] on span "Solventum US LLC" at bounding box center [173, 401] width 172 height 12
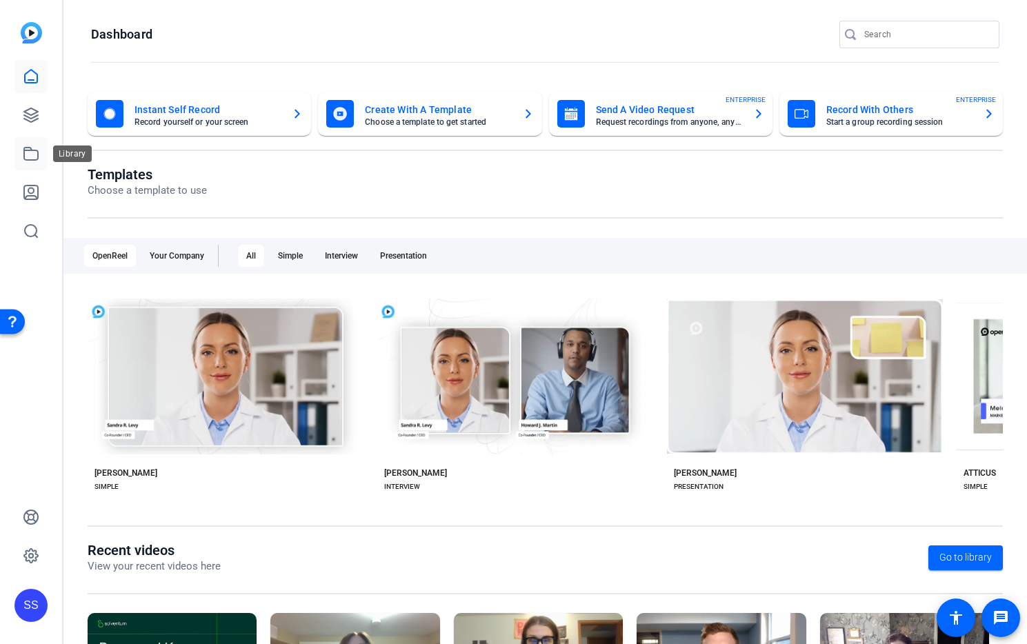
click at [30, 159] on icon at bounding box center [31, 154] width 14 height 12
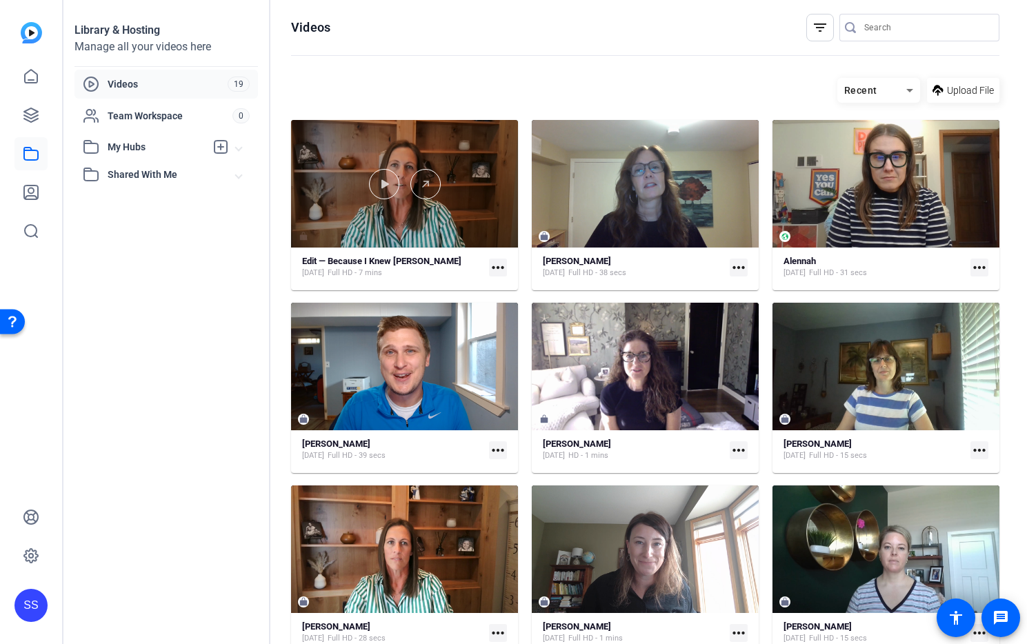
click at [389, 198] on div at bounding box center [404, 184] width 227 height 128
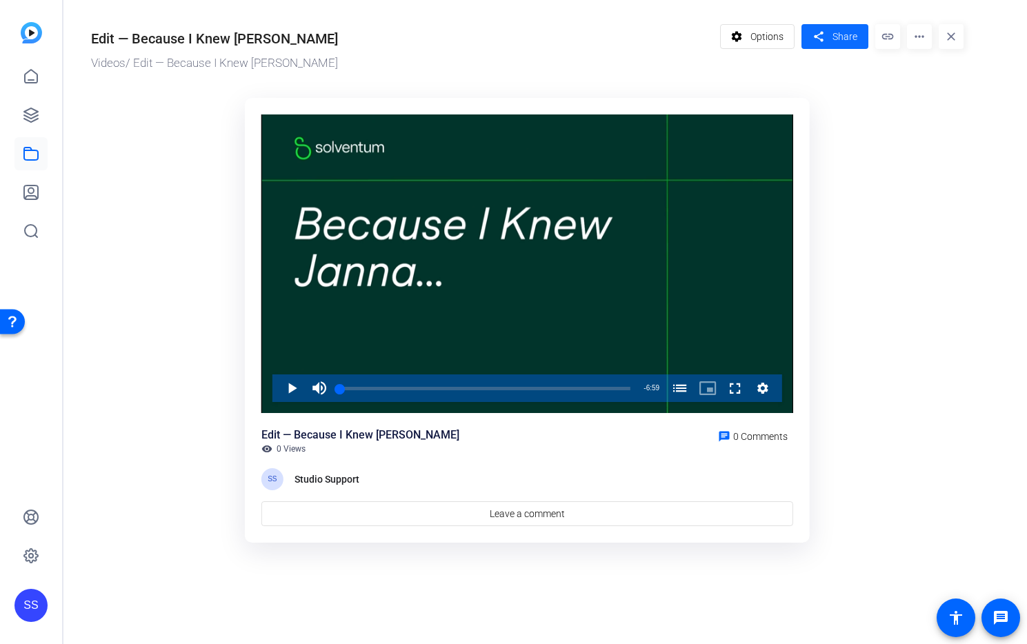
click at [855, 32] on span "Share" at bounding box center [845, 37] width 25 height 14
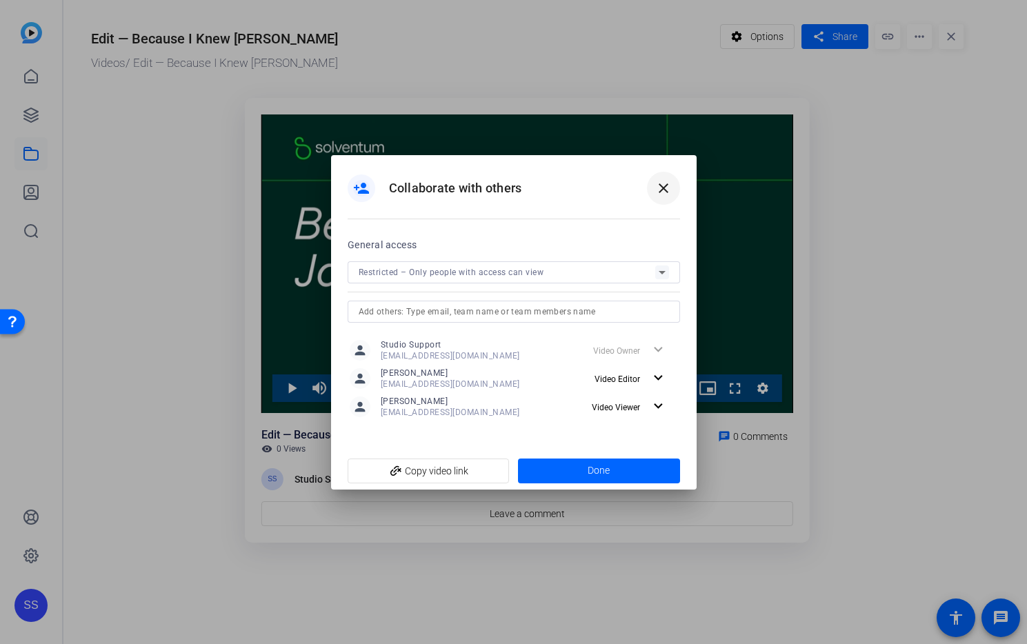
click at [665, 180] on mat-icon "close" at bounding box center [663, 188] width 17 height 17
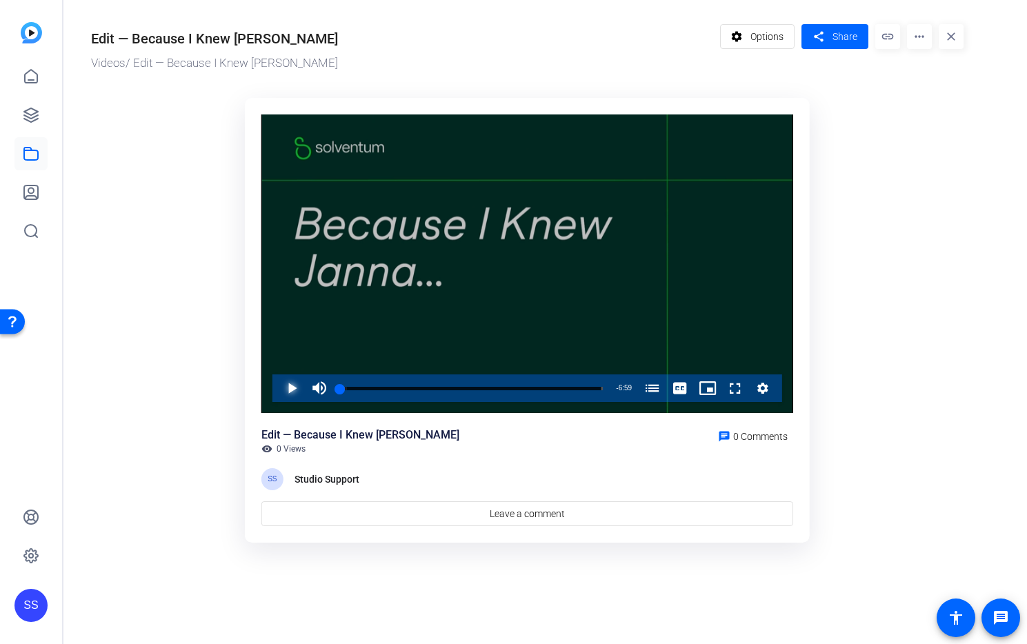
click at [278, 388] on span "Video Player" at bounding box center [278, 389] width 0 height 28
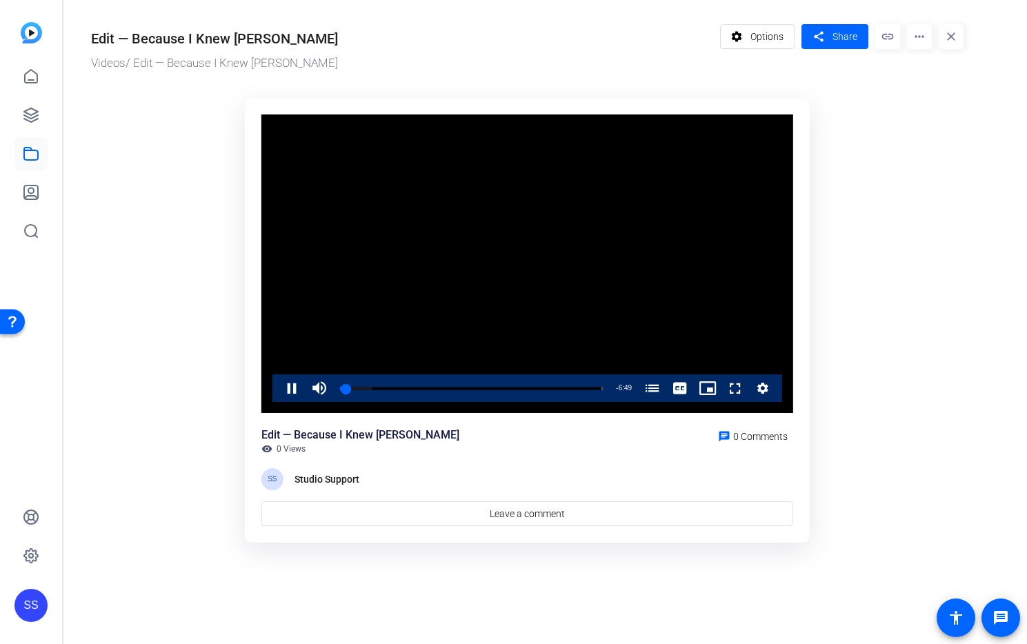
click at [695, 246] on video "Video Player" at bounding box center [527, 264] width 532 height 299
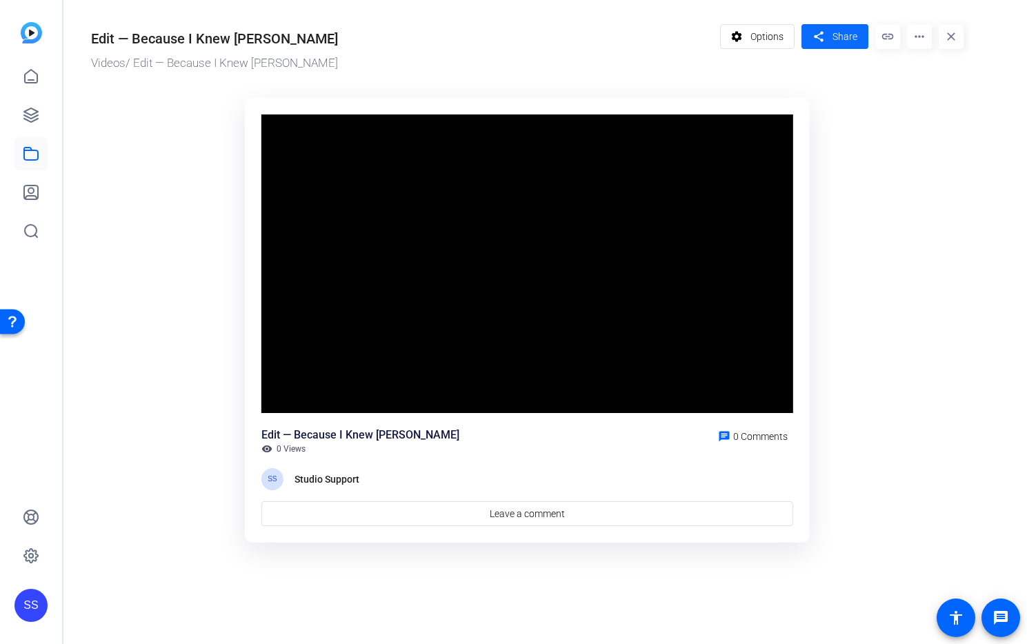
click at [849, 39] on span "Share" at bounding box center [845, 37] width 25 height 14
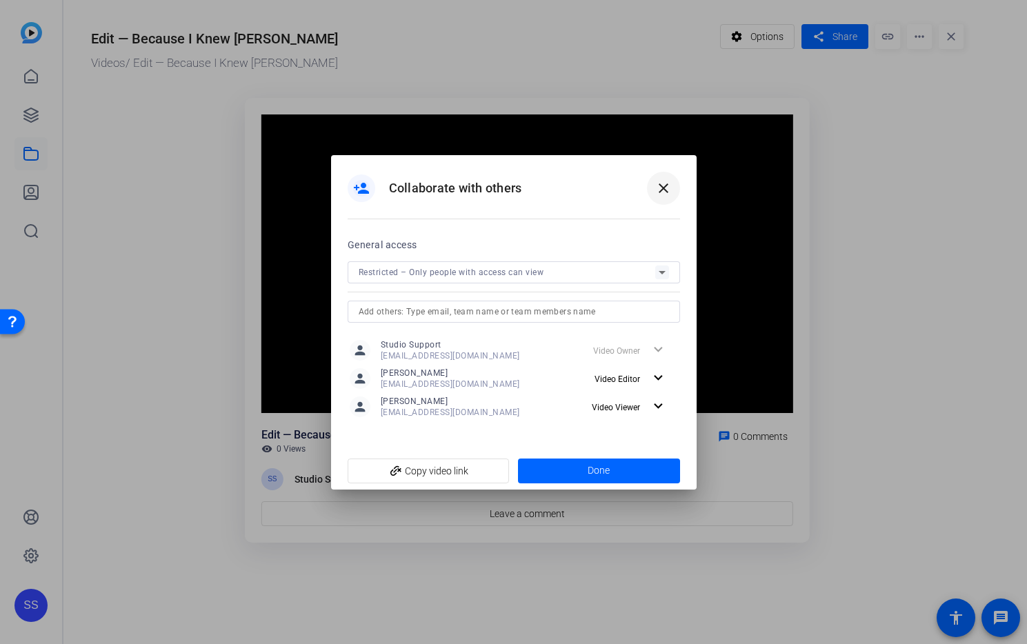
click at [670, 191] on mat-icon "close" at bounding box center [663, 188] width 17 height 17
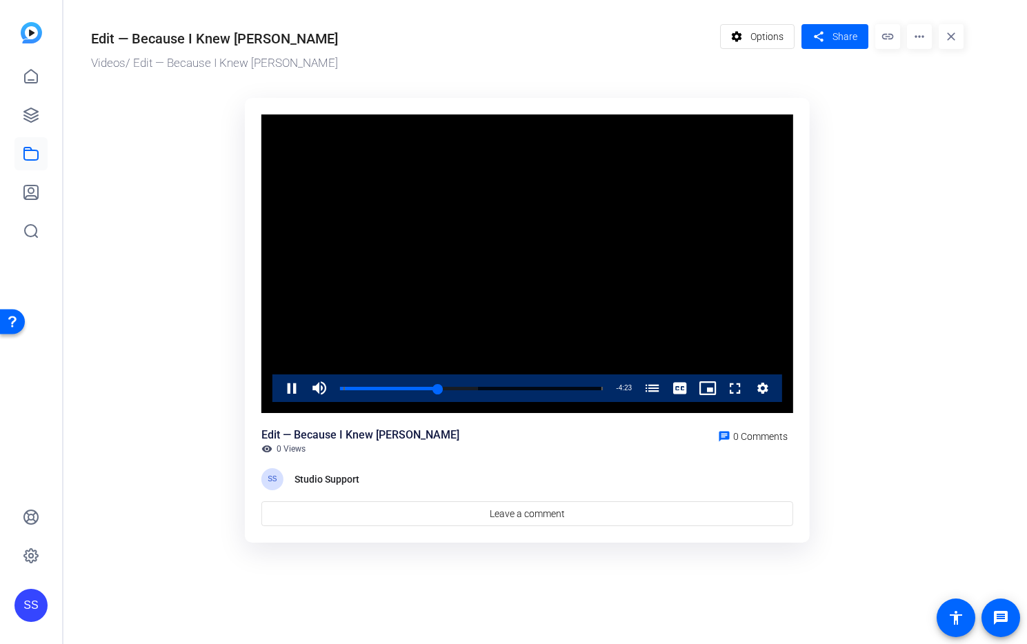
click at [917, 243] on ktd-grid "Video Player is loading. Play Video Pause Mute Current Time 2:36 / Duration 6:5…" at bounding box center [527, 321] width 873 height 462
click at [148, 322] on ktd-grid "Video Player is loading. Play Video Pause Mute Current Time 6:38 / Duration 6:5…" at bounding box center [527, 321] width 873 height 462
click at [278, 390] on span "Video Player" at bounding box center [278, 389] width 0 height 28
click at [278, 391] on span "Video Player" at bounding box center [278, 389] width 0 height 28
click at [43, 610] on div "SS" at bounding box center [30, 605] width 33 height 33
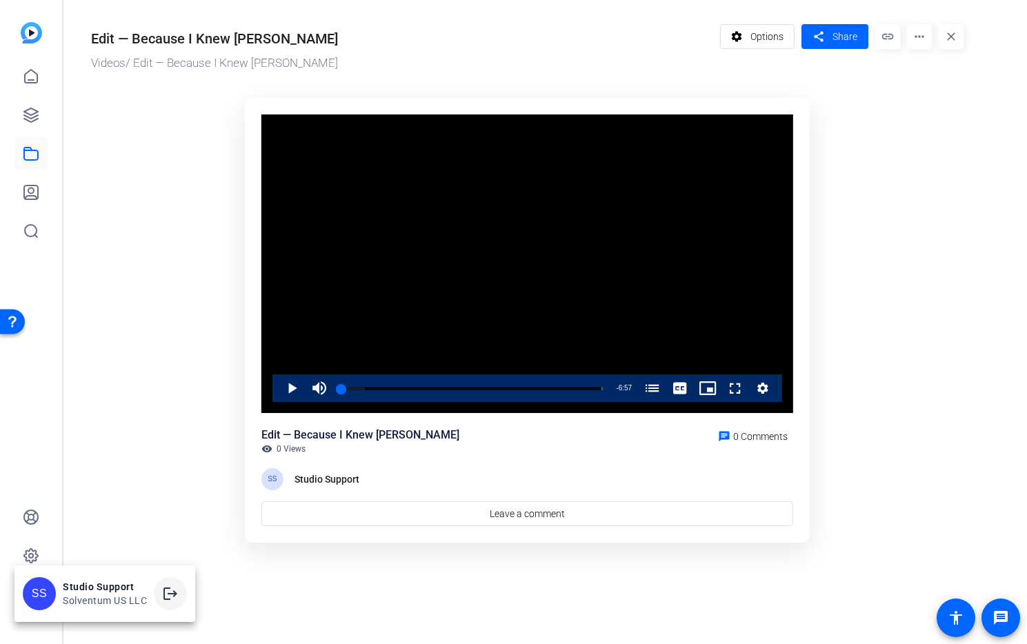
click at [166, 594] on mat-icon "logout" at bounding box center [170, 594] width 17 height 17
